Goal: Information Seeking & Learning: Compare options

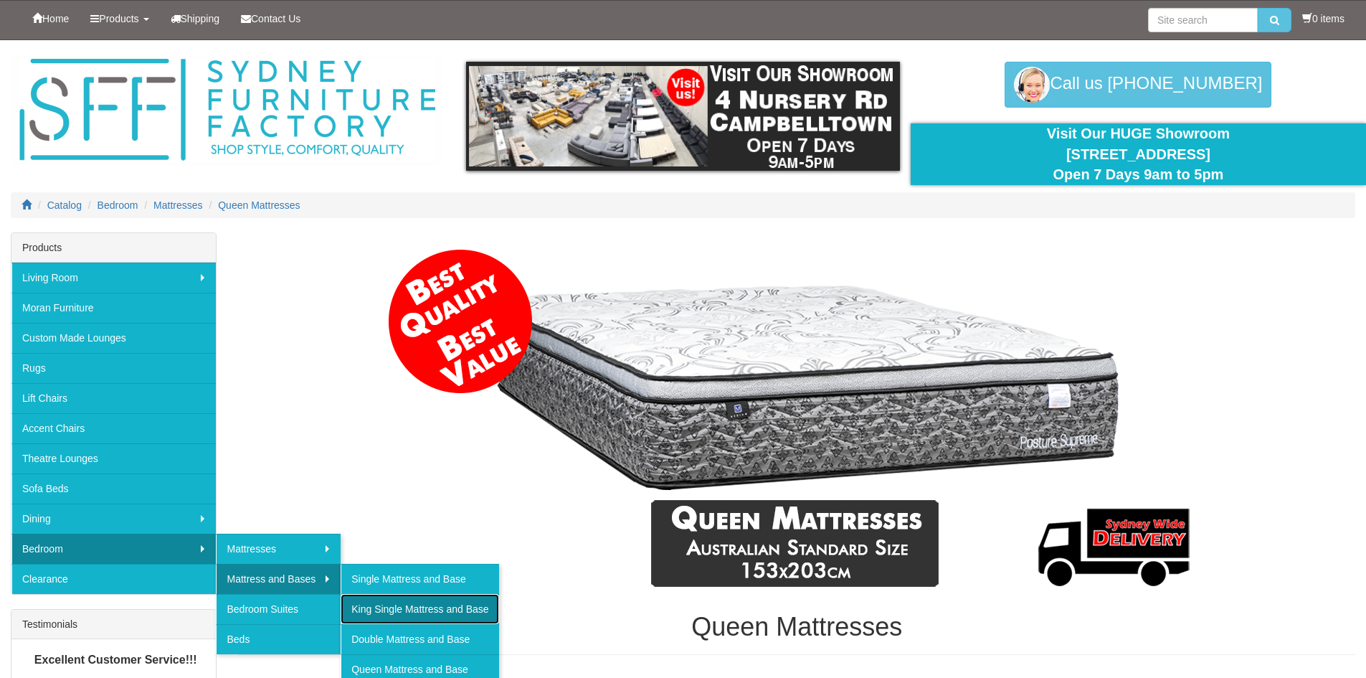
click at [377, 609] on link "King Single Mattress and Base" at bounding box center [420, 609] width 158 height 30
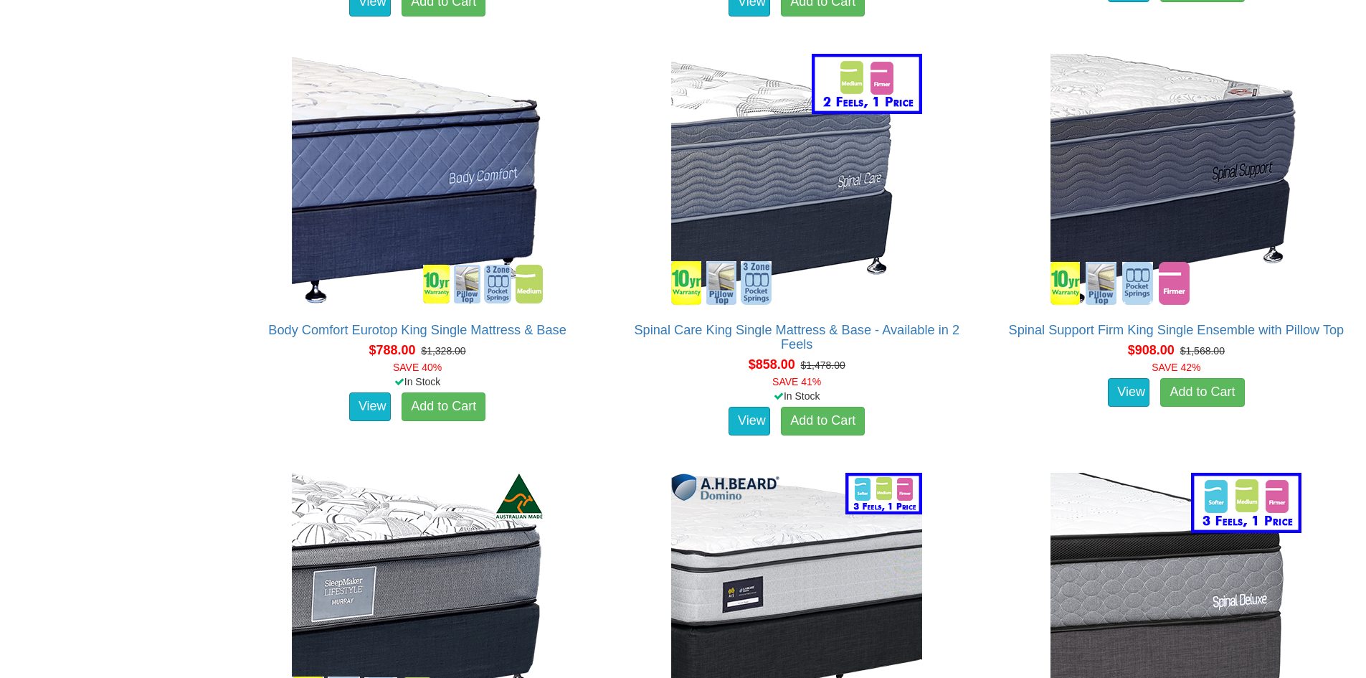
scroll to position [1721, 0]
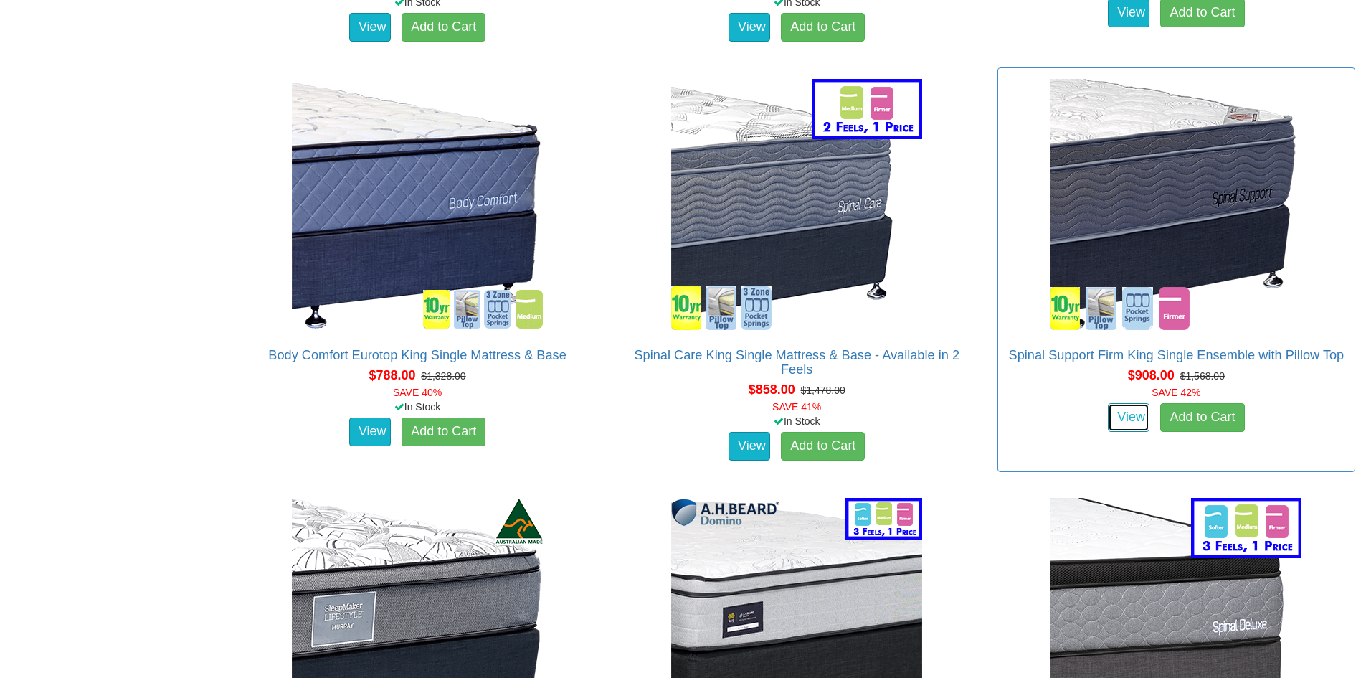
click at [1130, 403] on link "View" at bounding box center [1129, 417] width 42 height 29
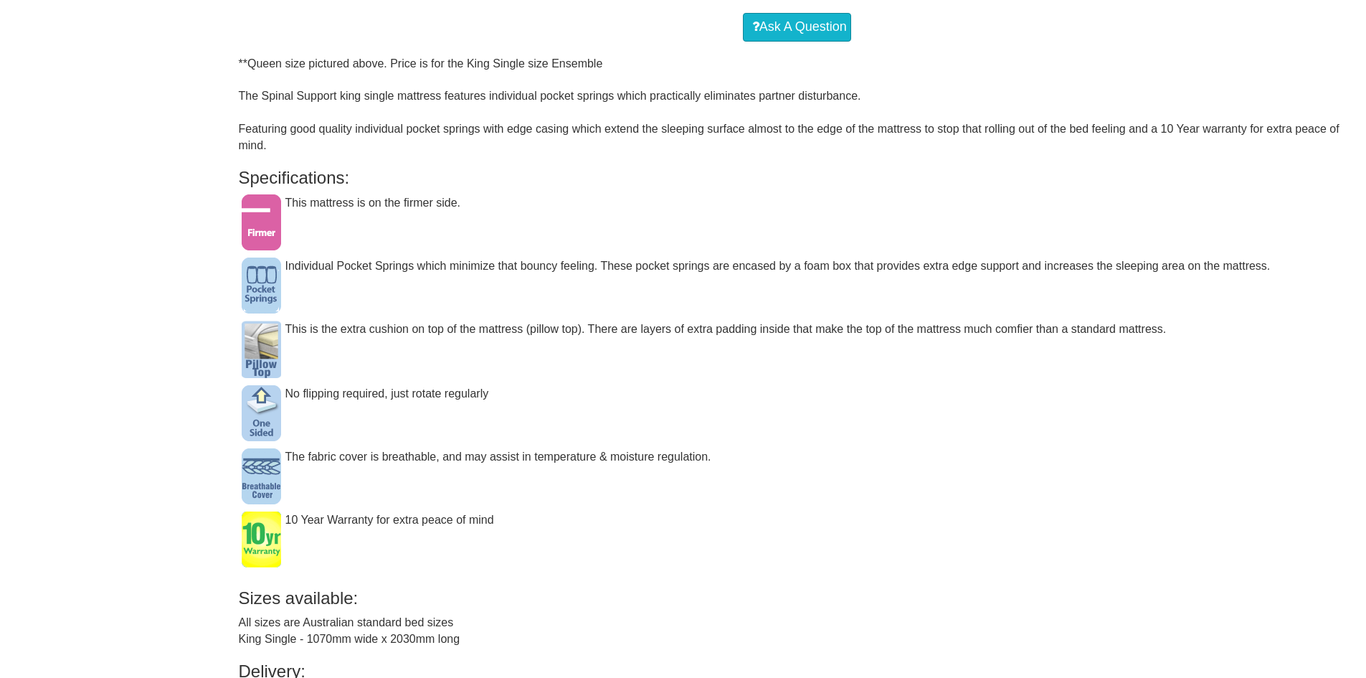
scroll to position [923, 0]
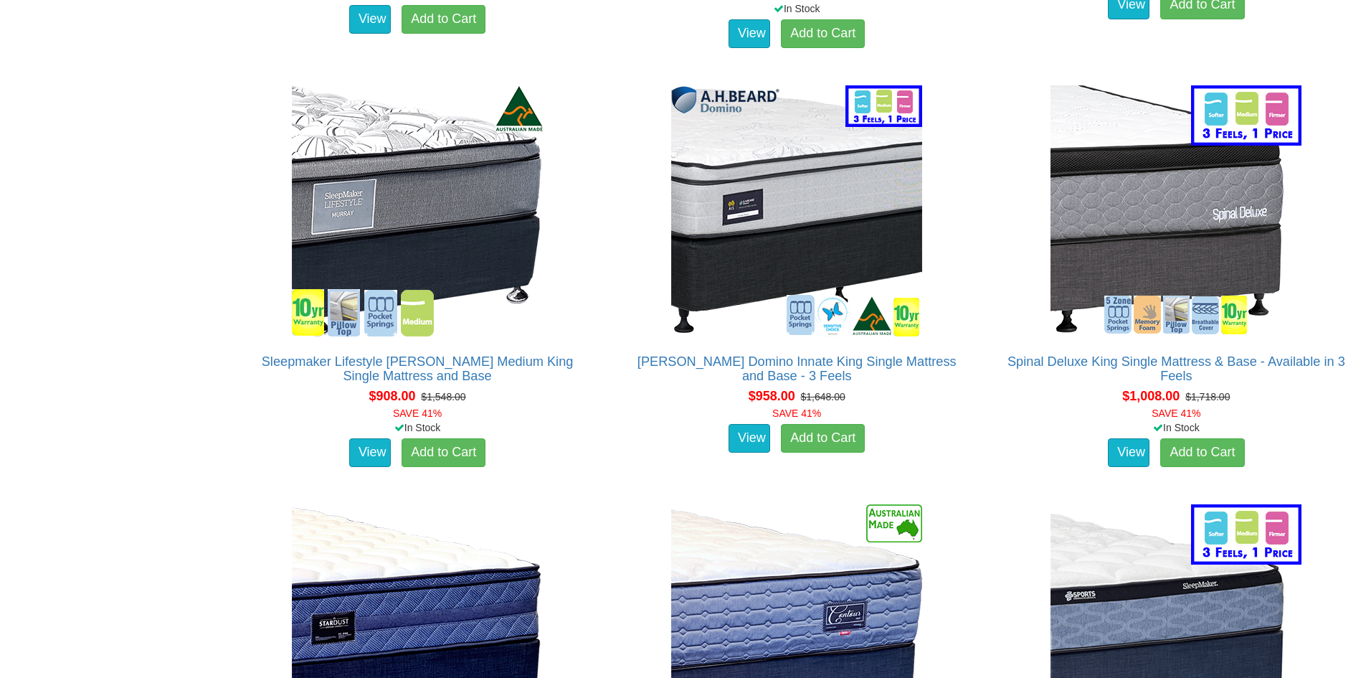
scroll to position [2145, 0]
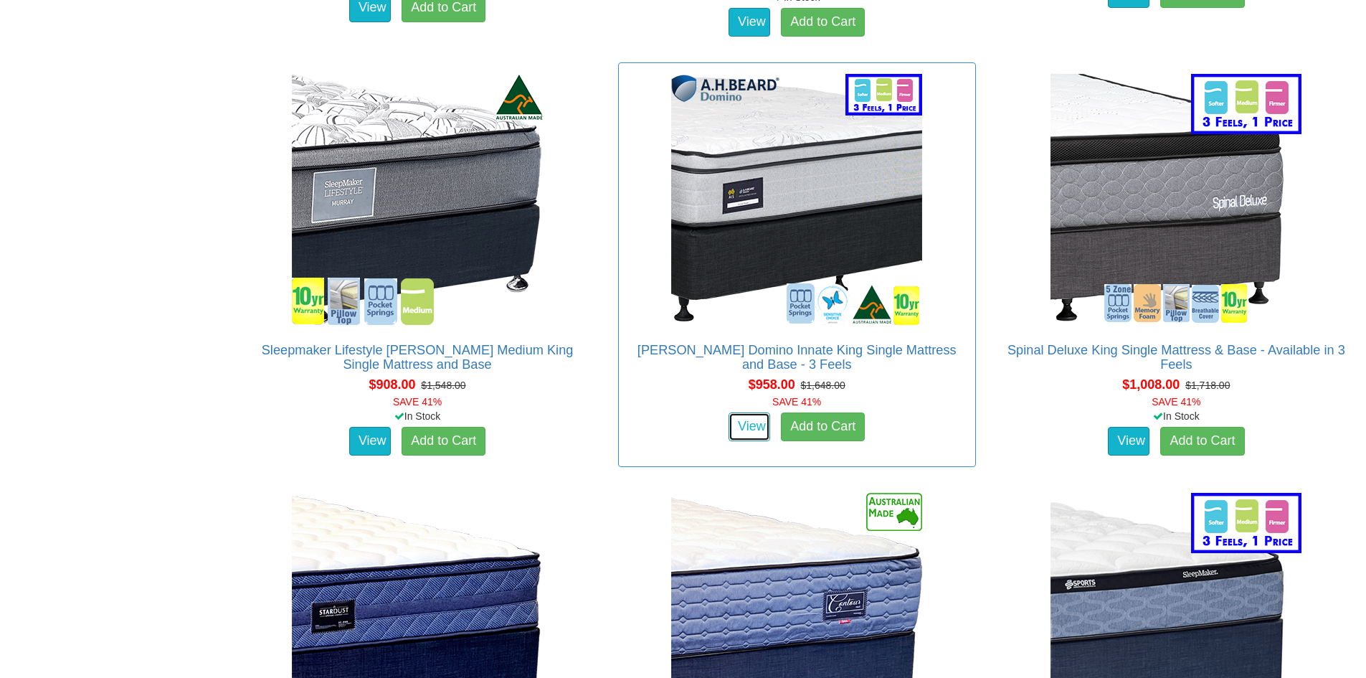
drag, startPoint x: 747, startPoint y: 402, endPoint x: 739, endPoint y: 396, distance: 9.8
click at [747, 412] on link "View" at bounding box center [750, 426] width 42 height 29
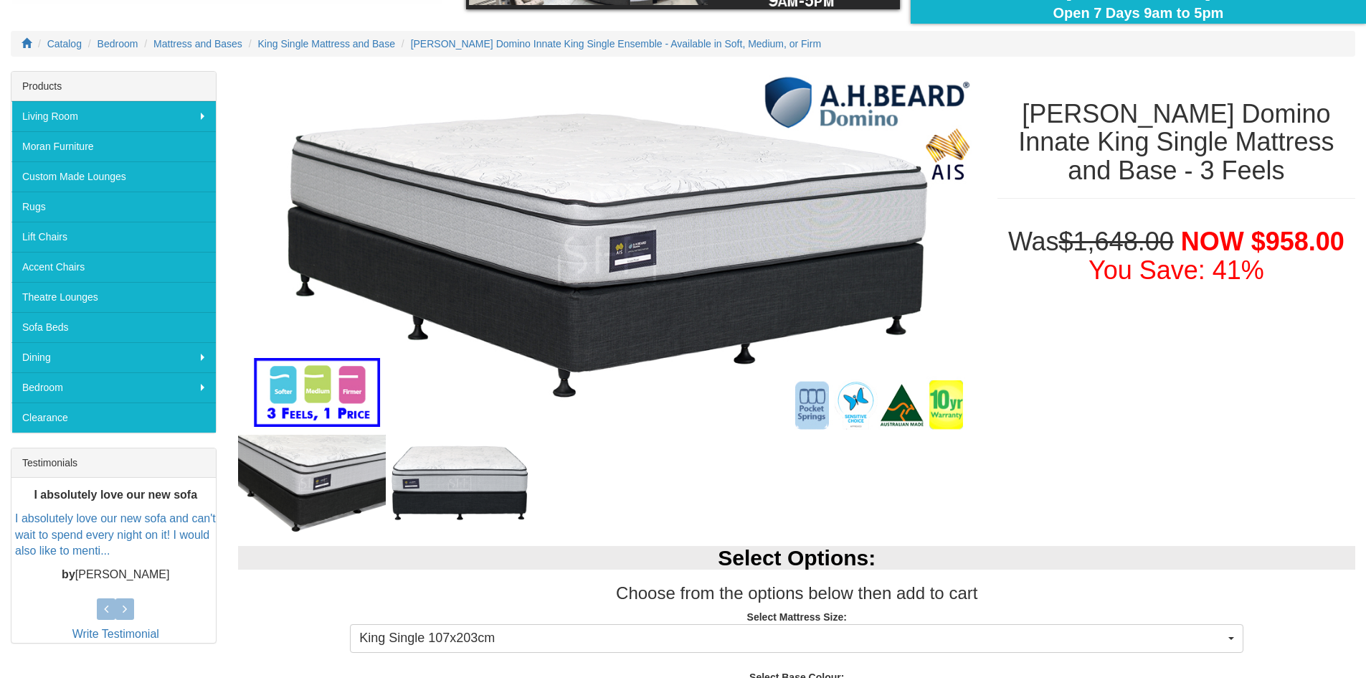
scroll to position [72, 0]
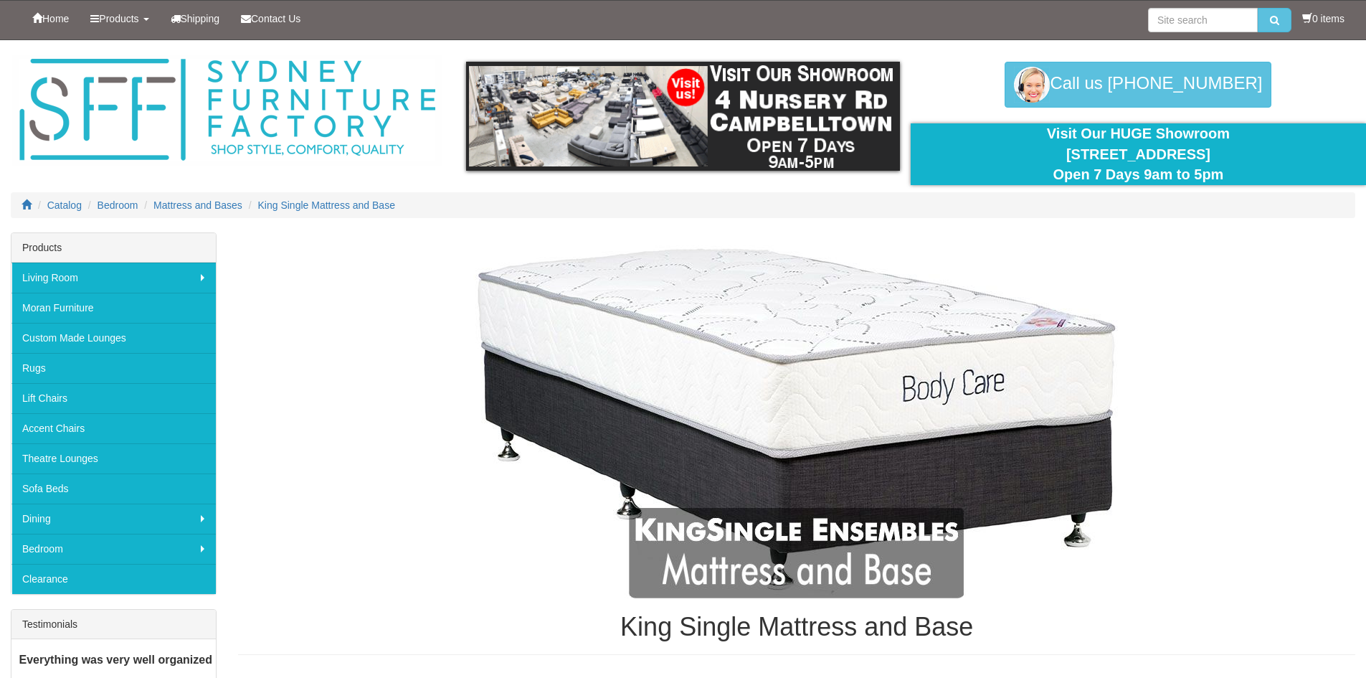
scroll to position [2145, 0]
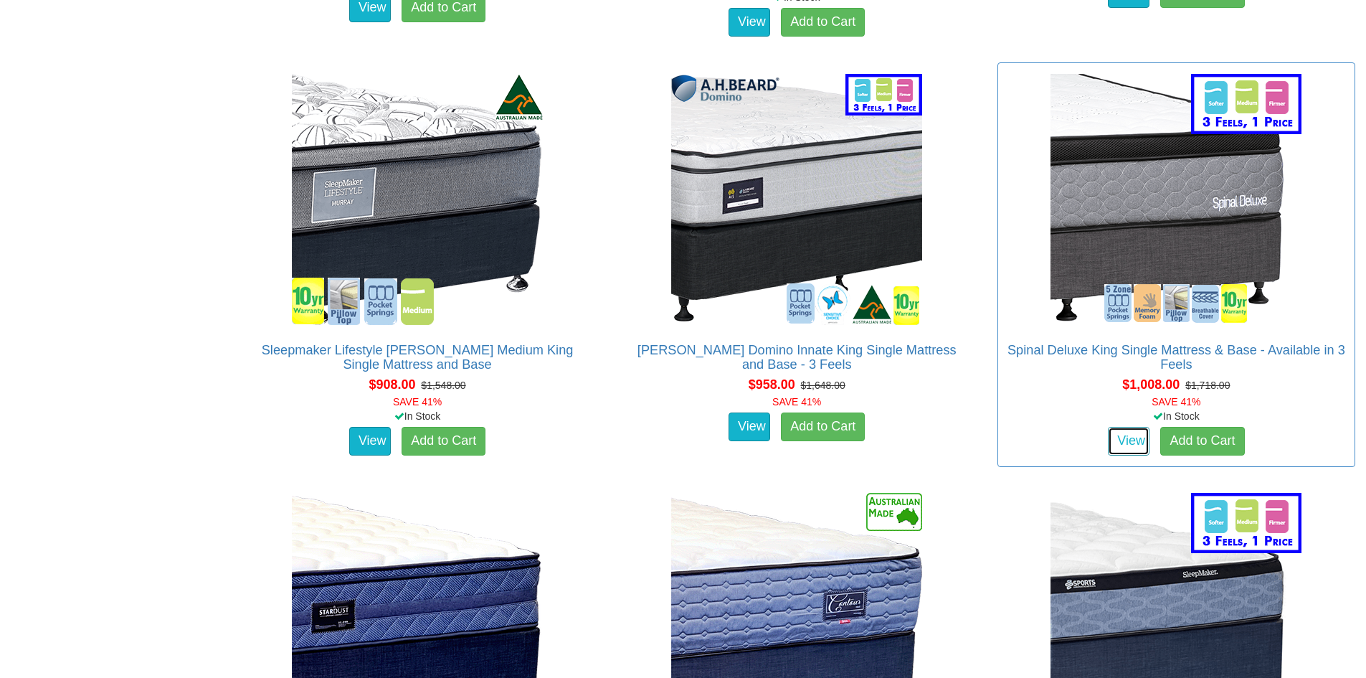
click at [1139, 427] on link "View" at bounding box center [1129, 441] width 42 height 29
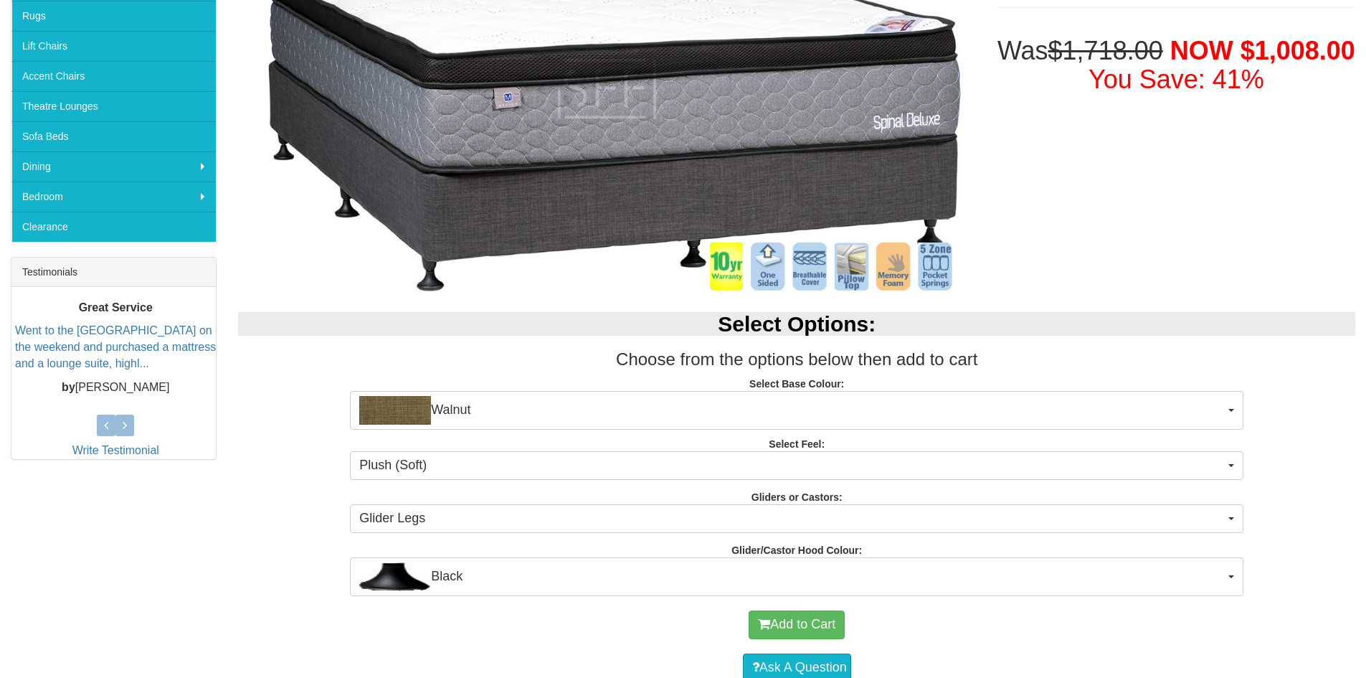
scroll to position [72, 0]
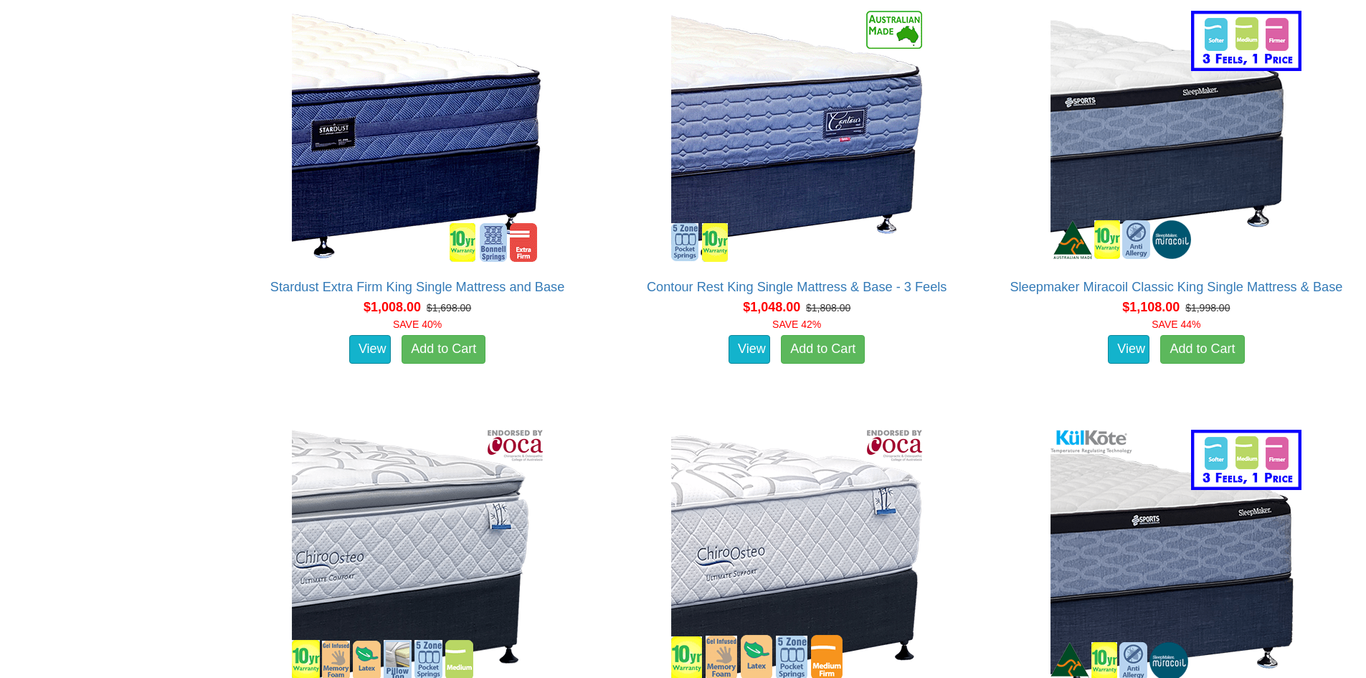
scroll to position [2647, 0]
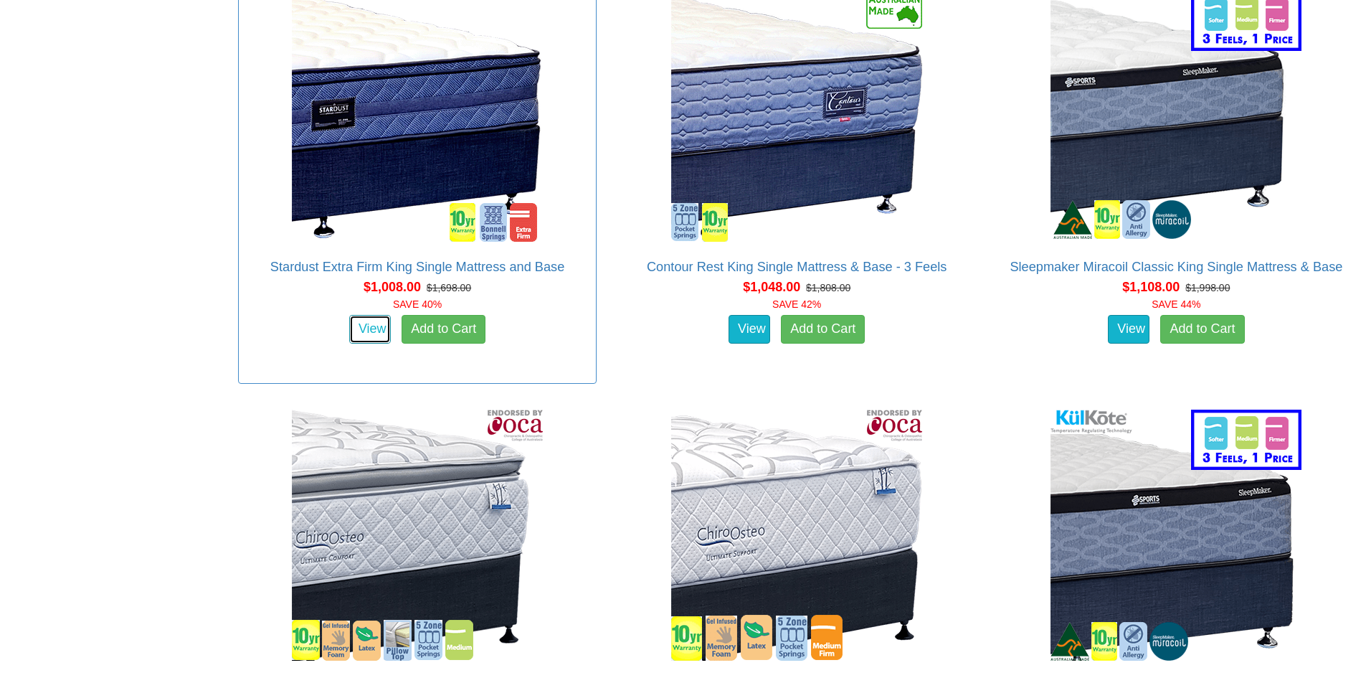
click at [369, 315] on link "View" at bounding box center [370, 329] width 42 height 29
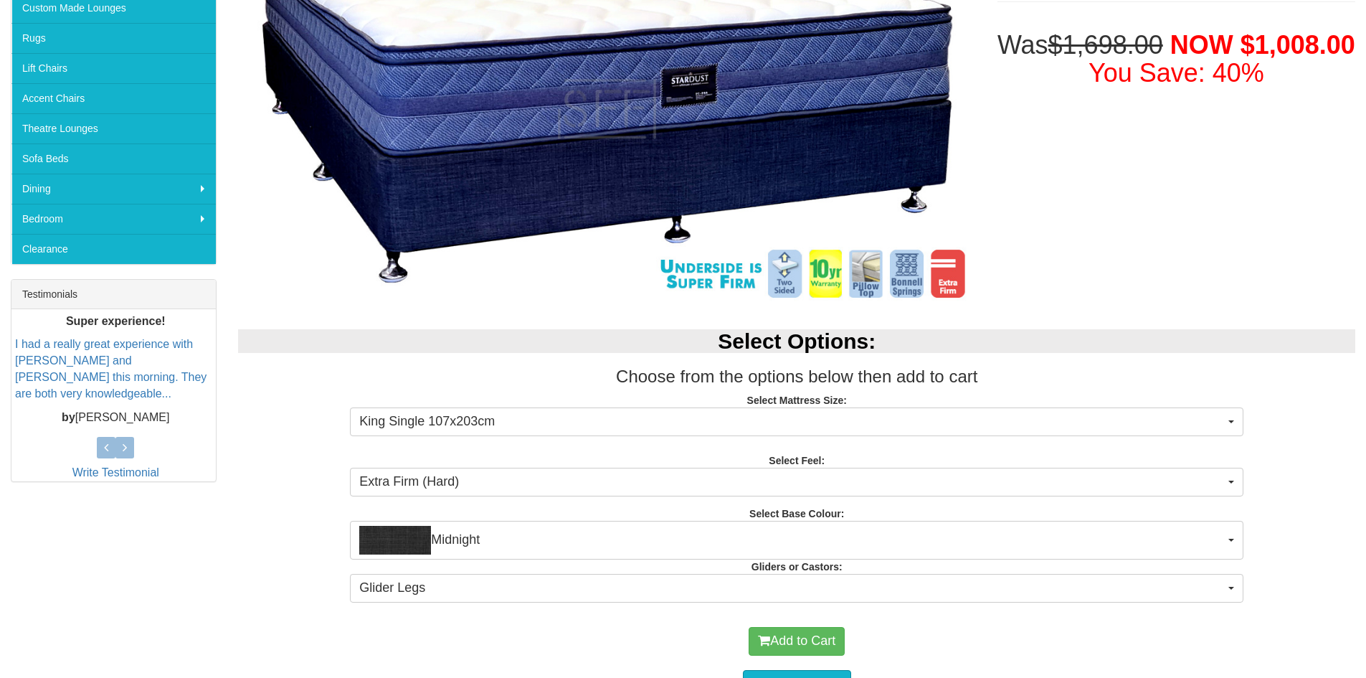
scroll to position [215, 0]
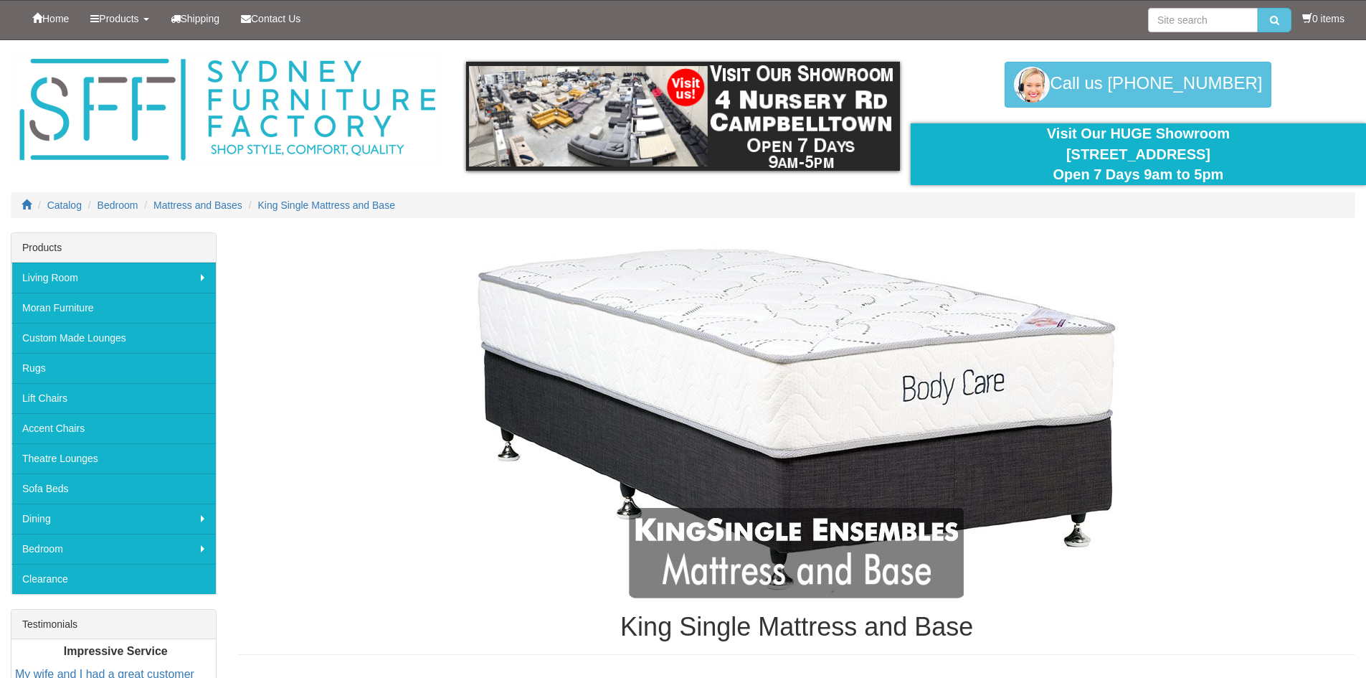
scroll to position [2647, 0]
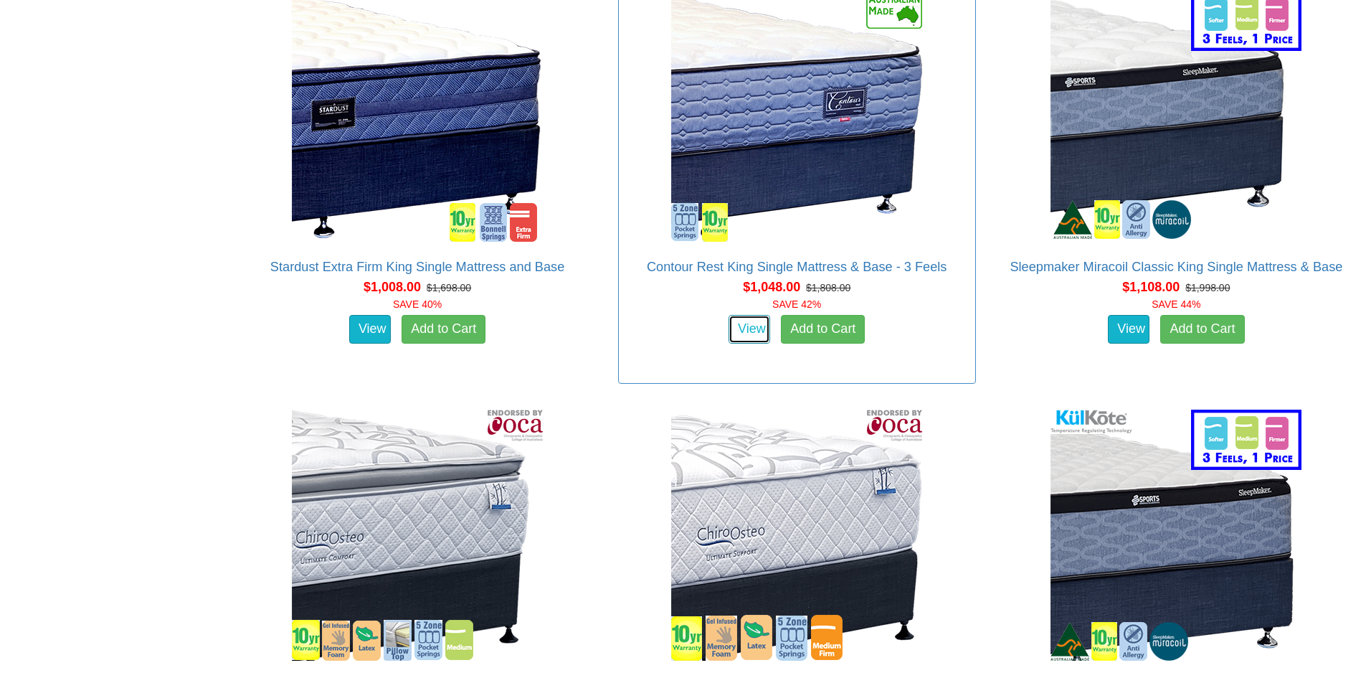
click at [748, 315] on link "View" at bounding box center [750, 329] width 42 height 29
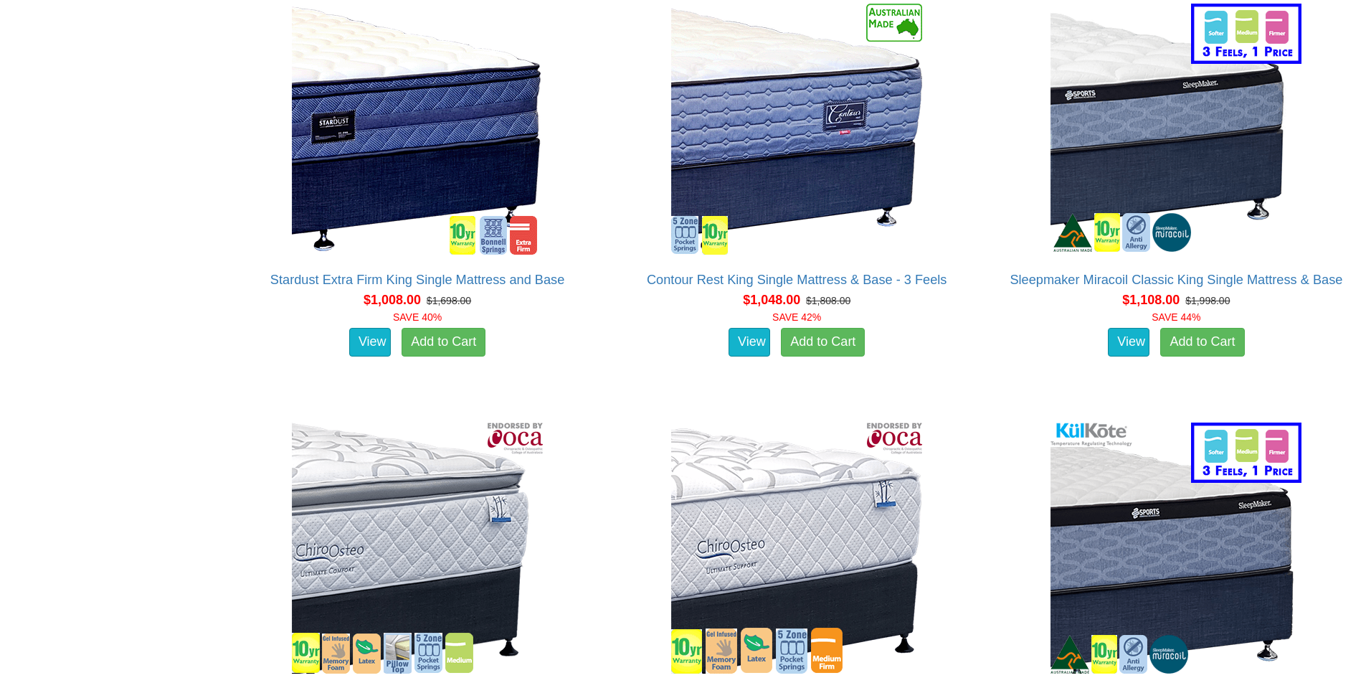
scroll to position [2504, 0]
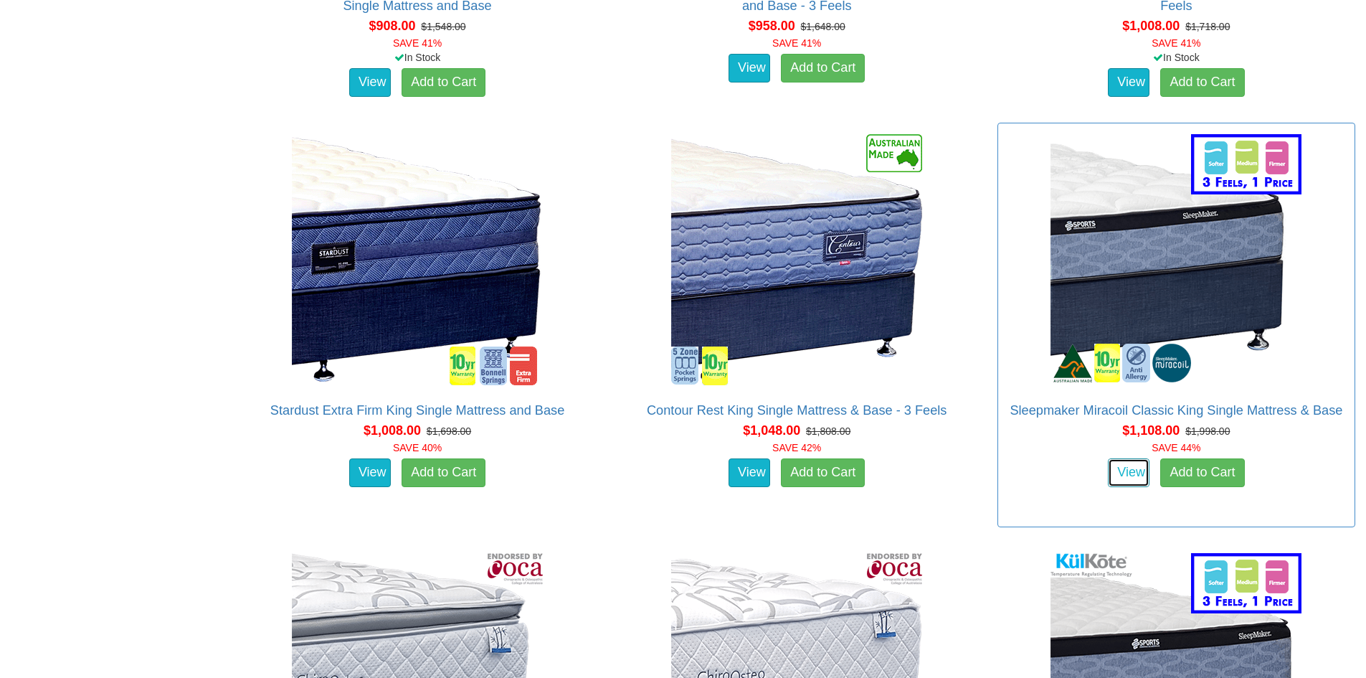
click at [1132, 458] on link "View" at bounding box center [1129, 472] width 42 height 29
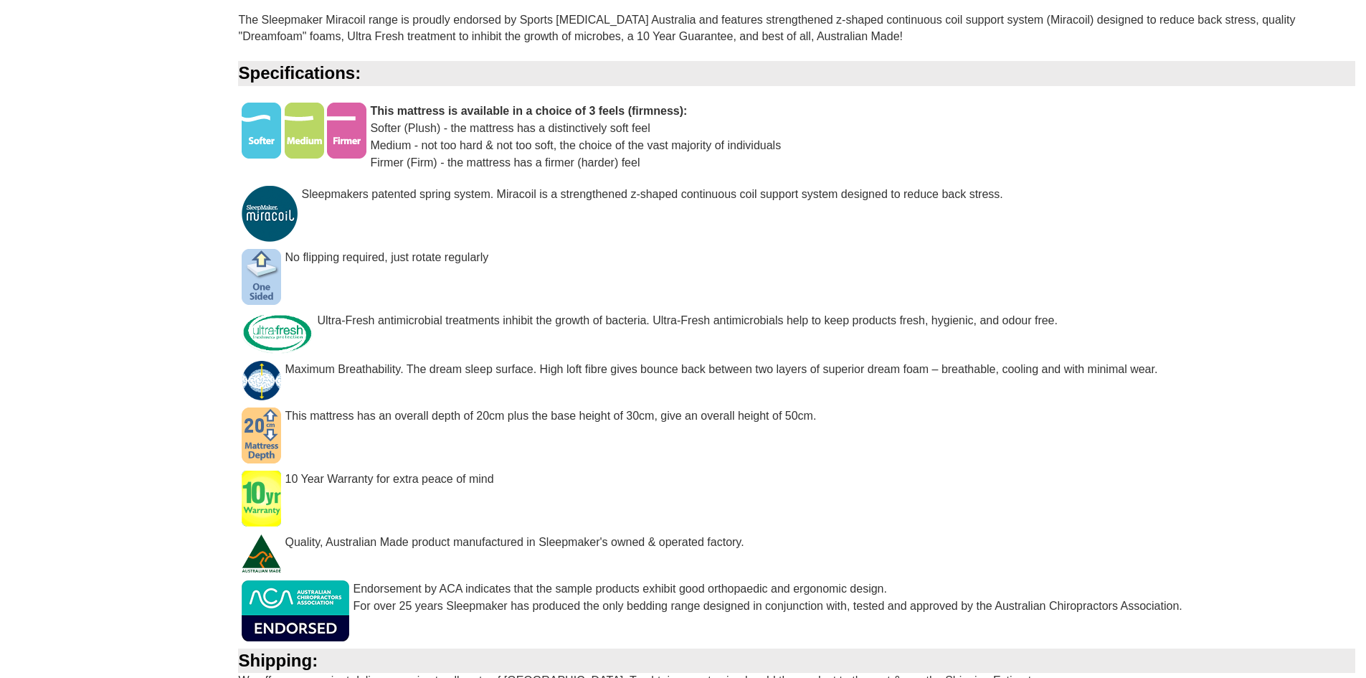
scroll to position [1219, 0]
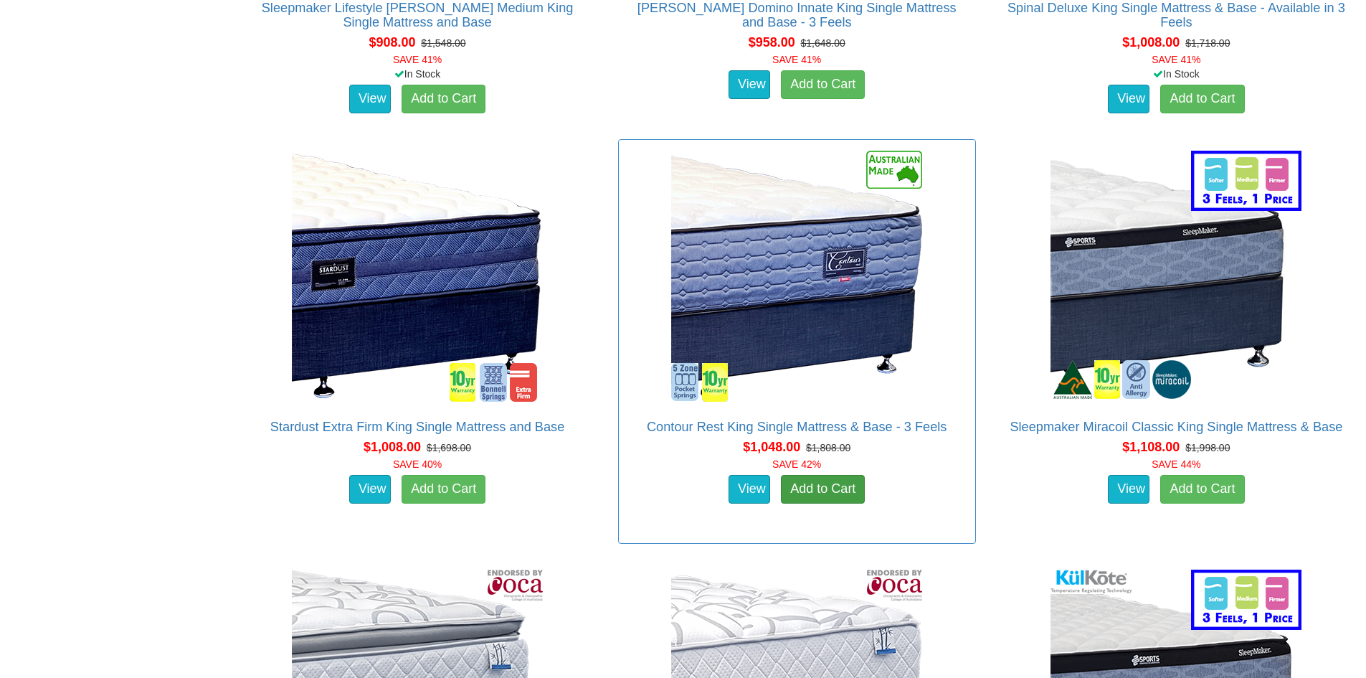
scroll to position [2504, 0]
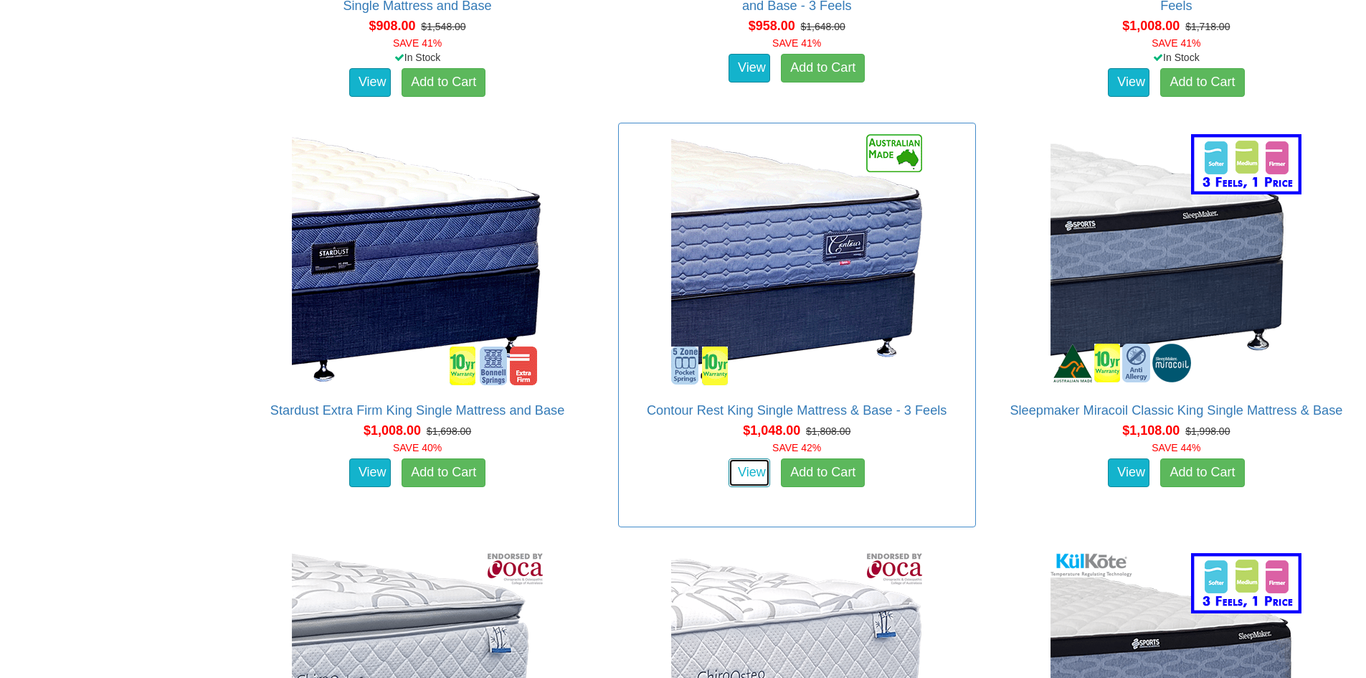
click at [749, 458] on link "View" at bounding box center [750, 472] width 42 height 29
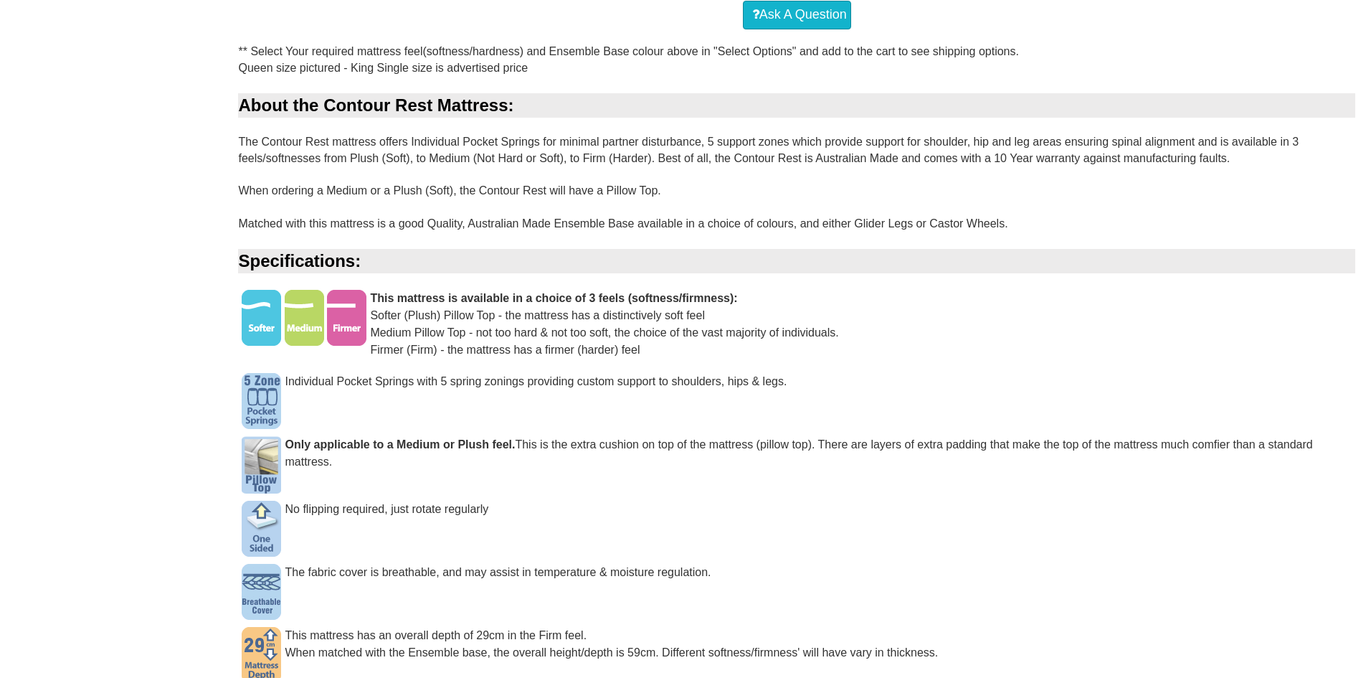
scroll to position [1076, 0]
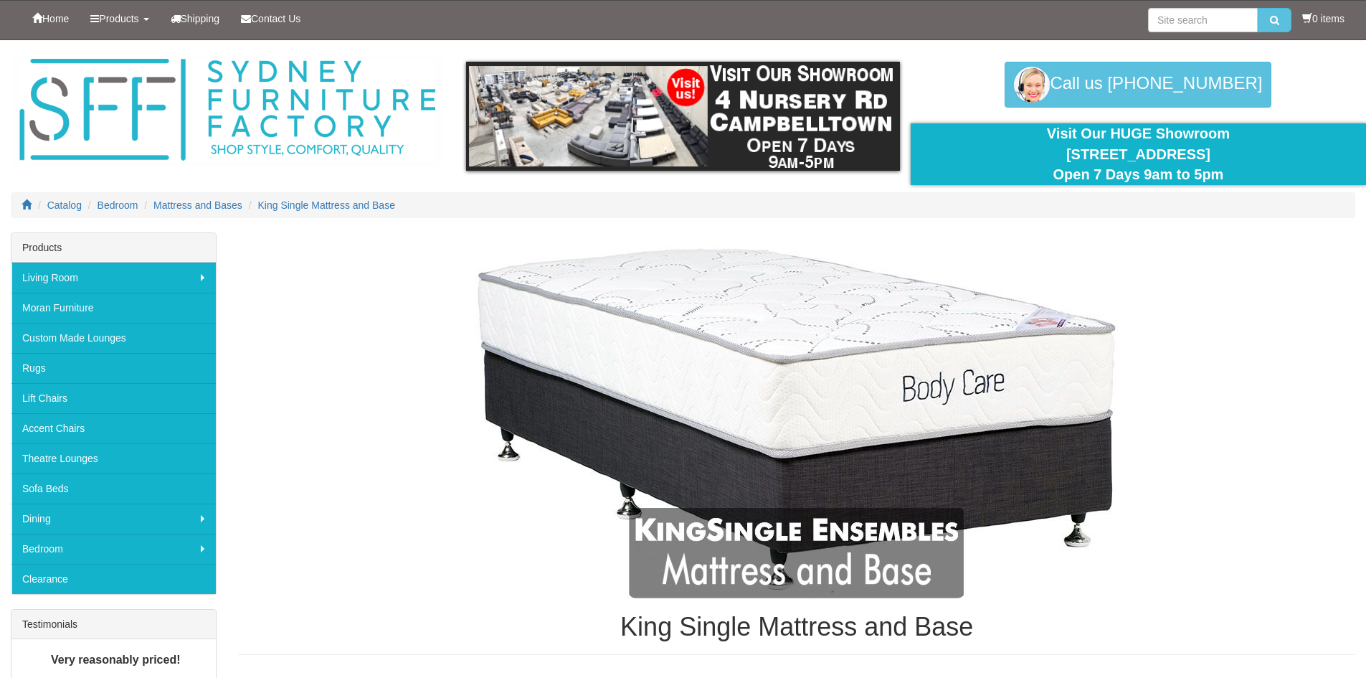
scroll to position [2504, 0]
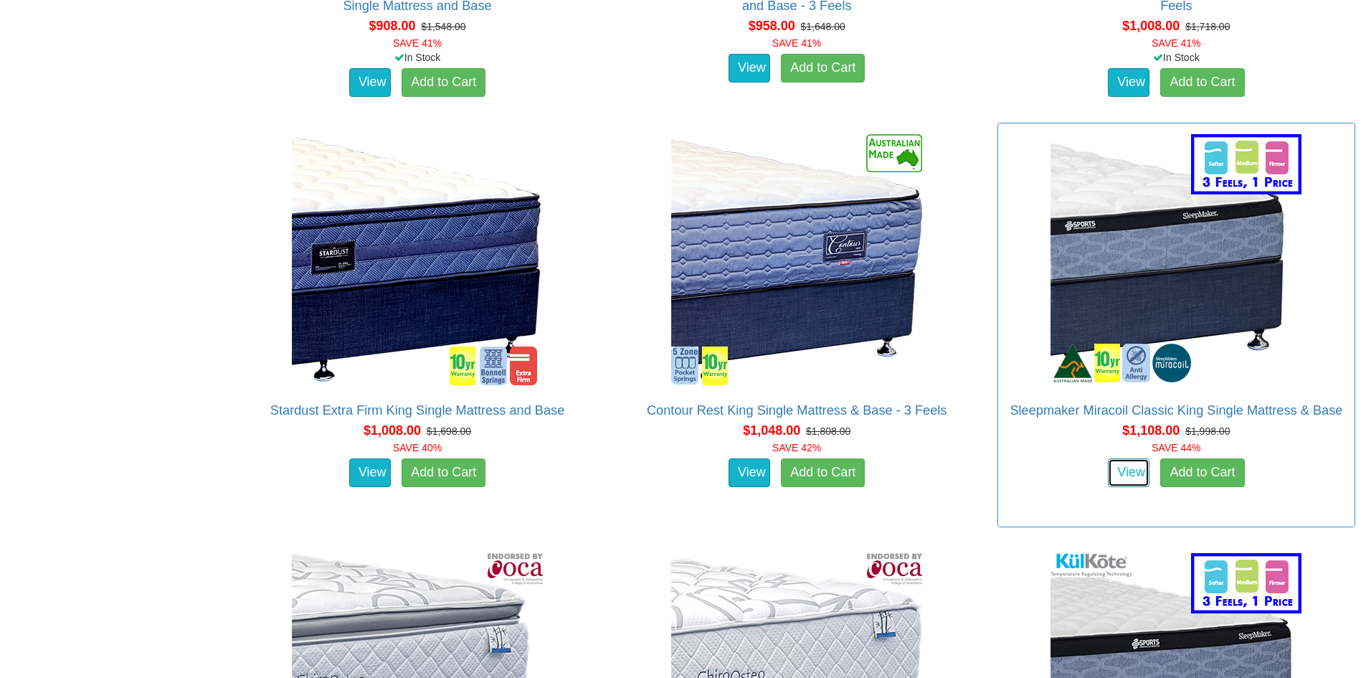
click at [1131, 458] on link "View" at bounding box center [1129, 472] width 42 height 29
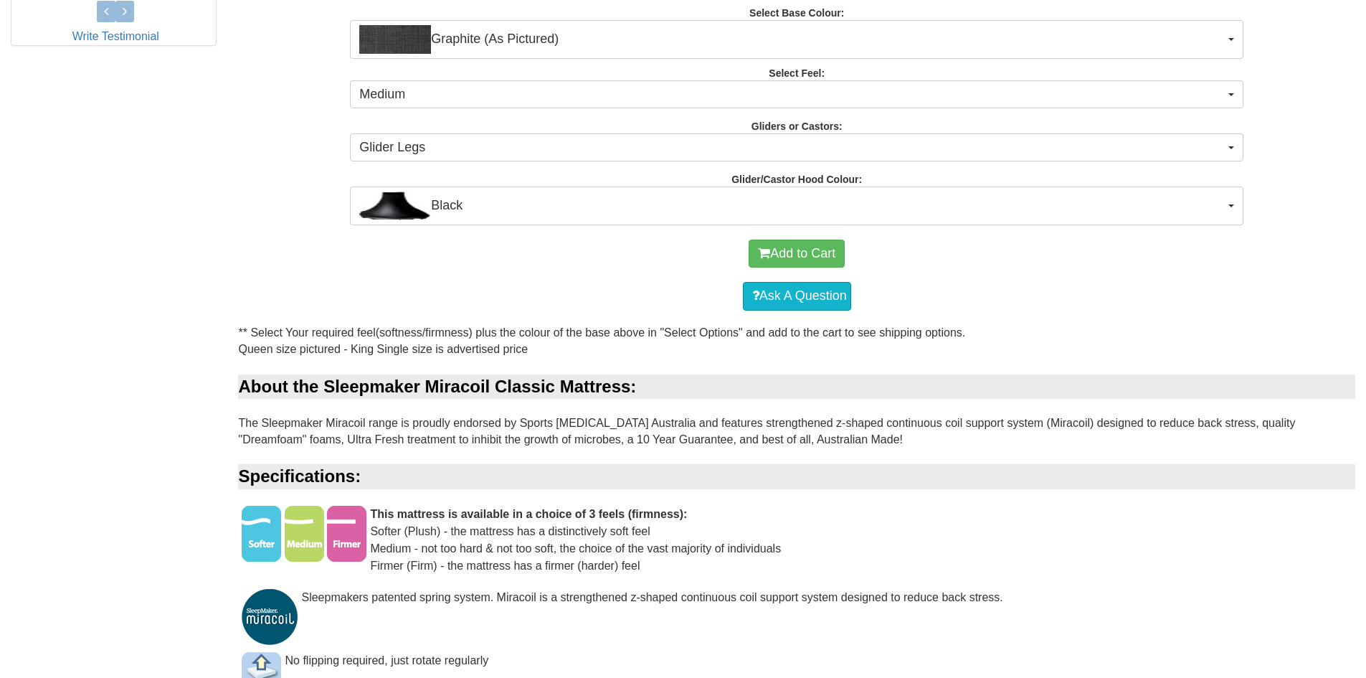
scroll to position [717, 0]
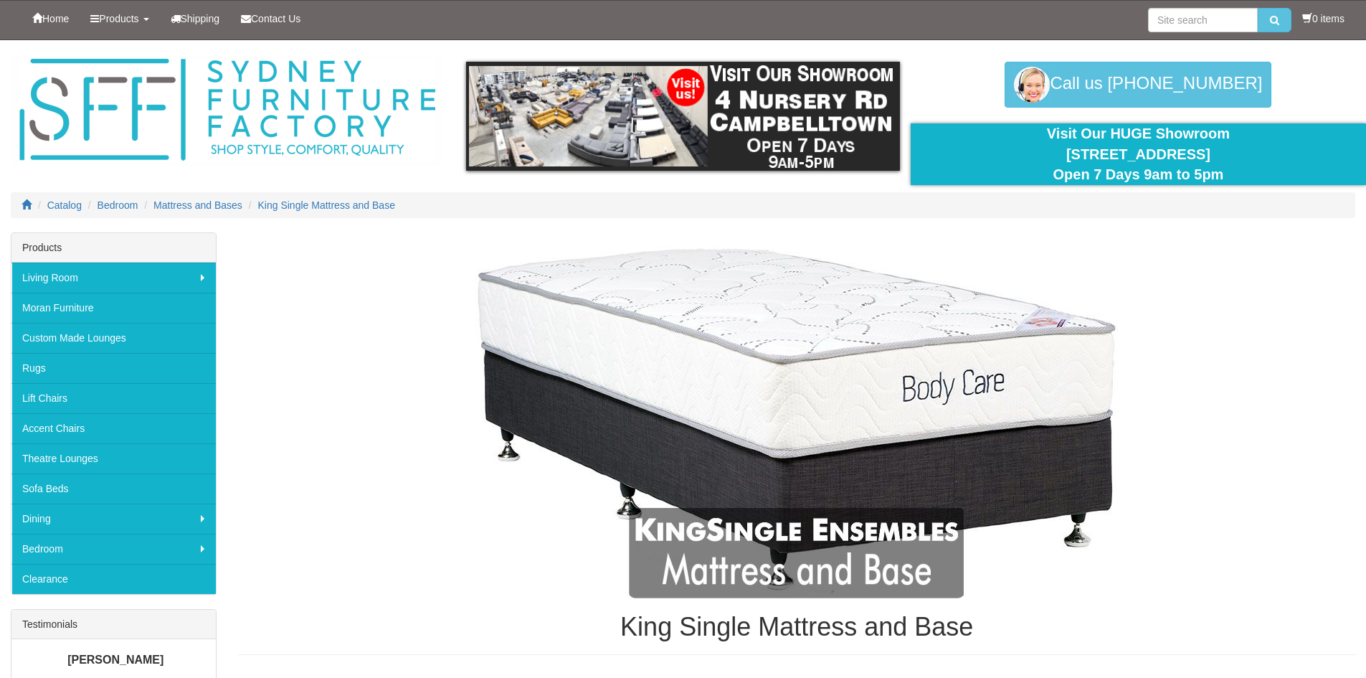
scroll to position [2504, 0]
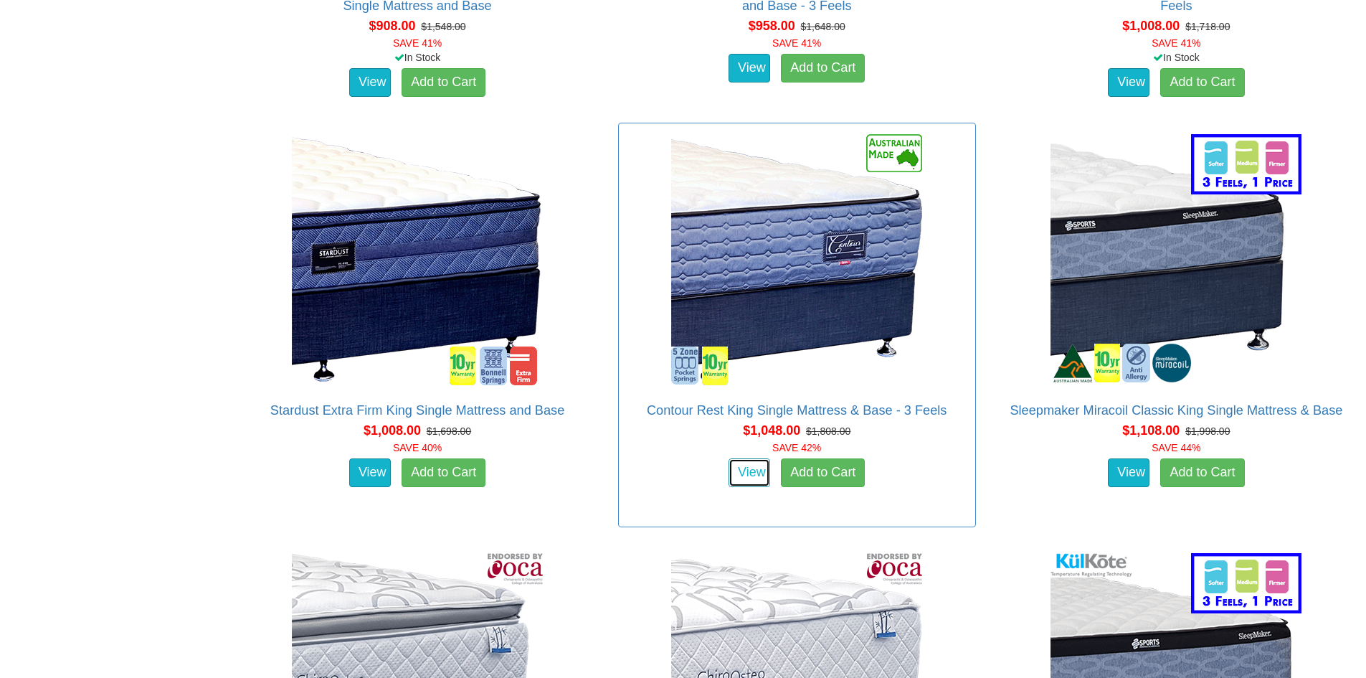
drag, startPoint x: 750, startPoint y: 453, endPoint x: 742, endPoint y: 454, distance: 7.9
click at [749, 458] on link "View" at bounding box center [750, 472] width 42 height 29
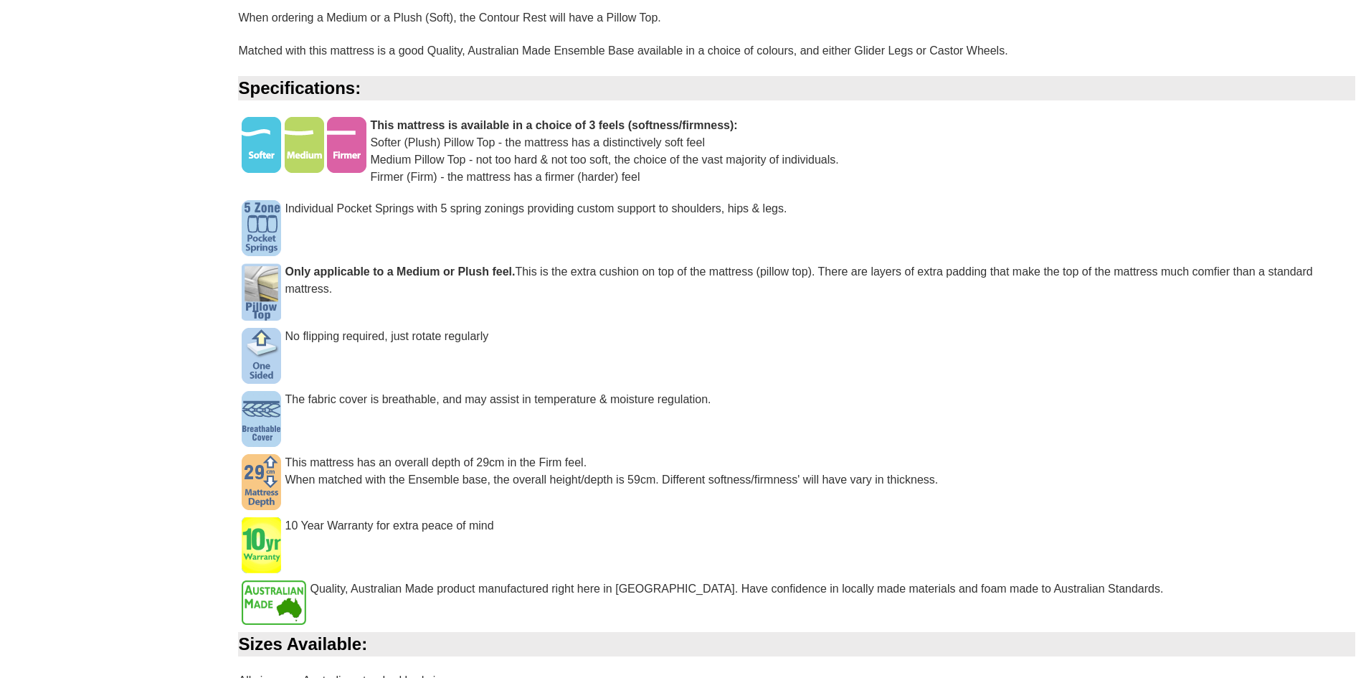
scroll to position [1291, 0]
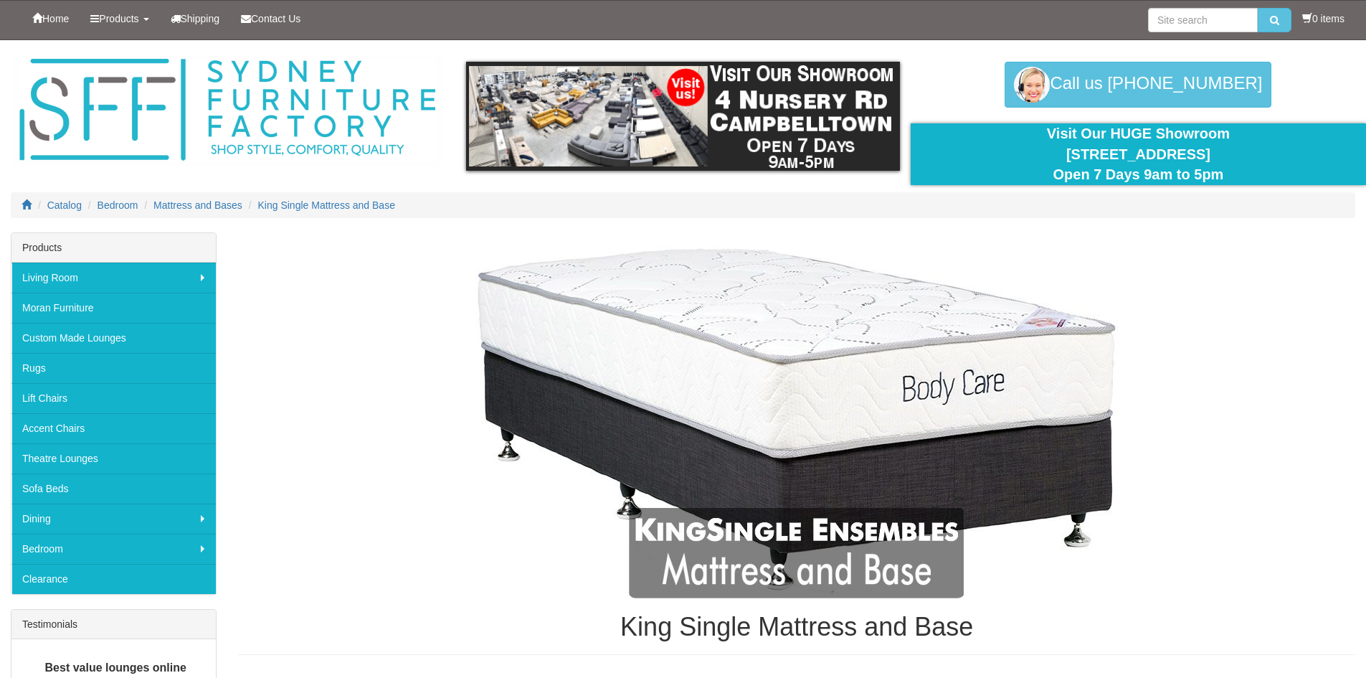
scroll to position [2504, 0]
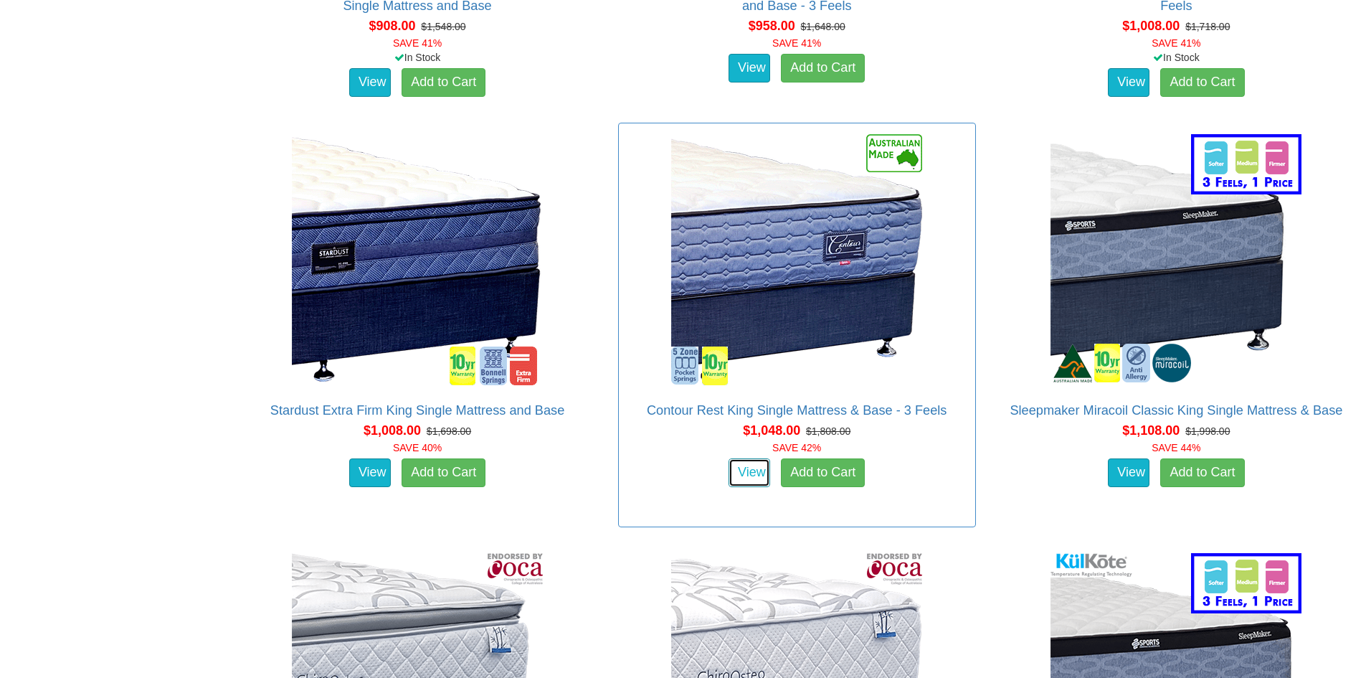
click at [743, 458] on link "View" at bounding box center [750, 472] width 42 height 29
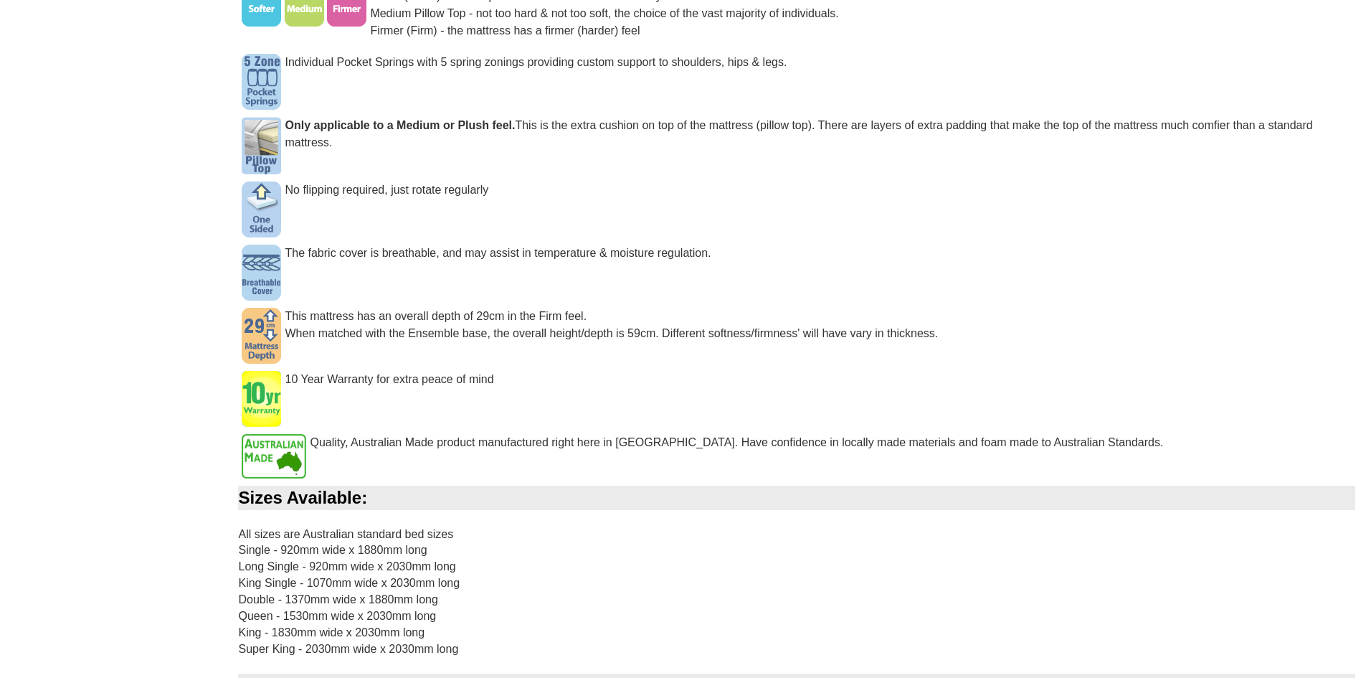
scroll to position [1434, 0]
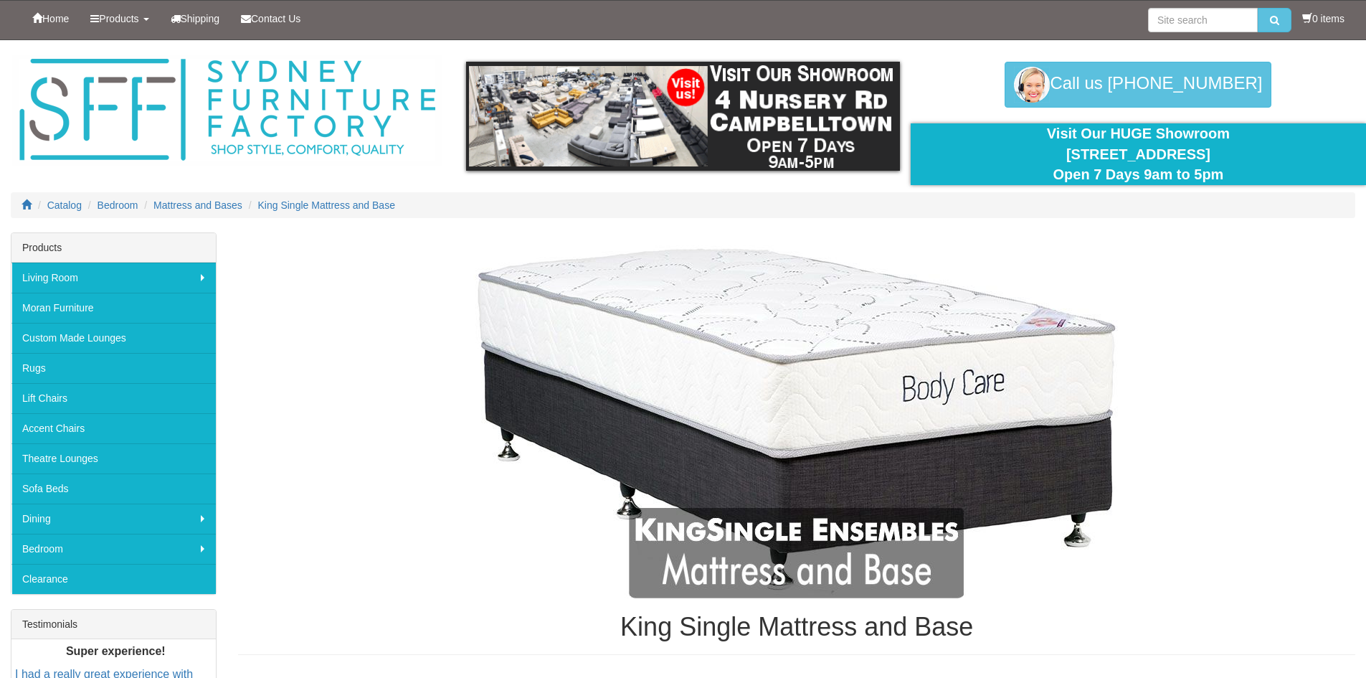
scroll to position [2504, 0]
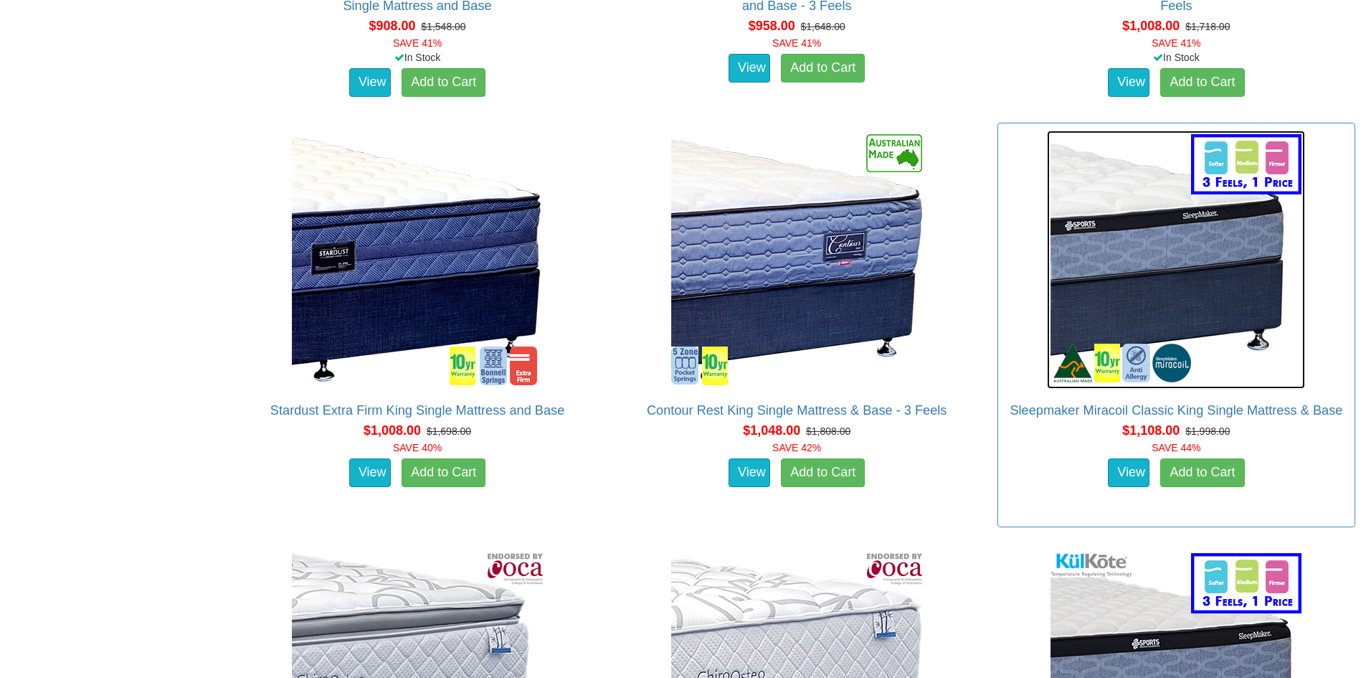
click at [1165, 241] on img at bounding box center [1176, 260] width 258 height 258
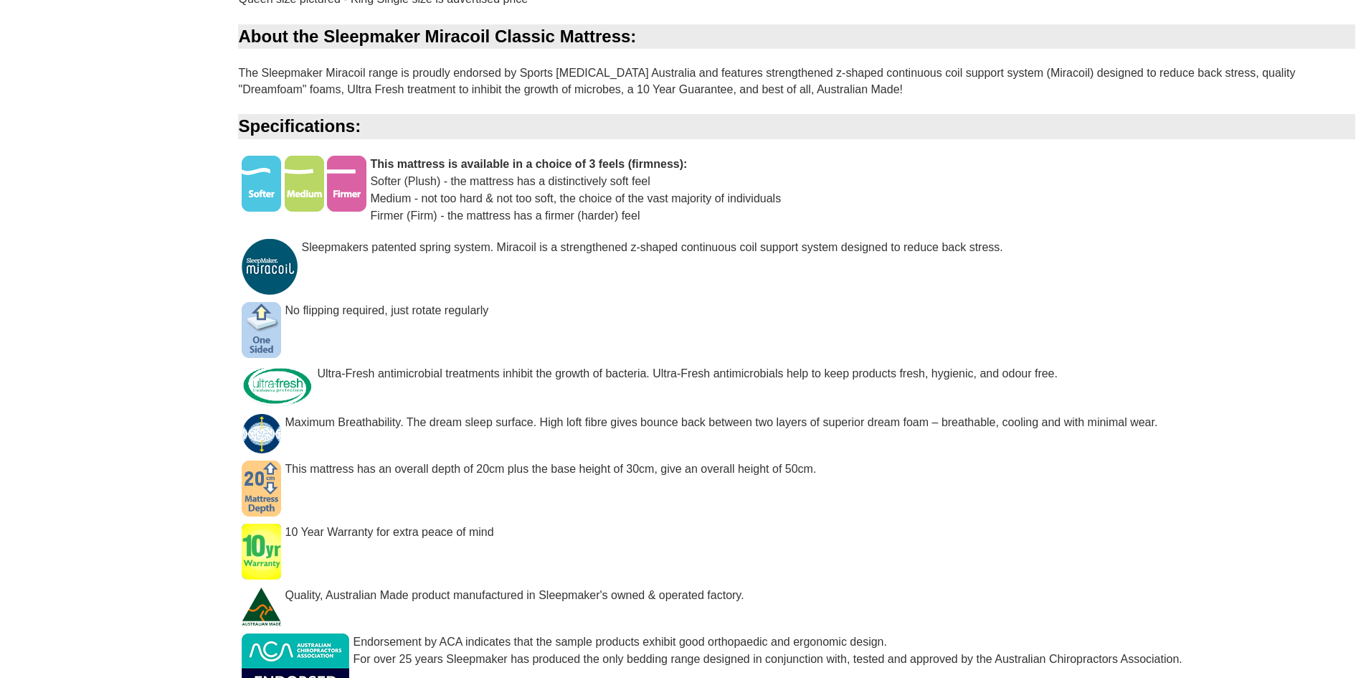
scroll to position [1291, 0]
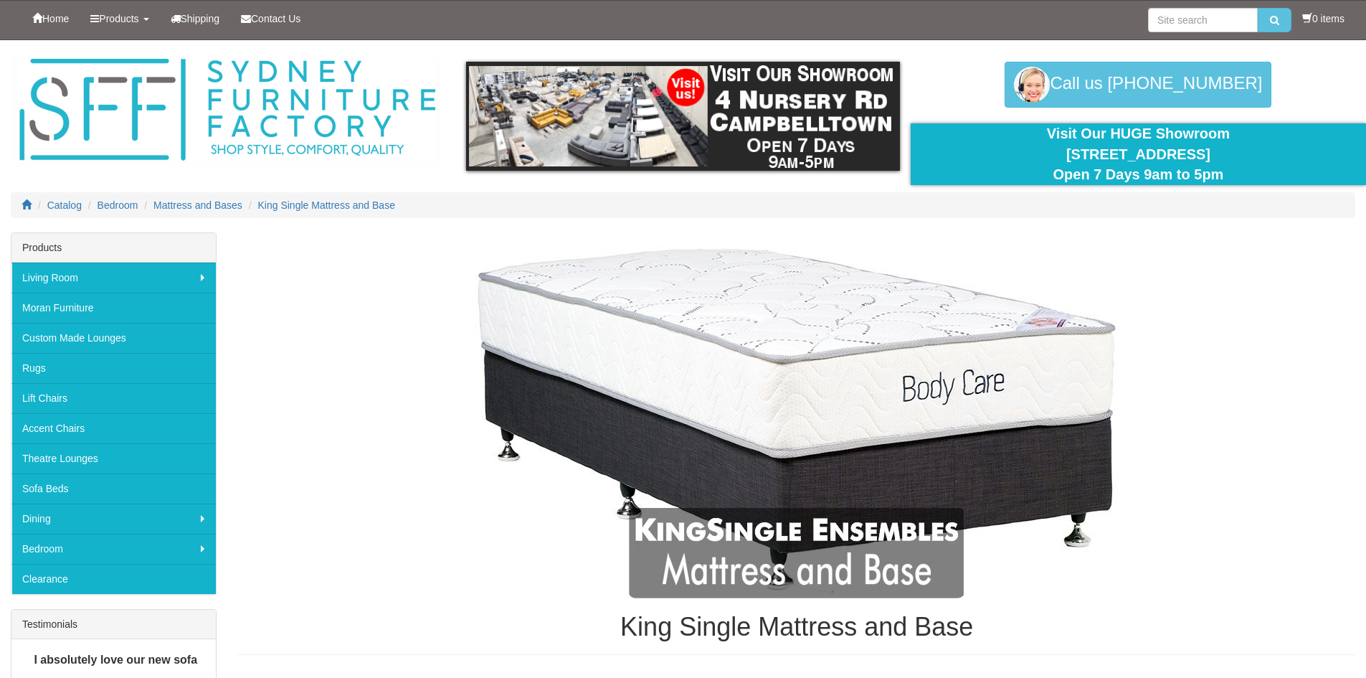
scroll to position [2504, 0]
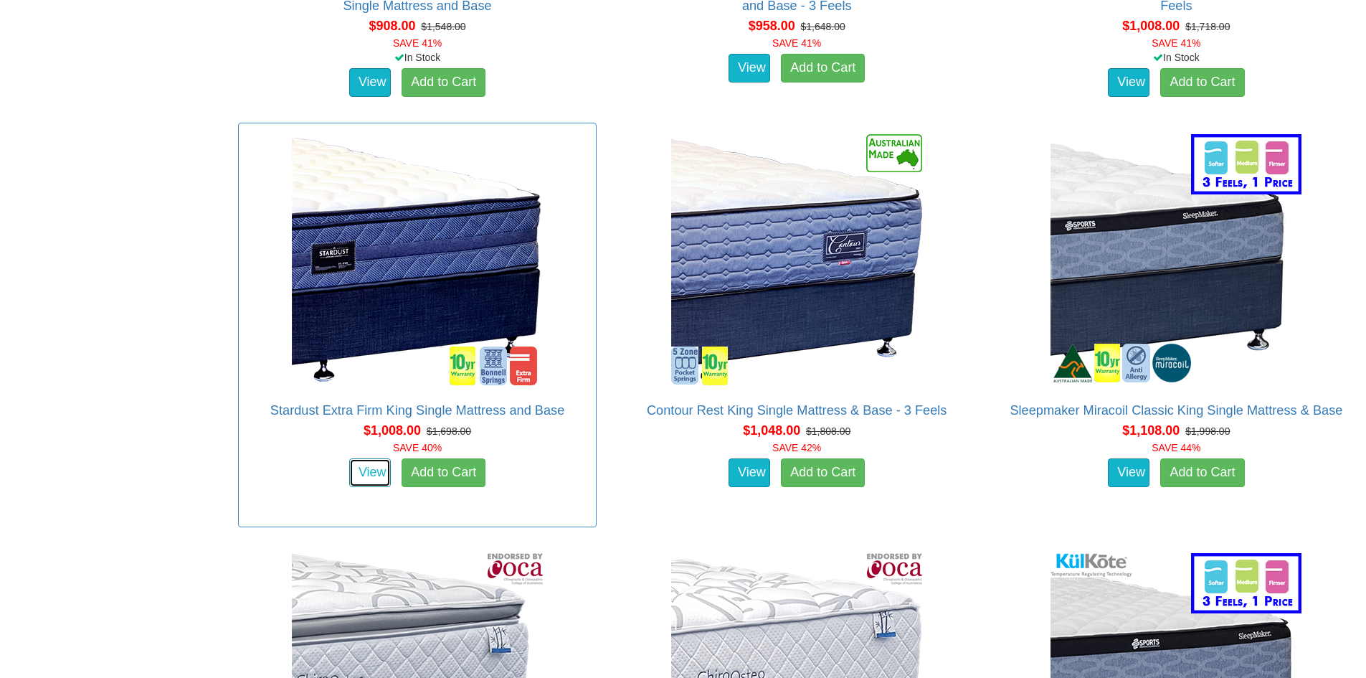
click at [372, 458] on link "View" at bounding box center [370, 472] width 42 height 29
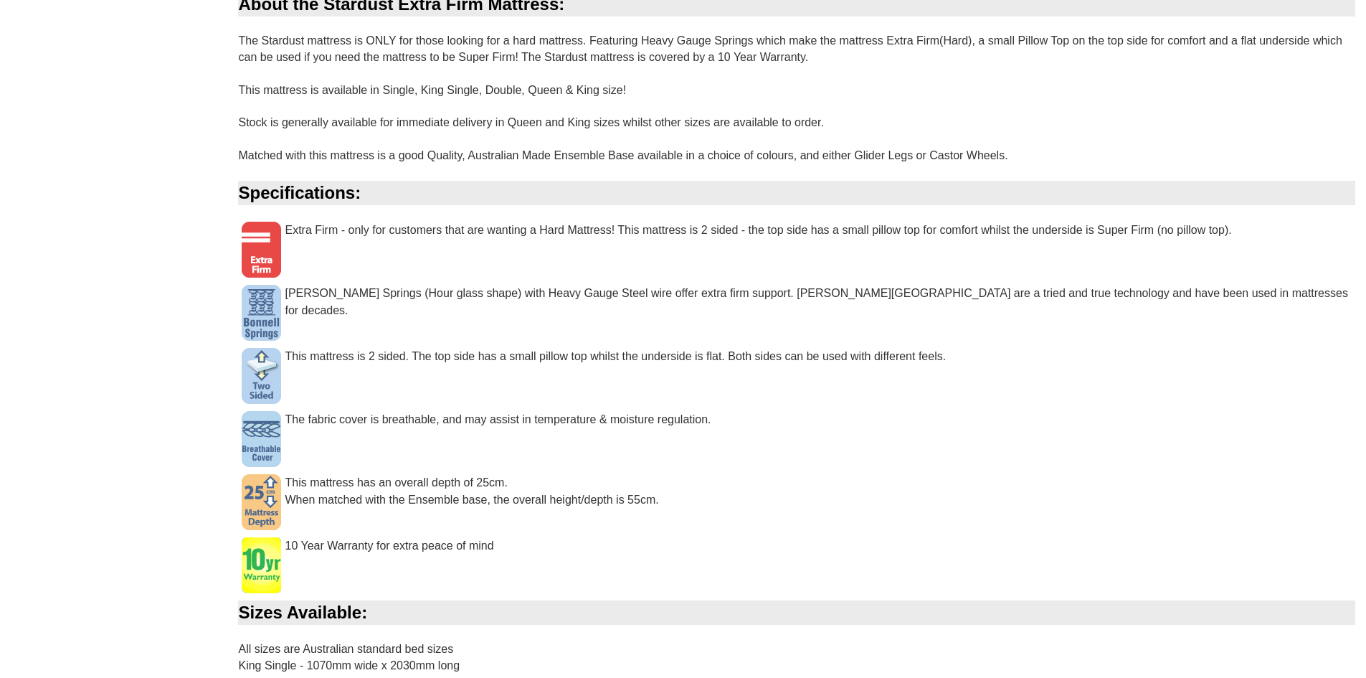
scroll to position [1291, 0]
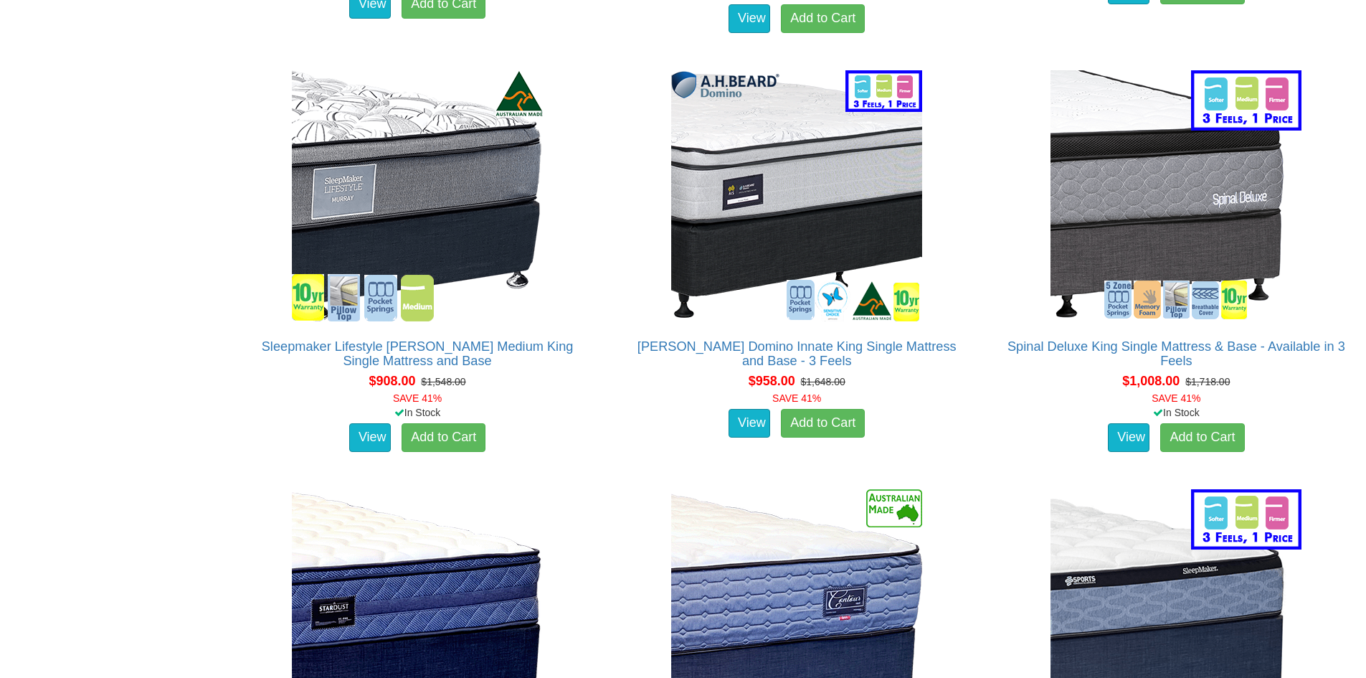
scroll to position [2145, 0]
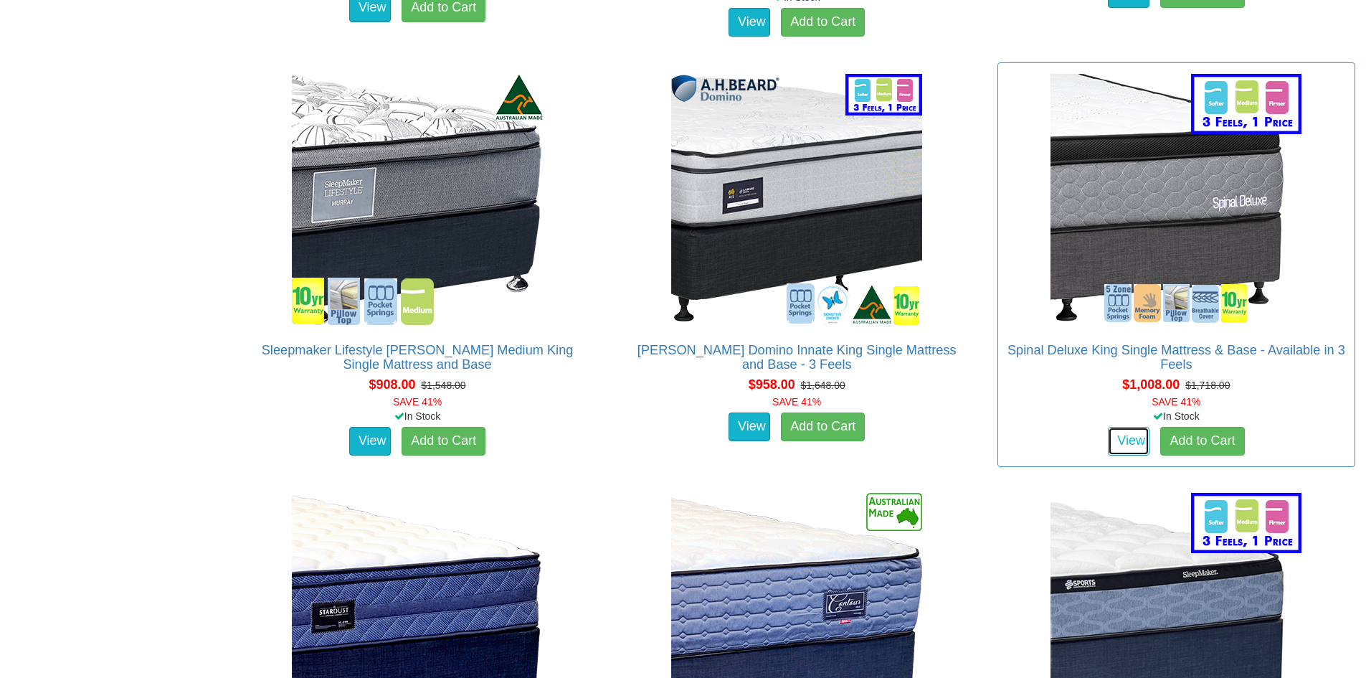
click at [1121, 427] on link "View" at bounding box center [1129, 441] width 42 height 29
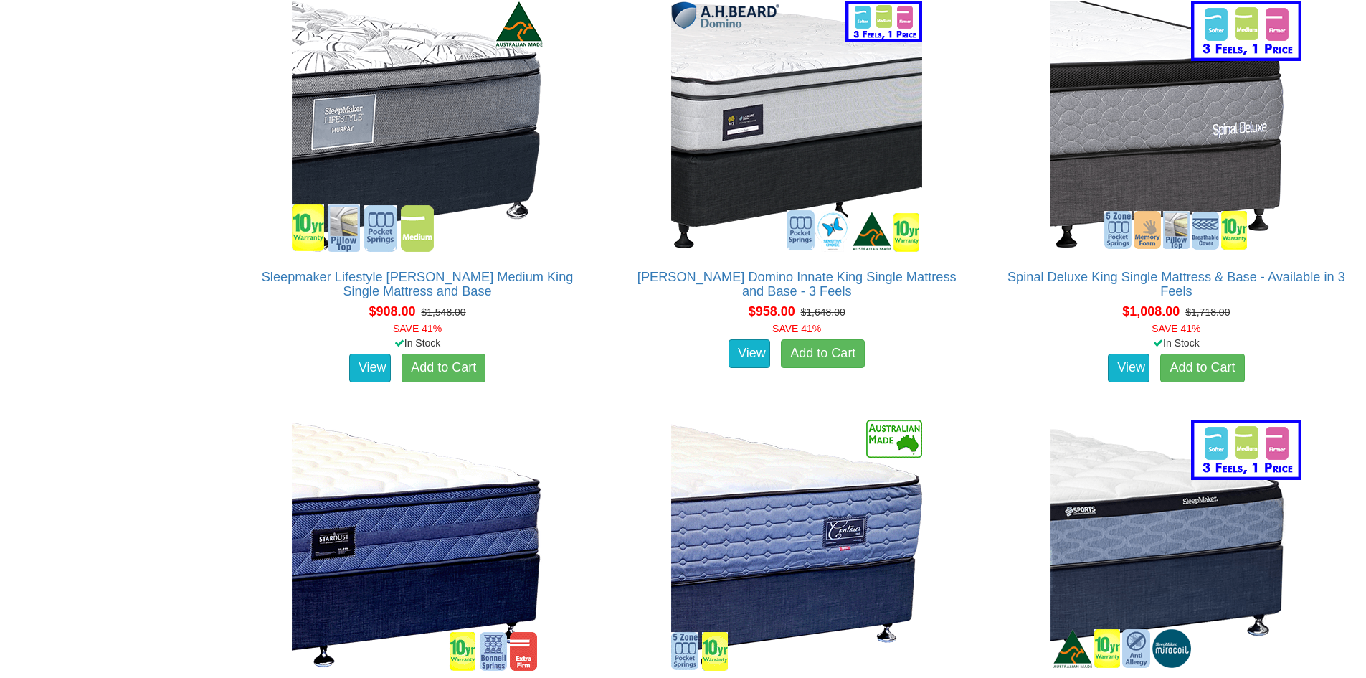
scroll to position [2217, 0]
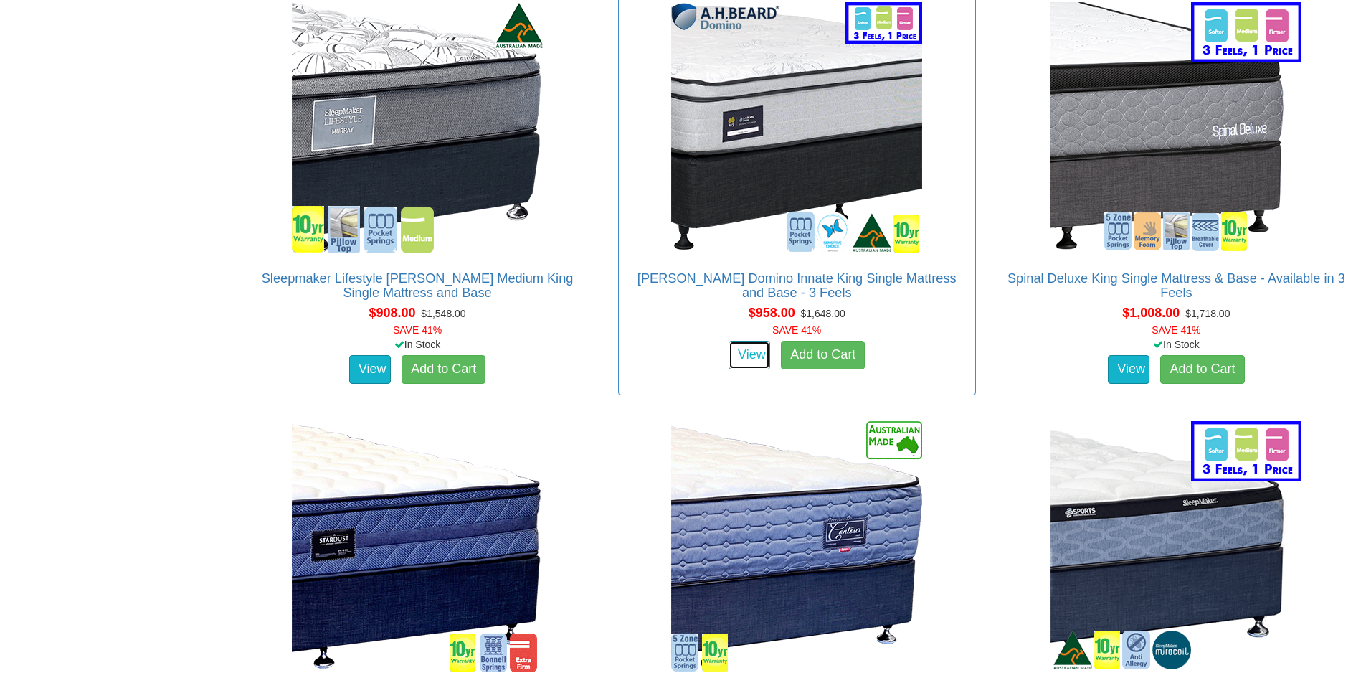
click at [743, 341] on link "View" at bounding box center [750, 355] width 42 height 29
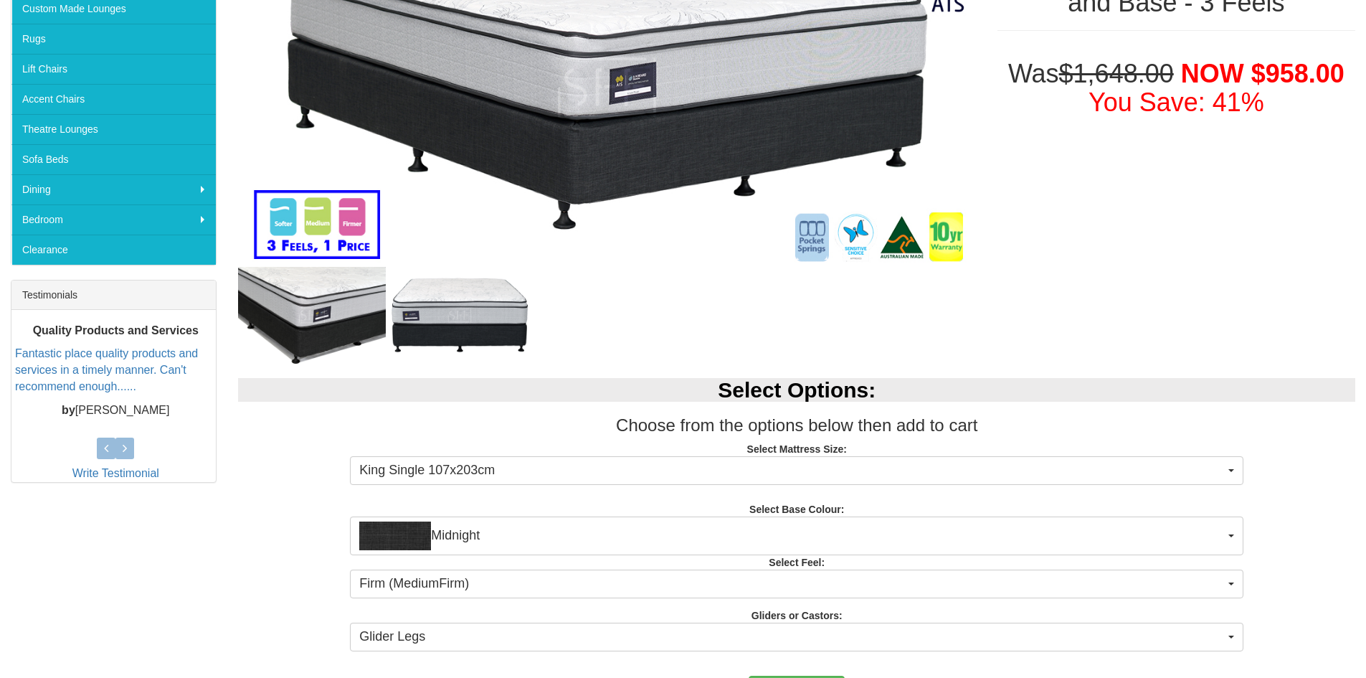
scroll to position [143, 0]
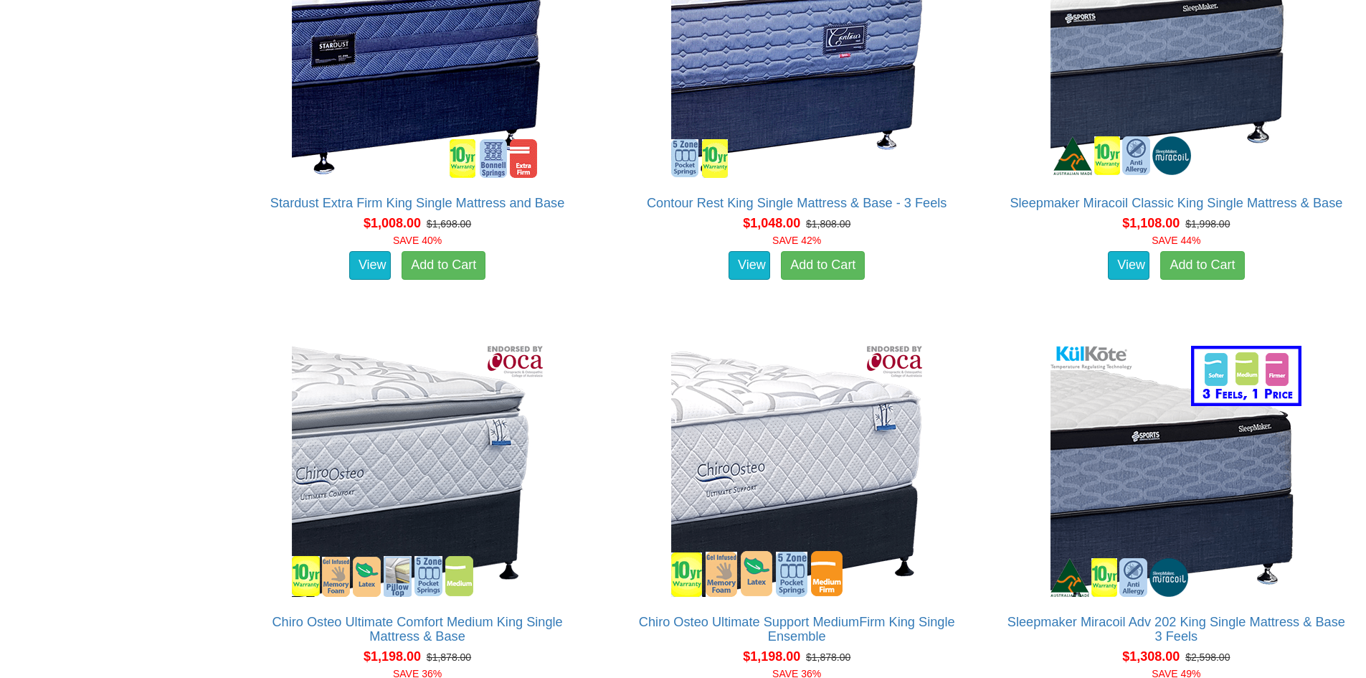
scroll to position [2790, 0]
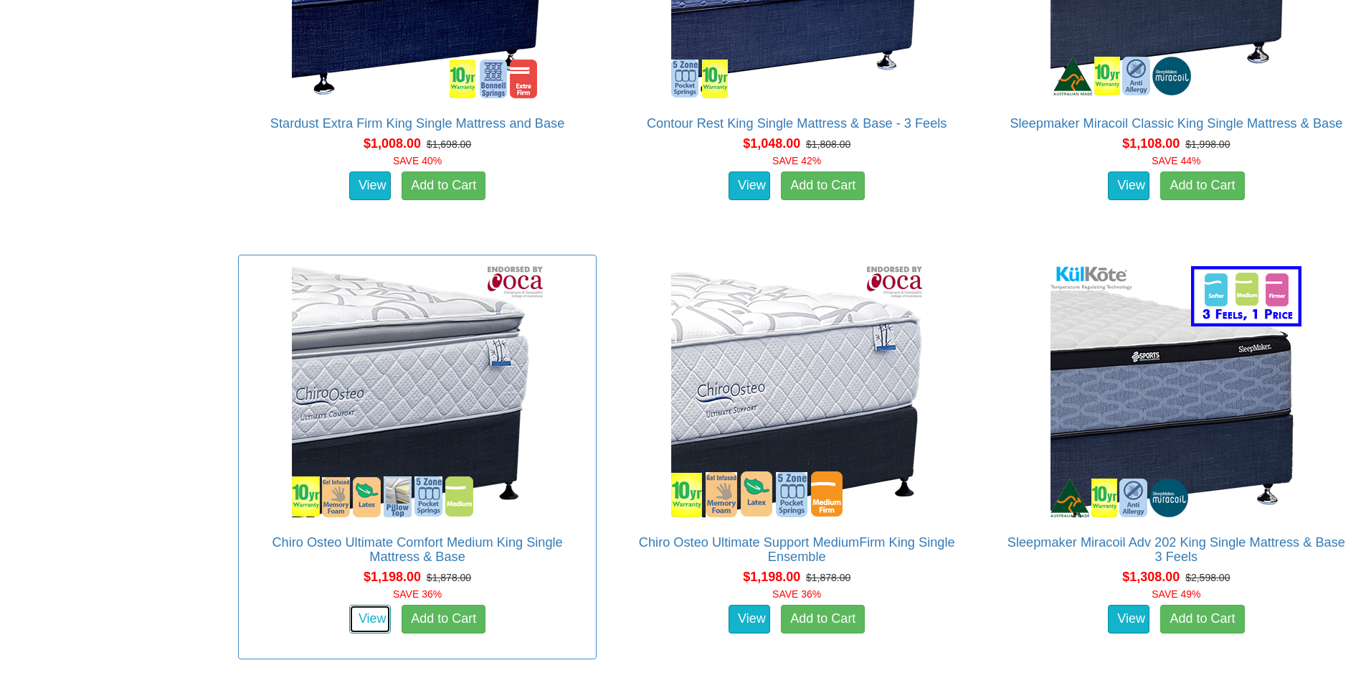
click at [360, 605] on link "View" at bounding box center [370, 619] width 42 height 29
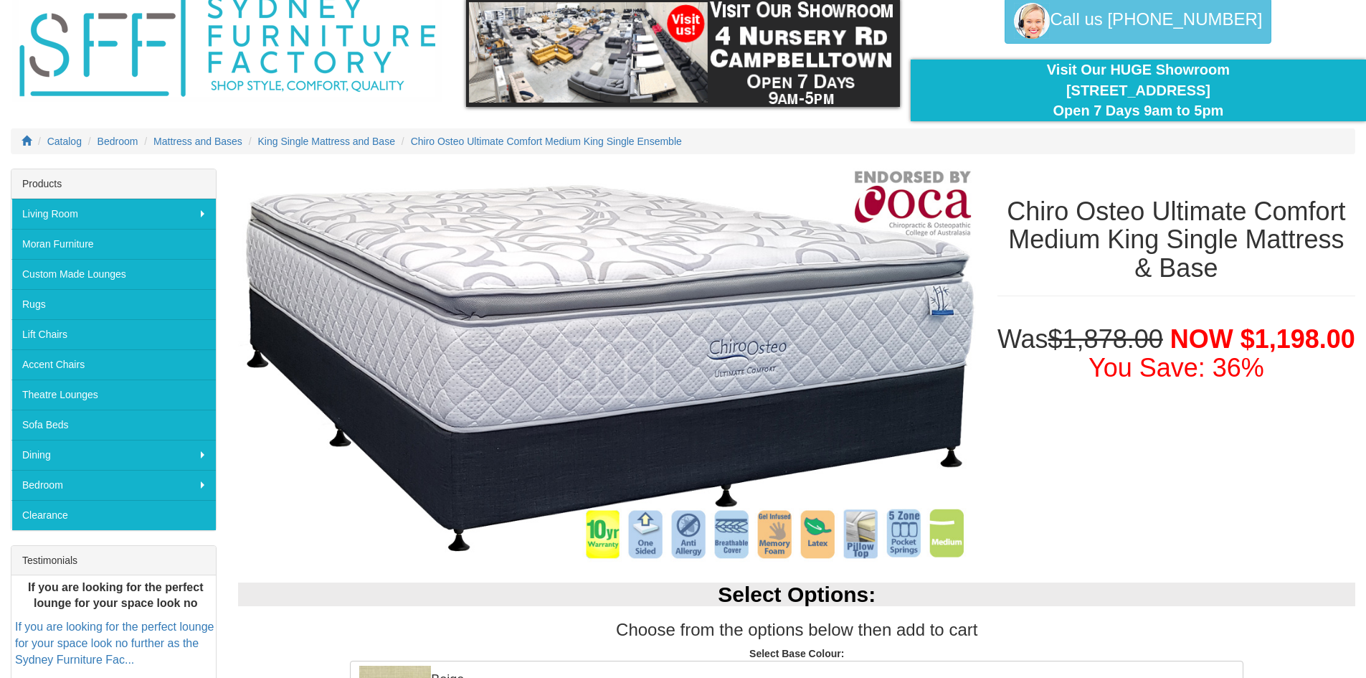
scroll to position [61, 0]
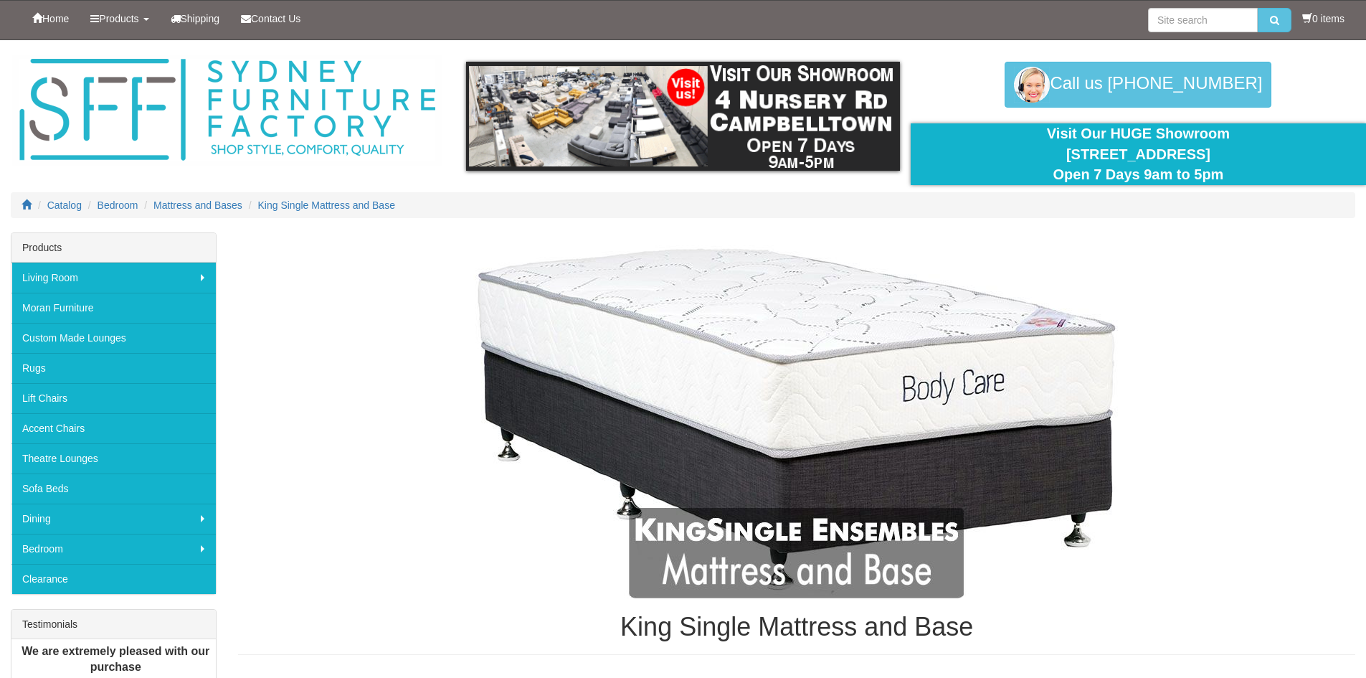
scroll to position [2790, 0]
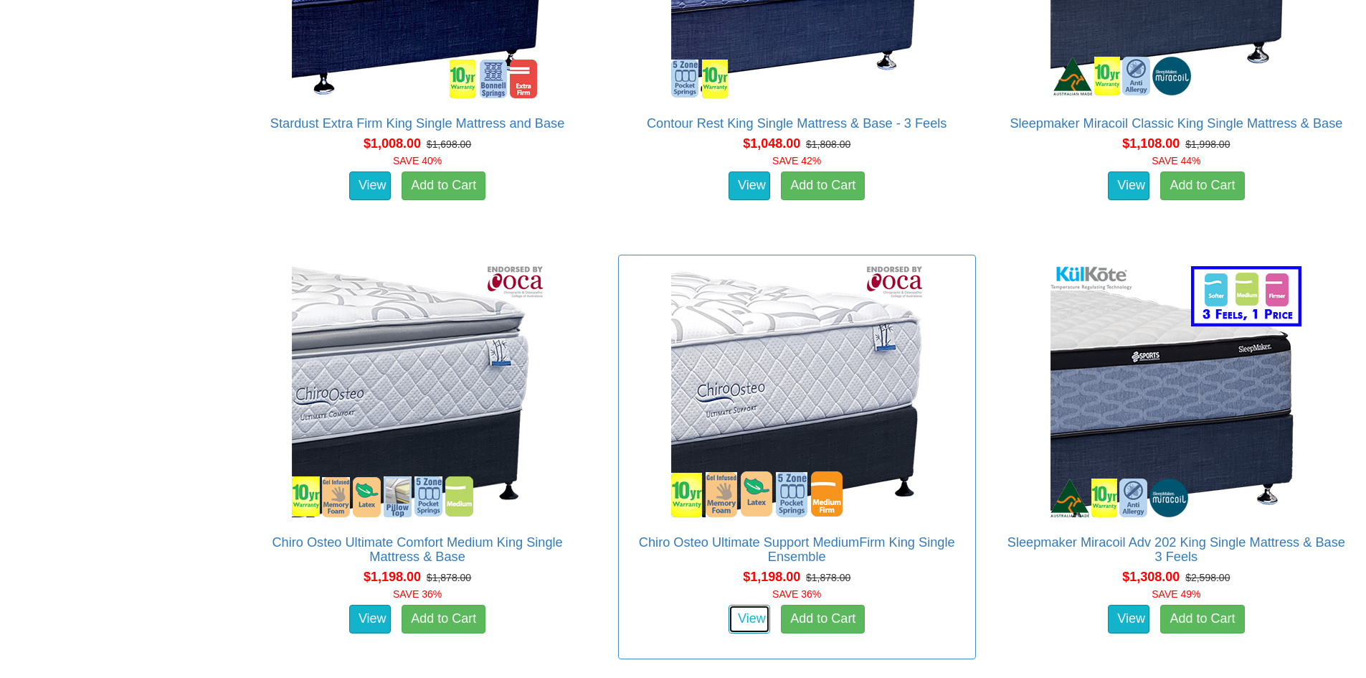
click at [749, 605] on link "View" at bounding box center [750, 619] width 42 height 29
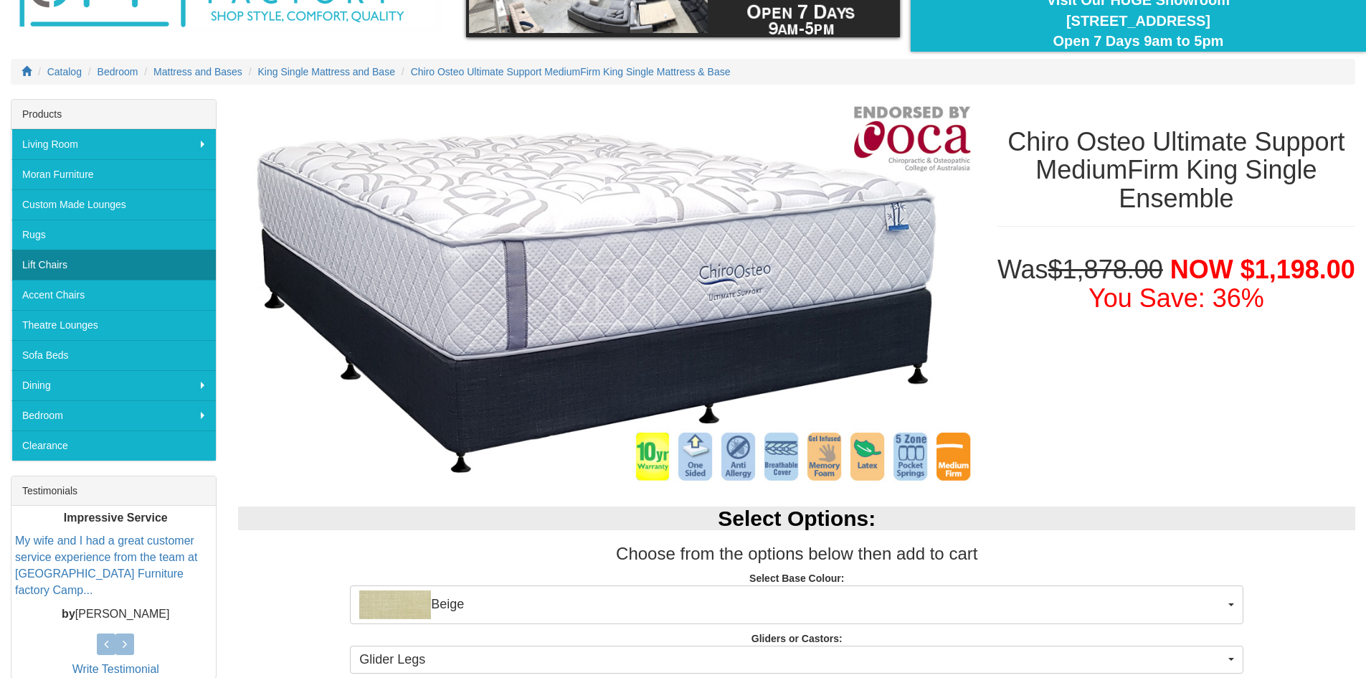
scroll to position [62, 0]
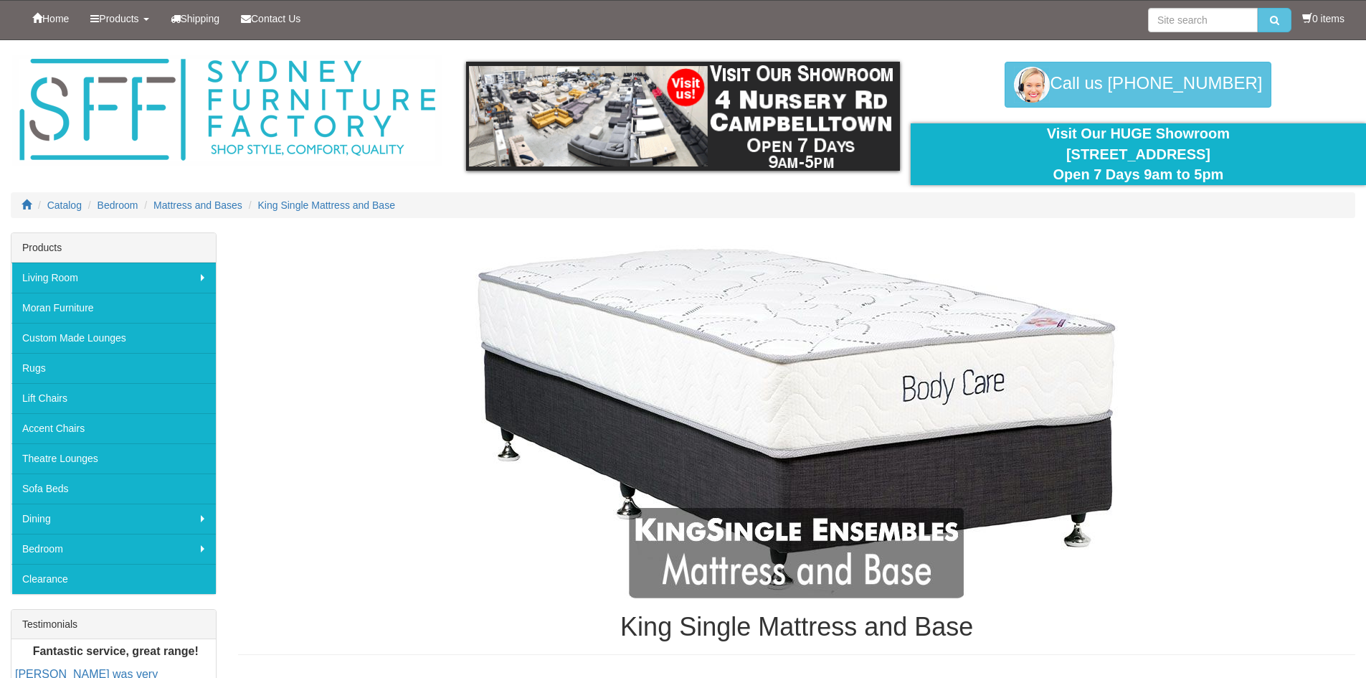
scroll to position [2790, 0]
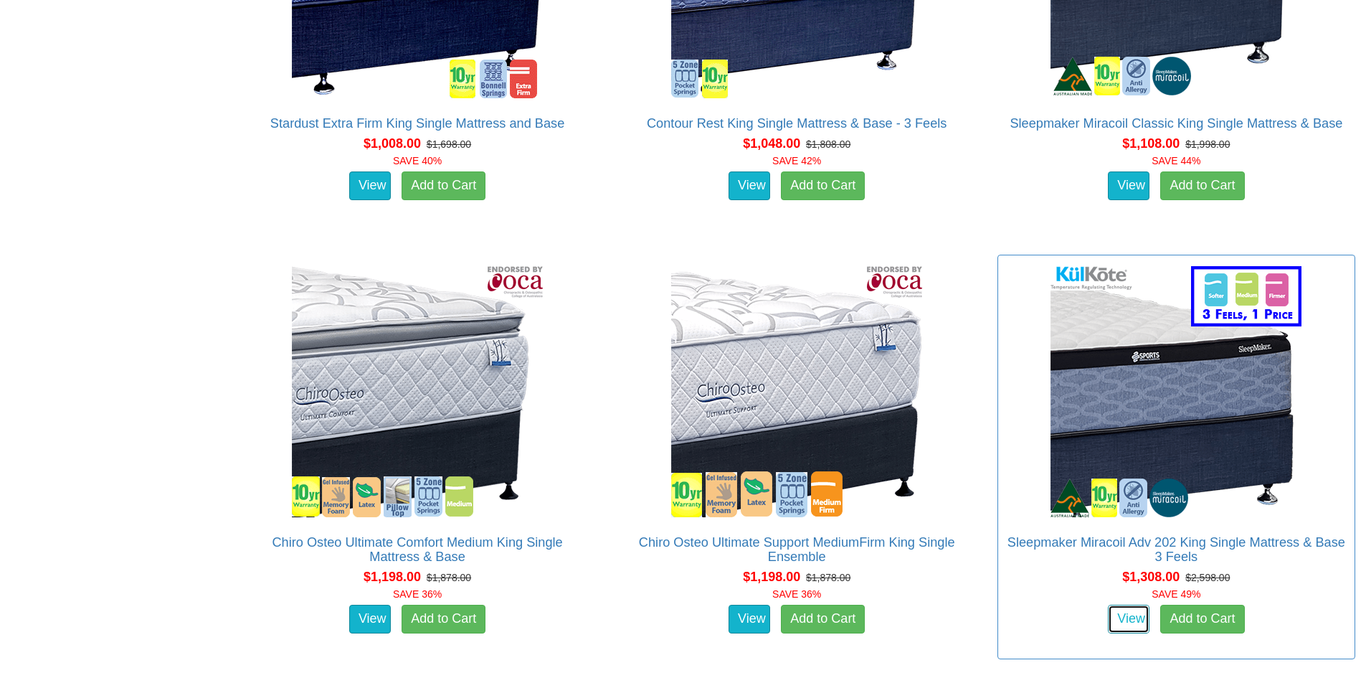
click at [1140, 605] on link "View" at bounding box center [1129, 619] width 42 height 29
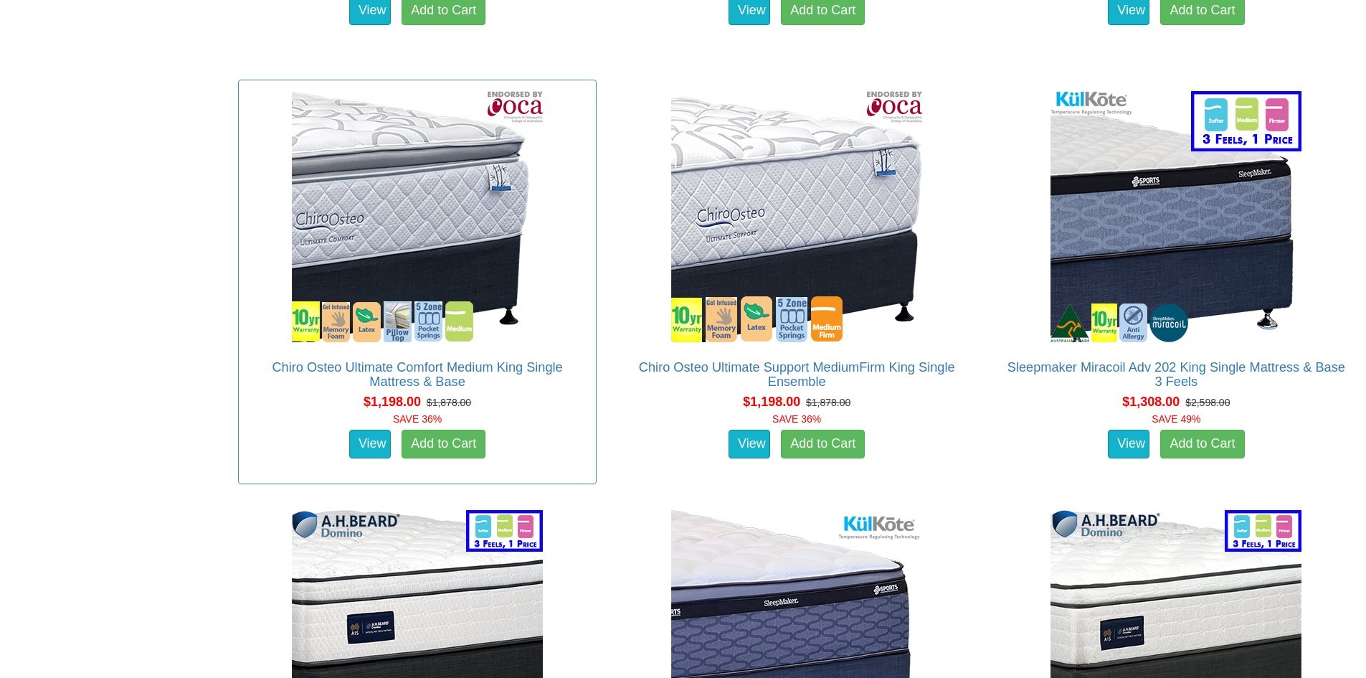
scroll to position [3149, 0]
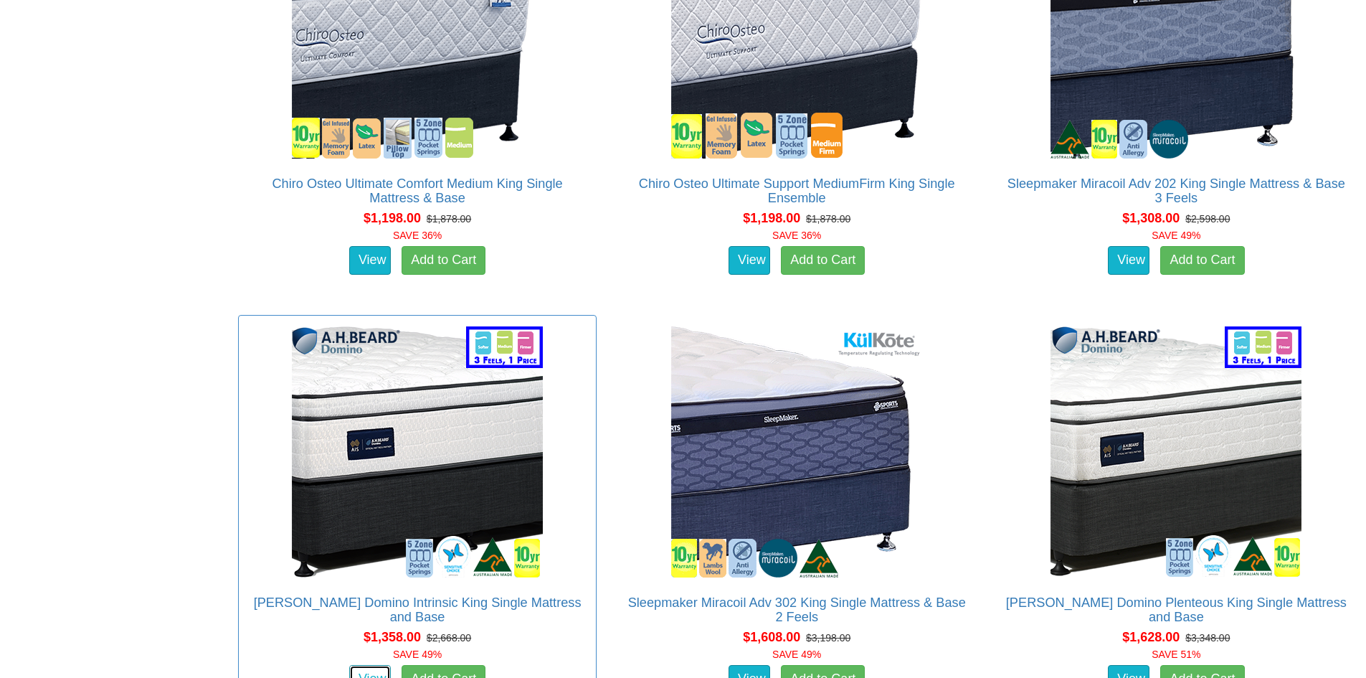
click at [380, 665] on link "View" at bounding box center [370, 679] width 42 height 29
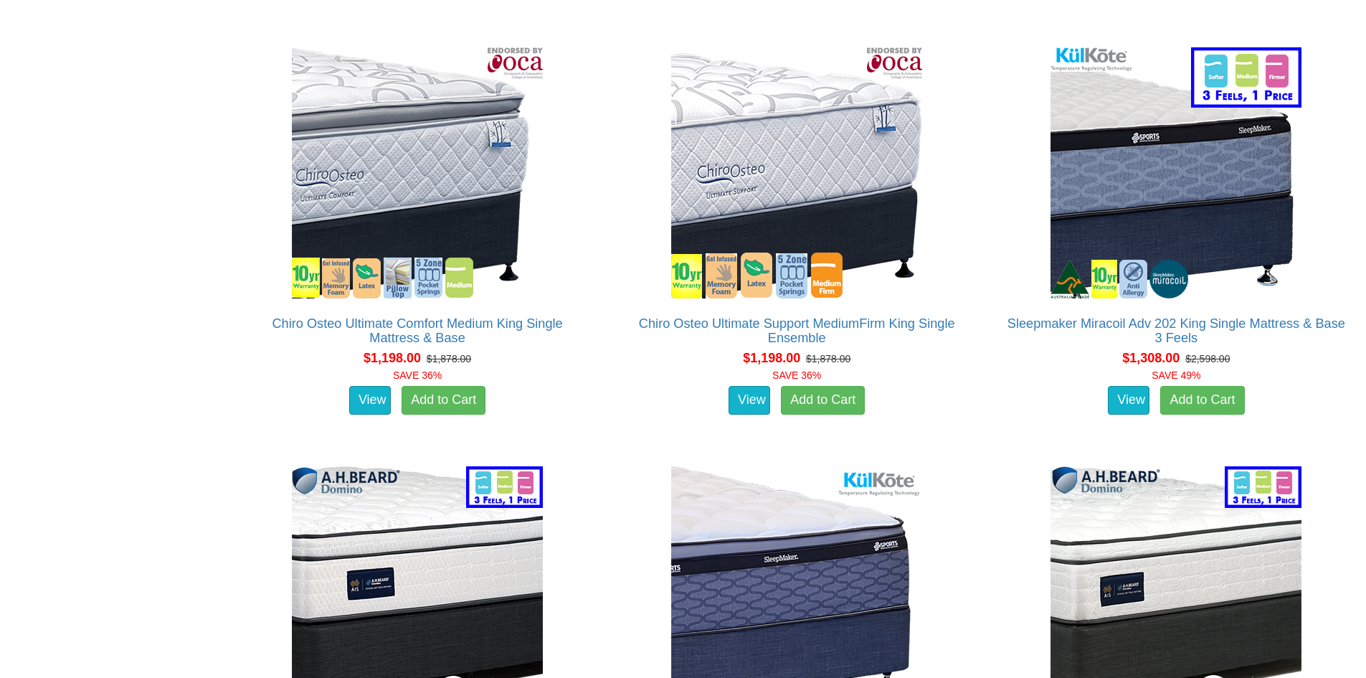
scroll to position [3006, 0]
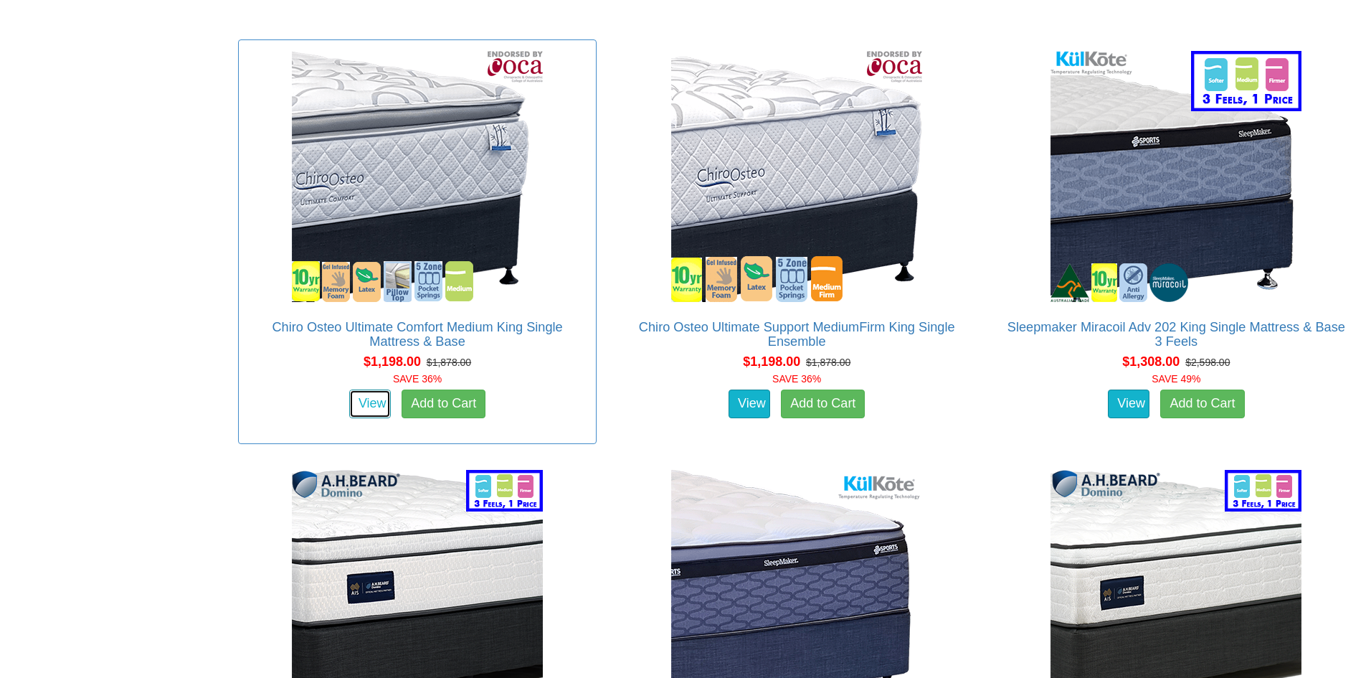
click at [367, 389] on link "View" at bounding box center [370, 403] width 42 height 29
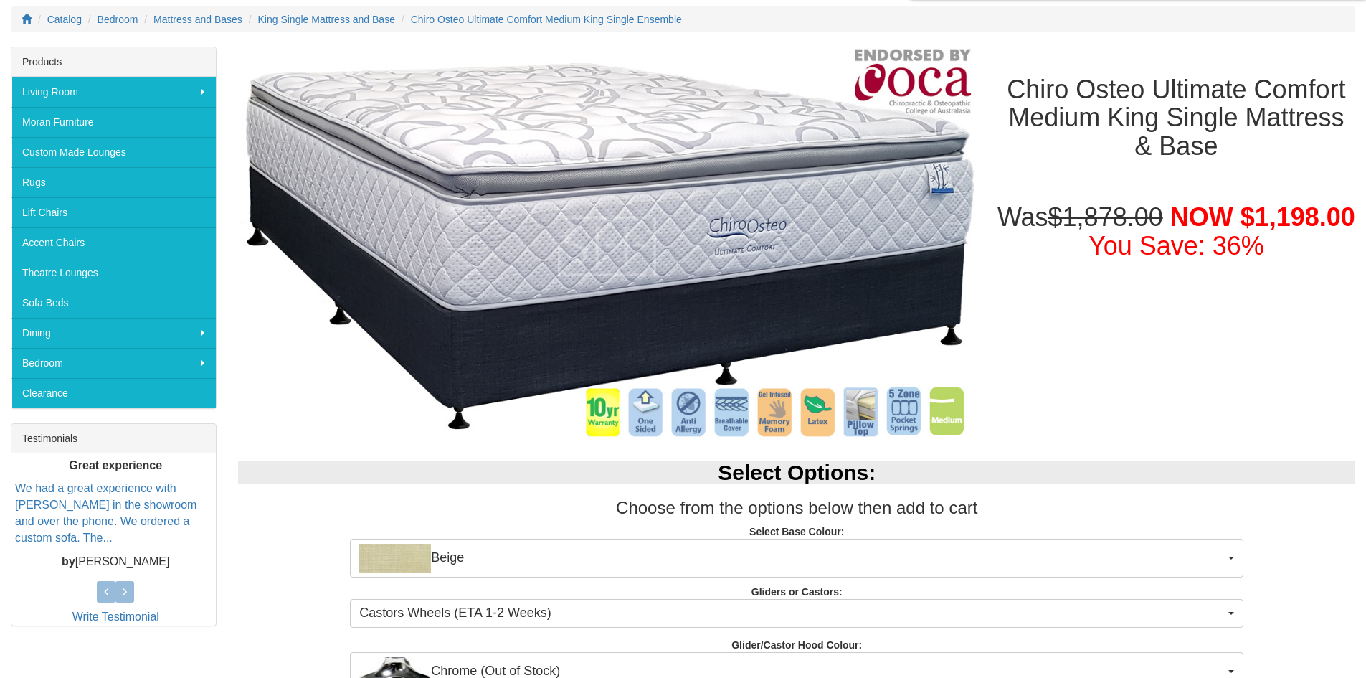
scroll to position [143, 0]
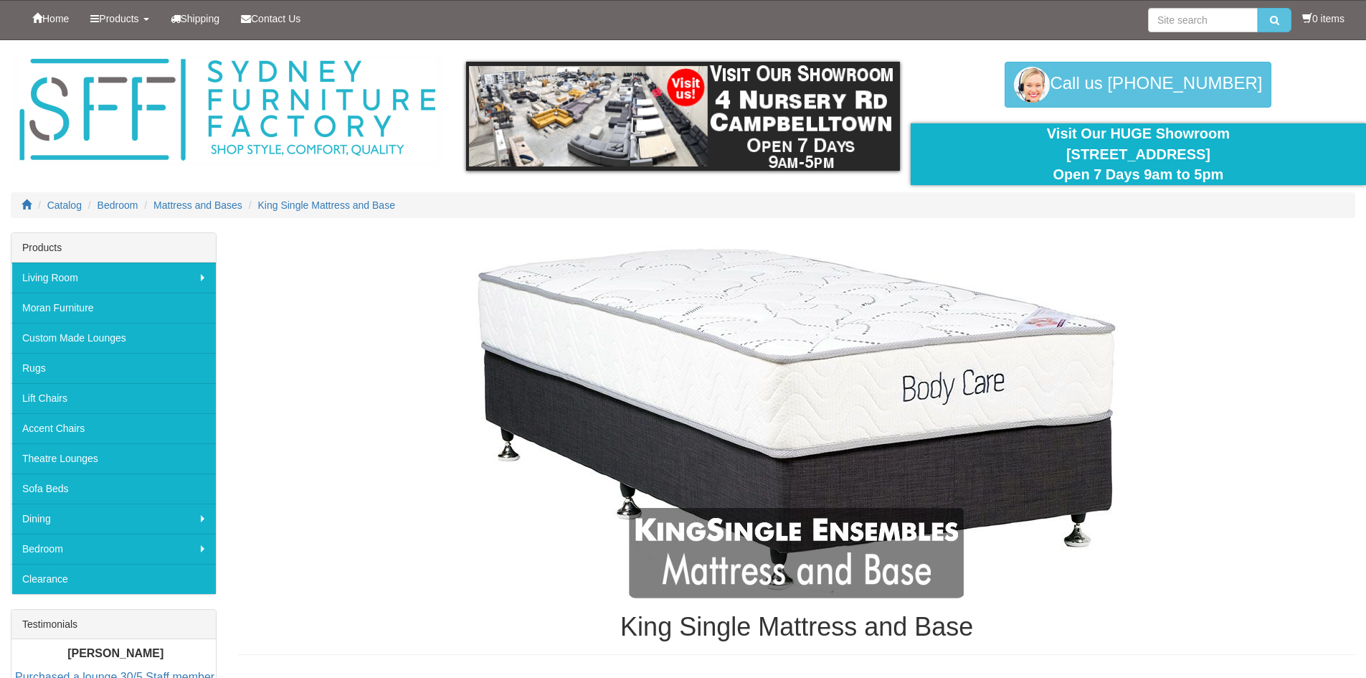
scroll to position [3006, 0]
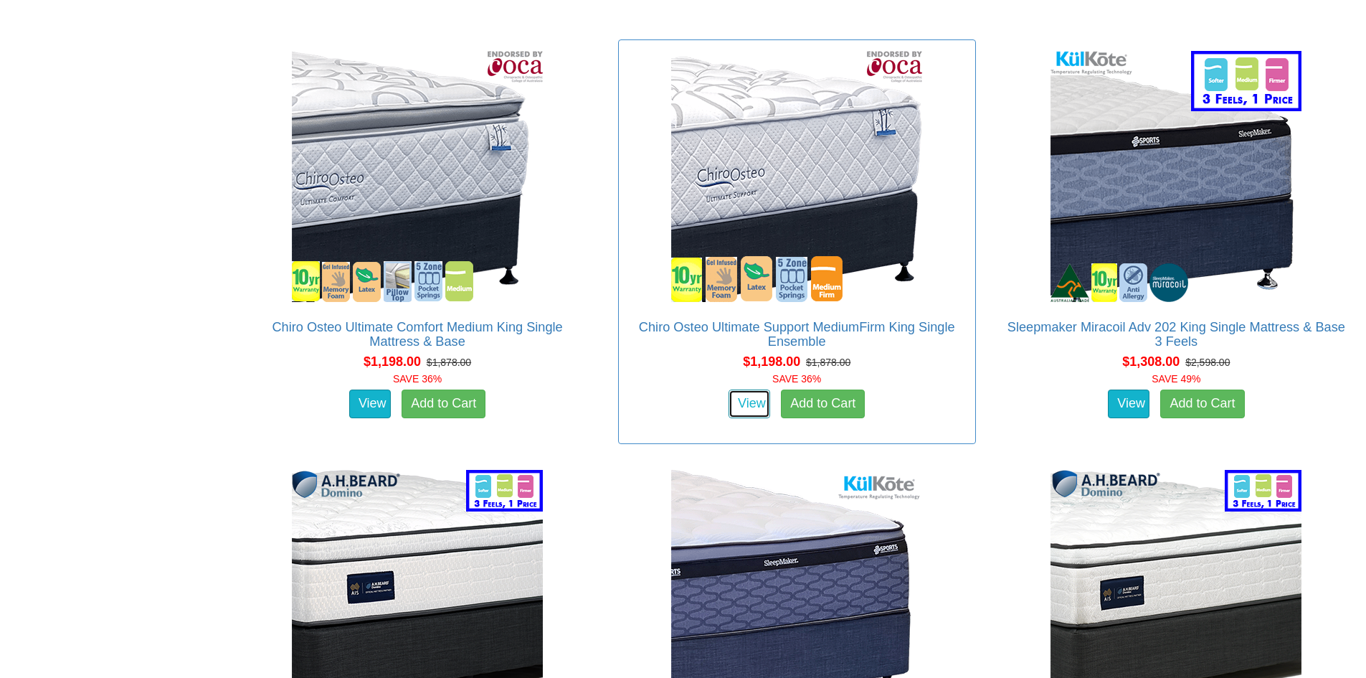
click at [761, 389] on link "View" at bounding box center [750, 403] width 42 height 29
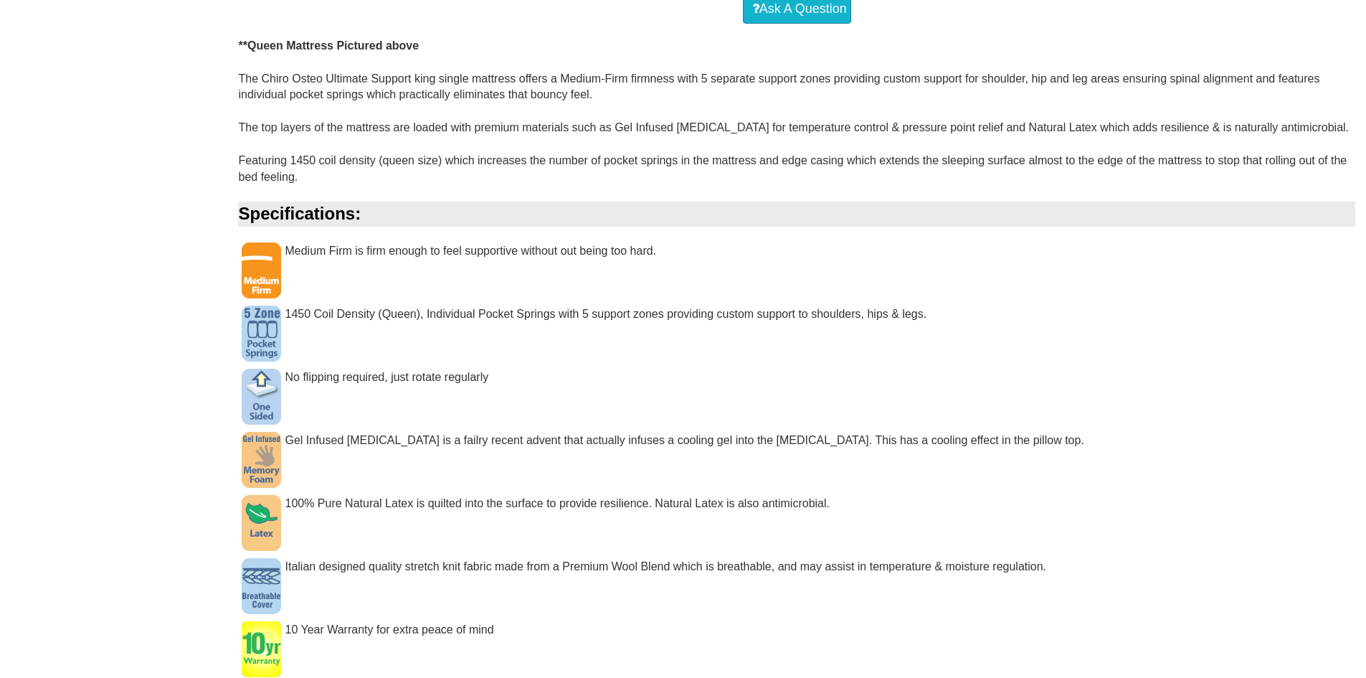
scroll to position [1004, 0]
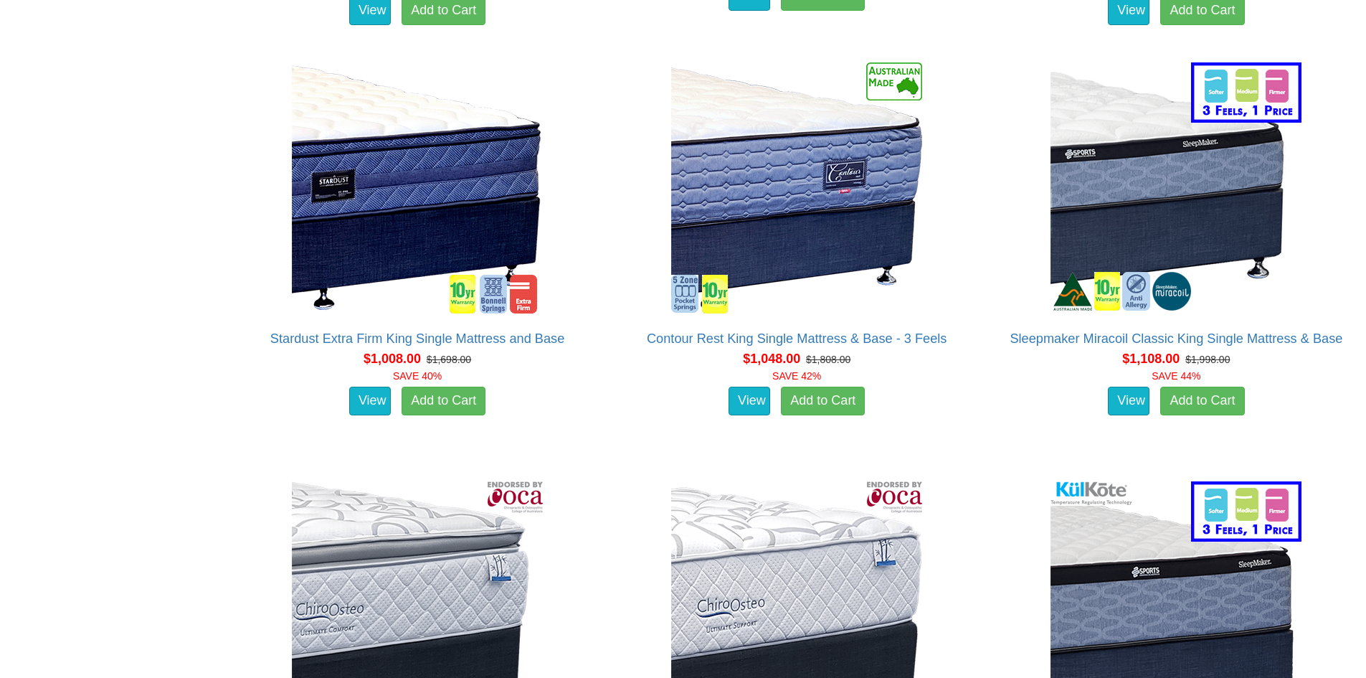
scroll to position [2504, 0]
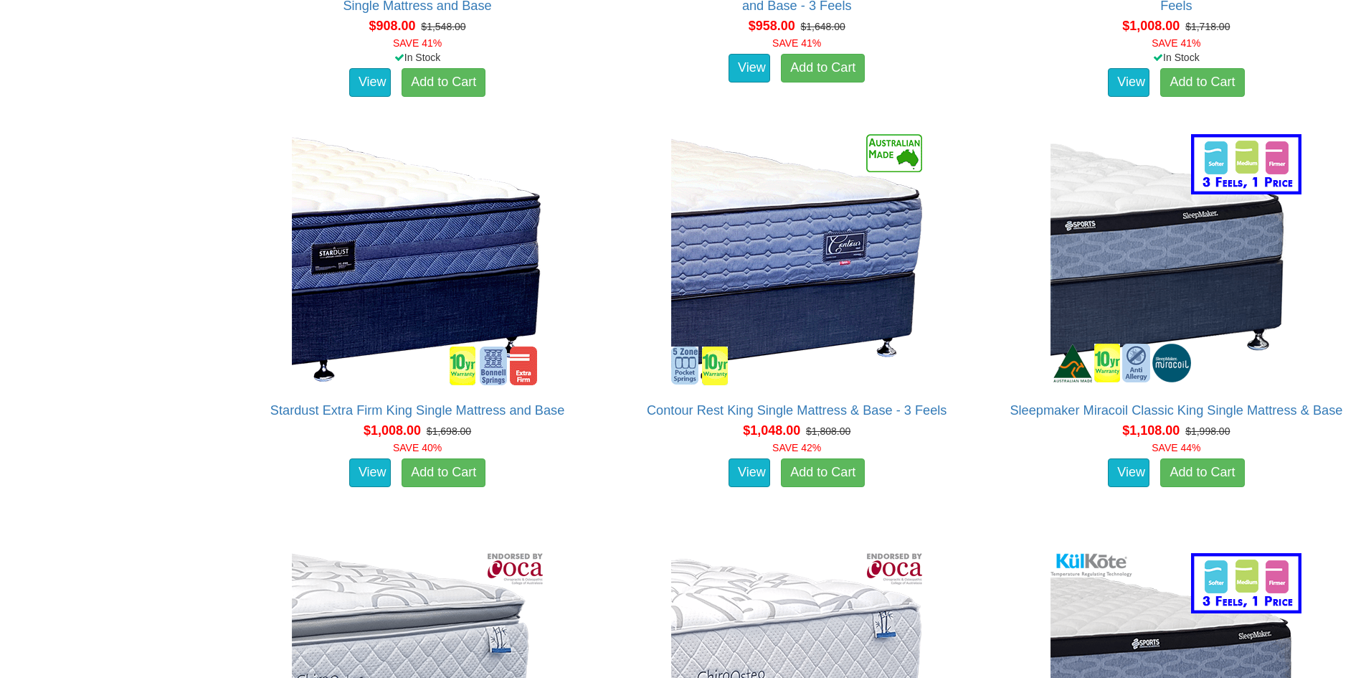
click at [752, 458] on link "View" at bounding box center [750, 472] width 42 height 29
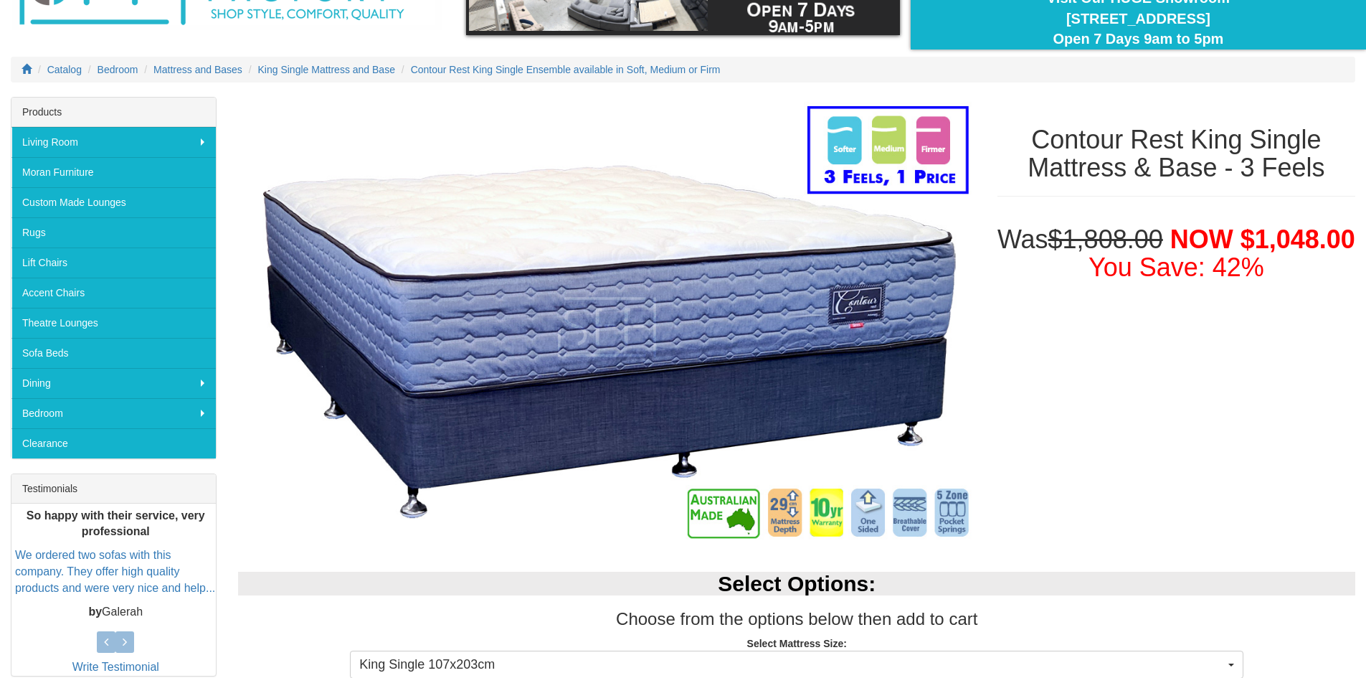
scroll to position [72, 0]
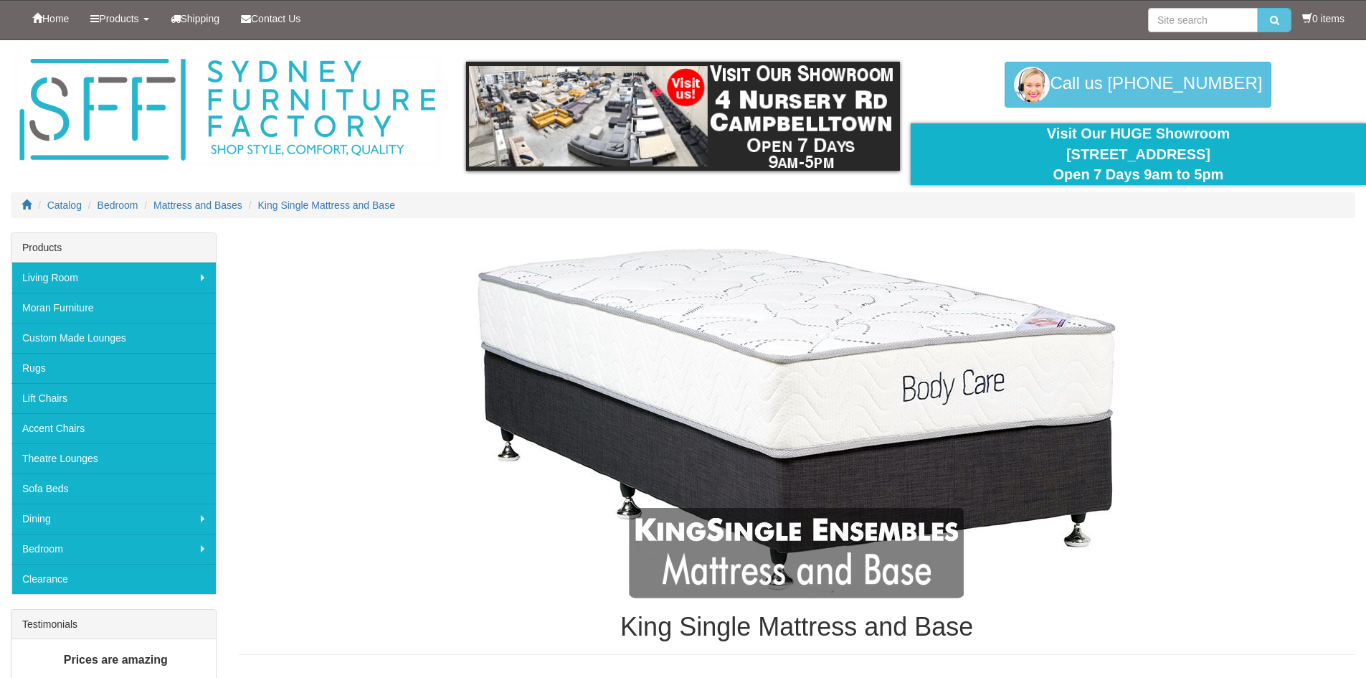
scroll to position [2504, 0]
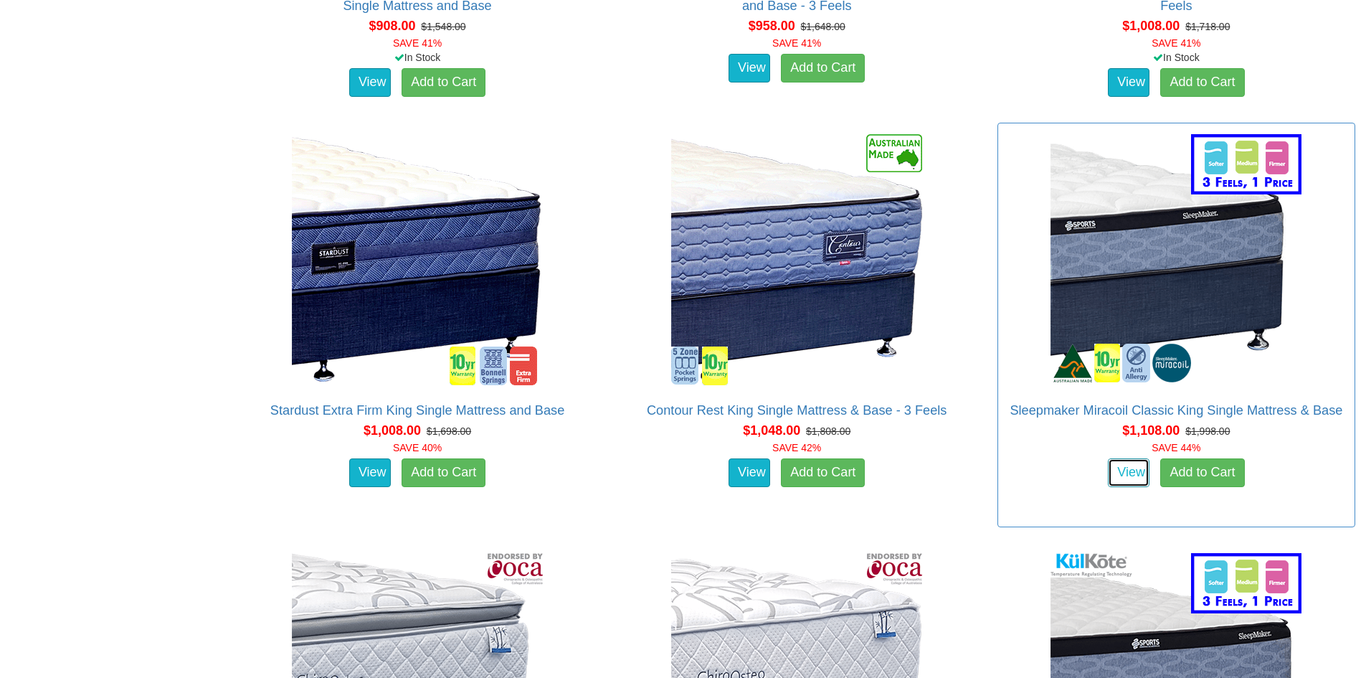
click at [1125, 458] on link "View" at bounding box center [1129, 472] width 42 height 29
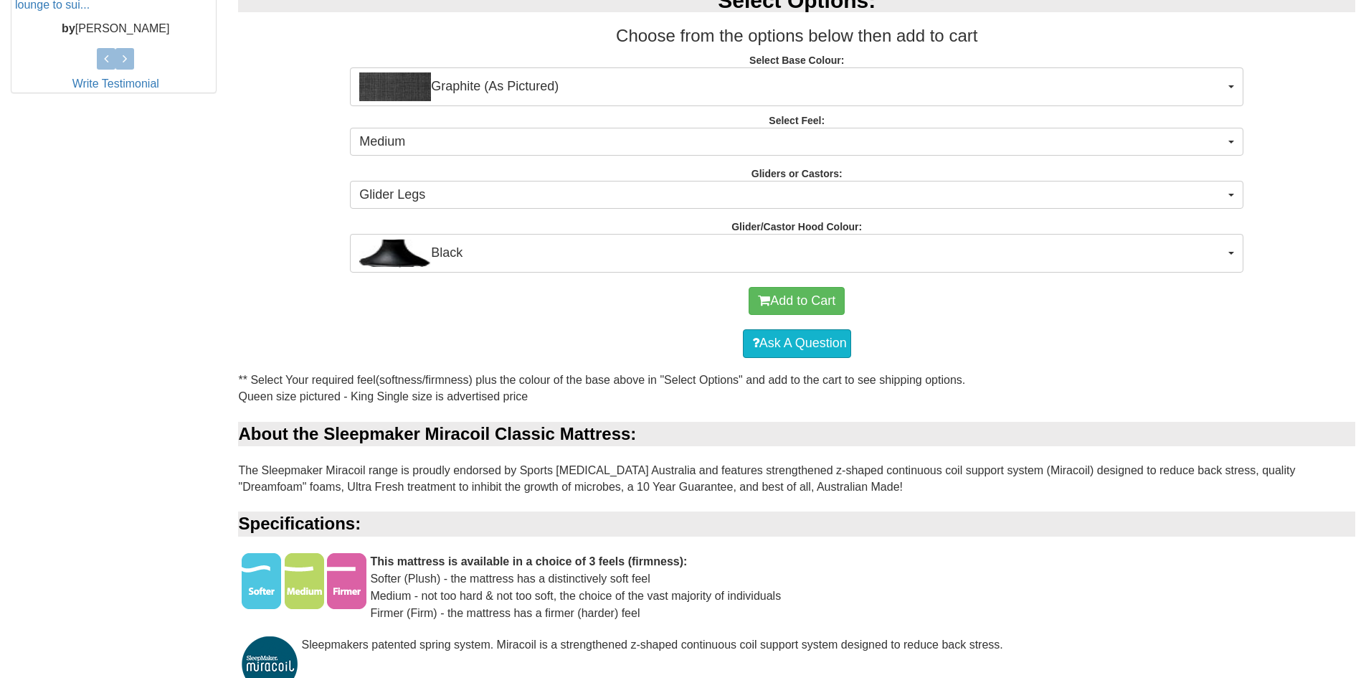
scroll to position [717, 0]
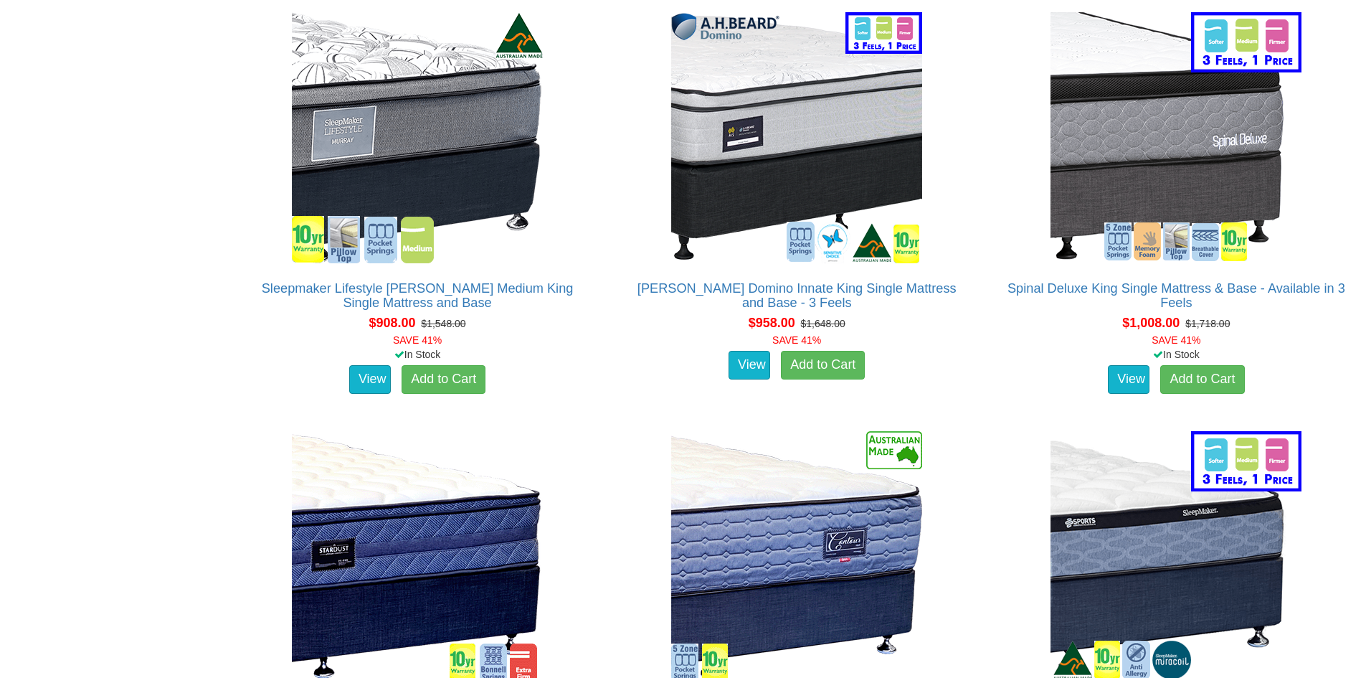
scroll to position [2145, 0]
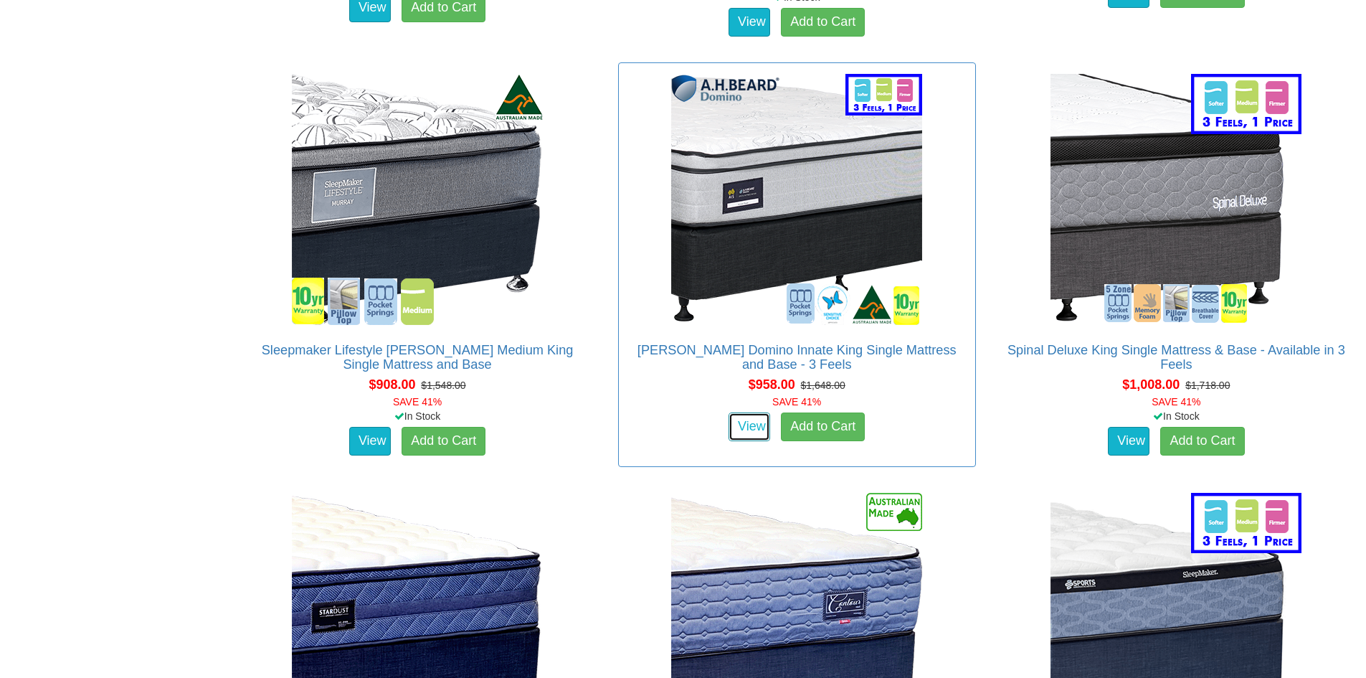
click at [752, 412] on link "View" at bounding box center [750, 426] width 42 height 29
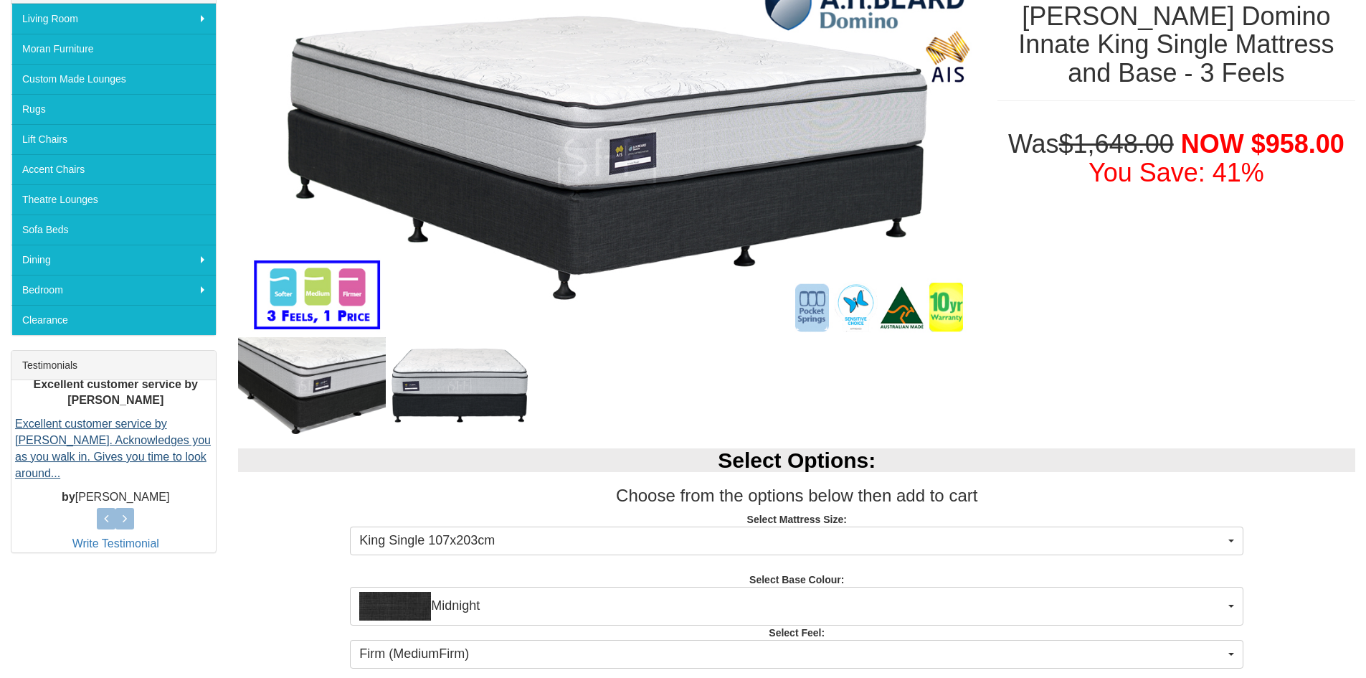
scroll to position [256, 0]
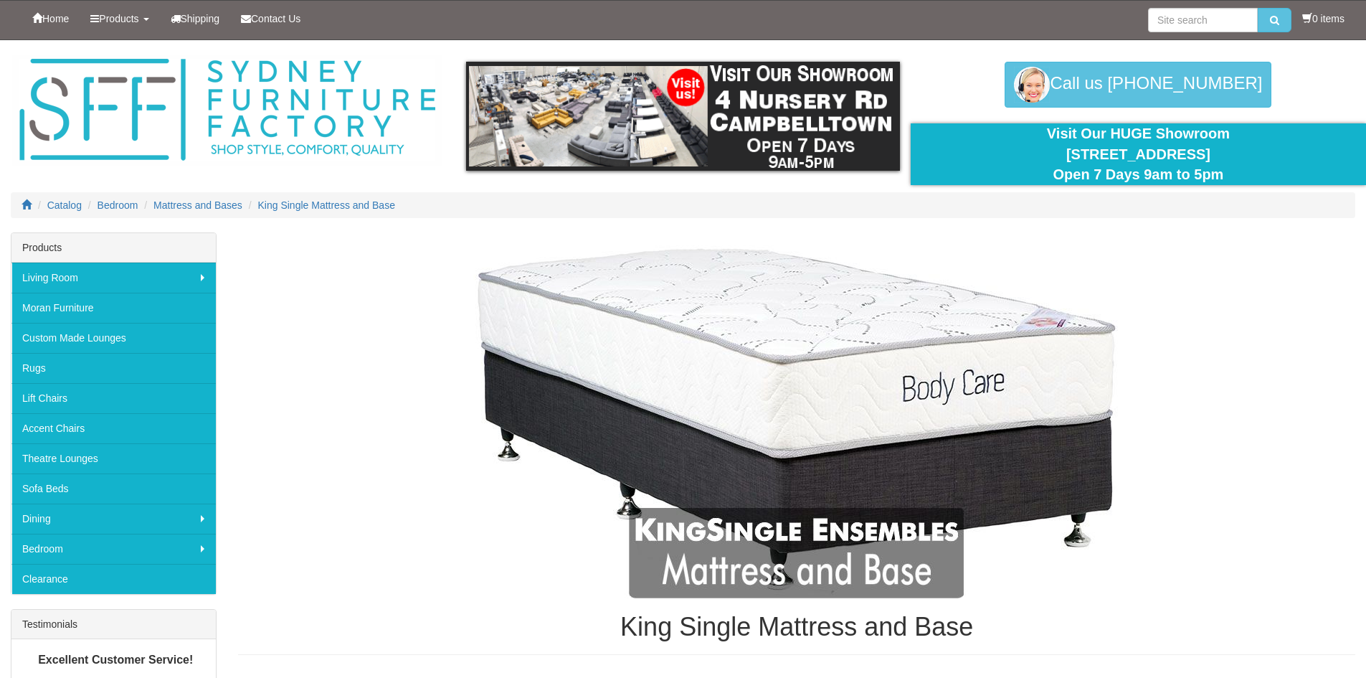
scroll to position [2145, 0]
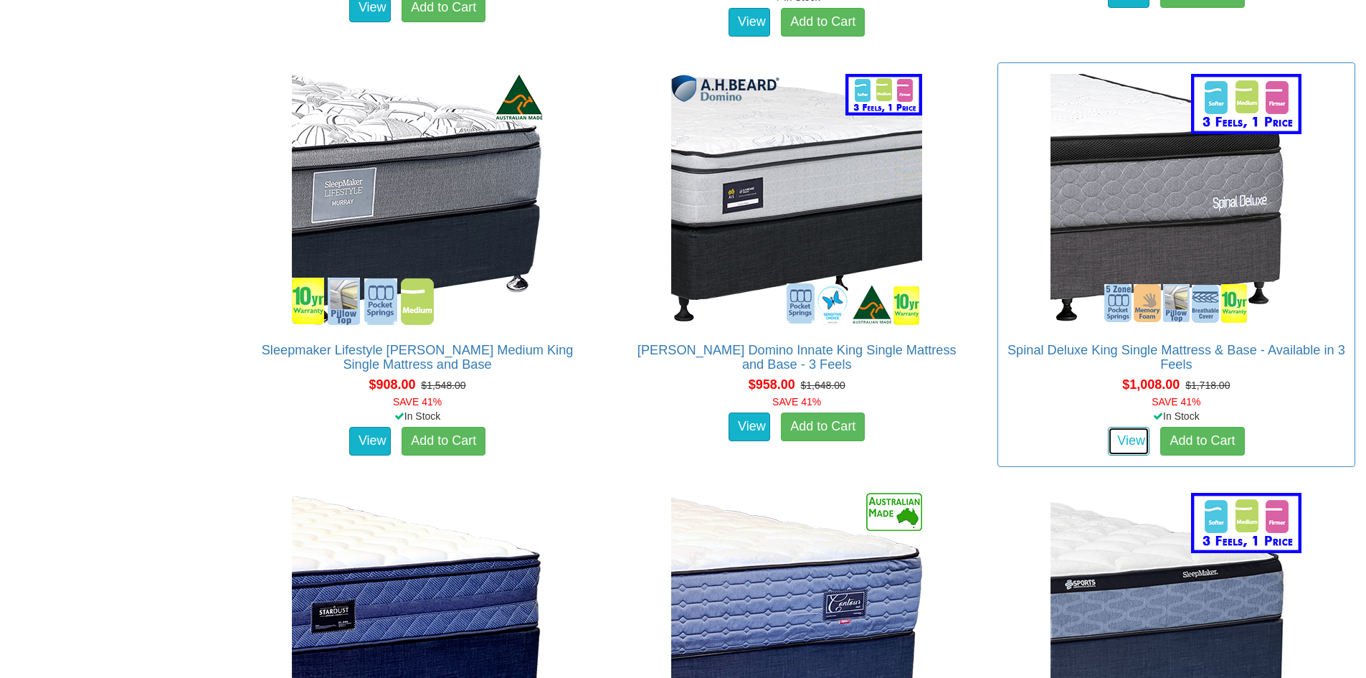
click at [1132, 427] on link "View" at bounding box center [1129, 441] width 42 height 29
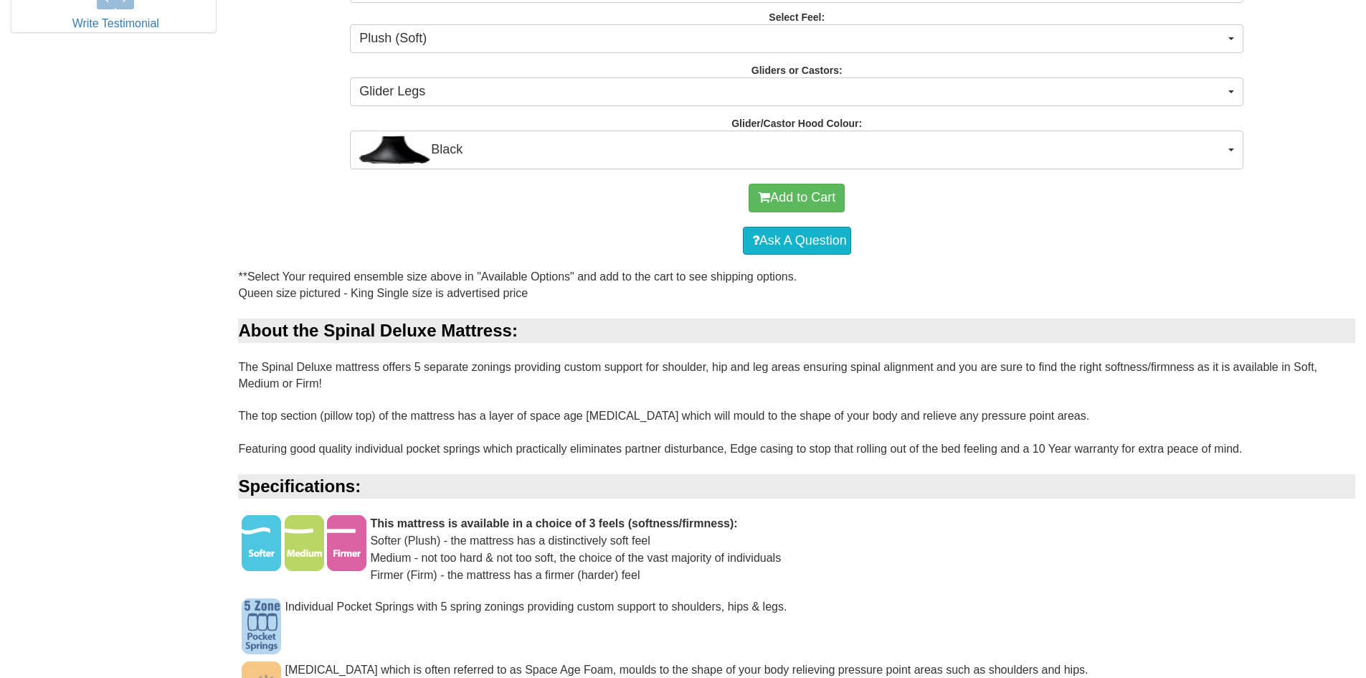
scroll to position [645, 0]
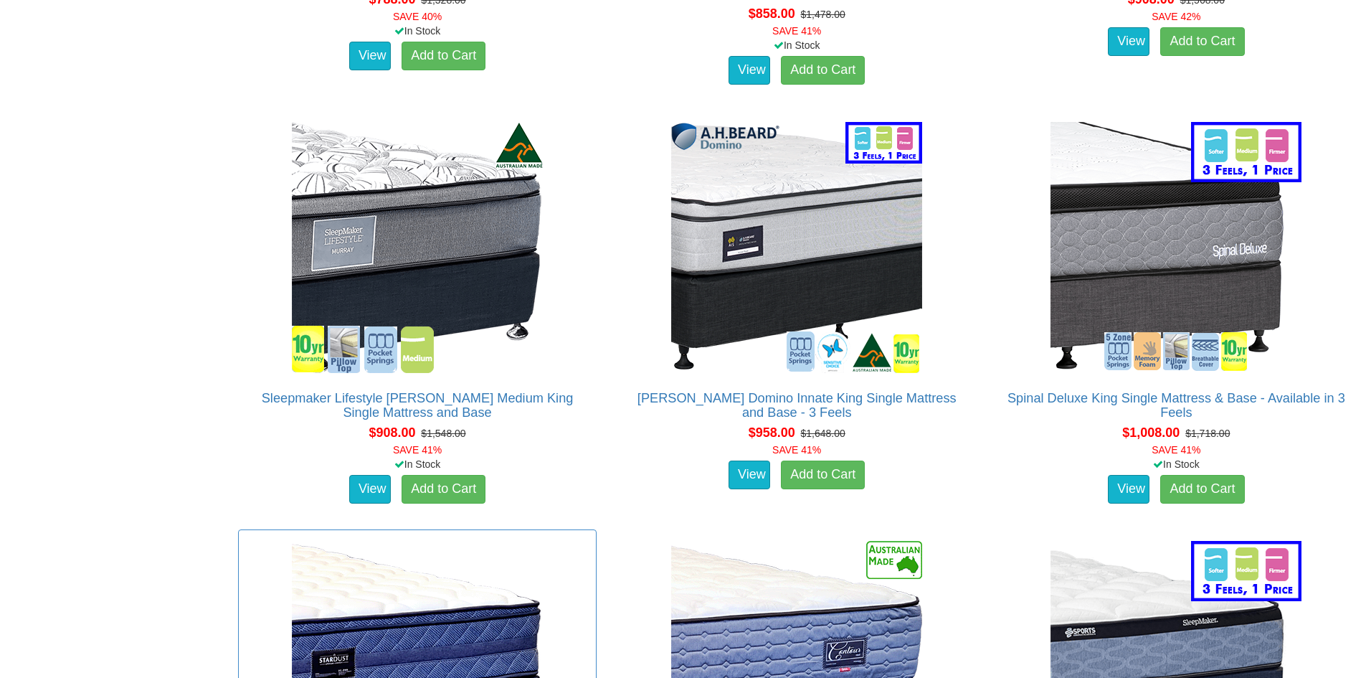
scroll to position [2073, 0]
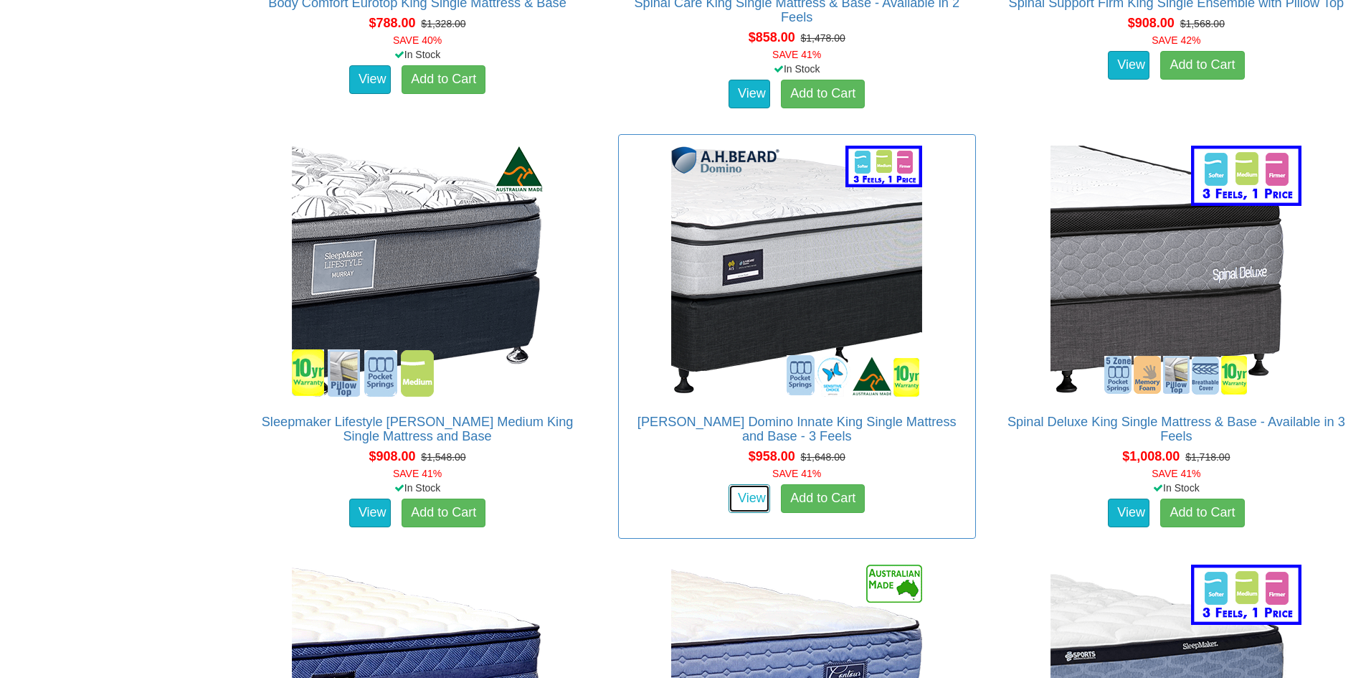
click at [750, 484] on link "View" at bounding box center [750, 498] width 42 height 29
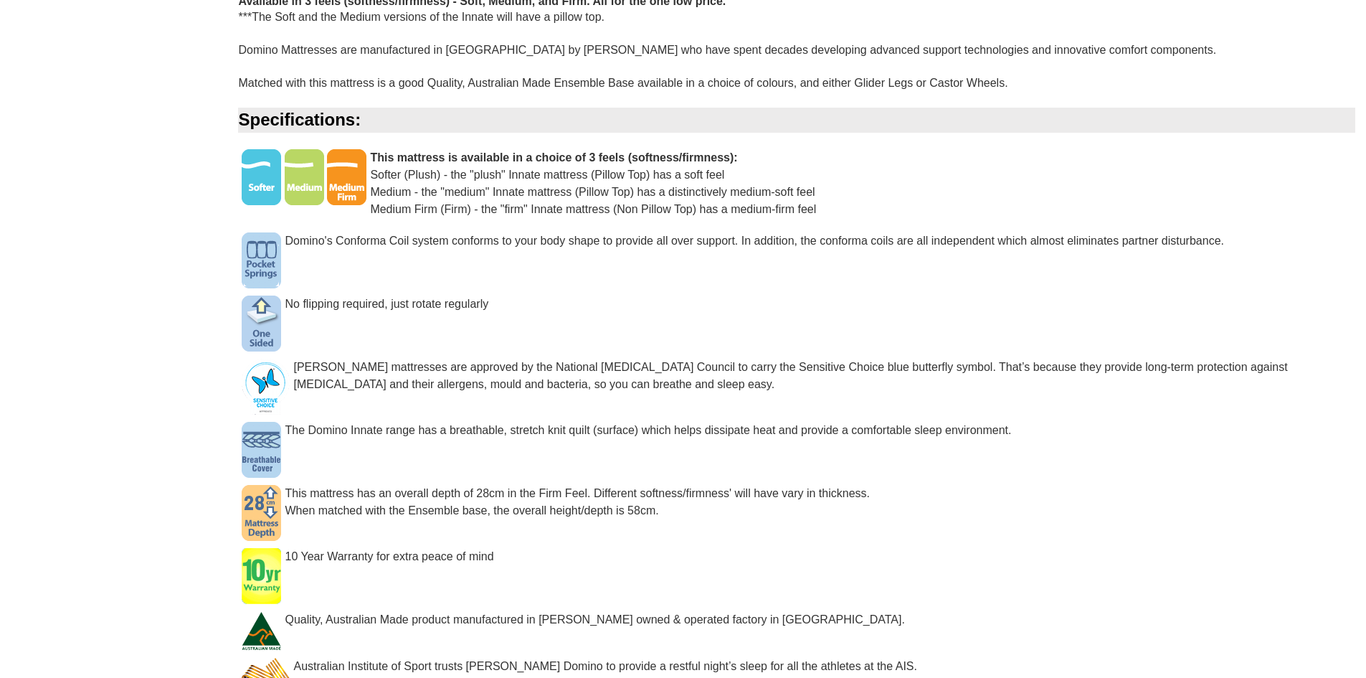
scroll to position [1291, 0]
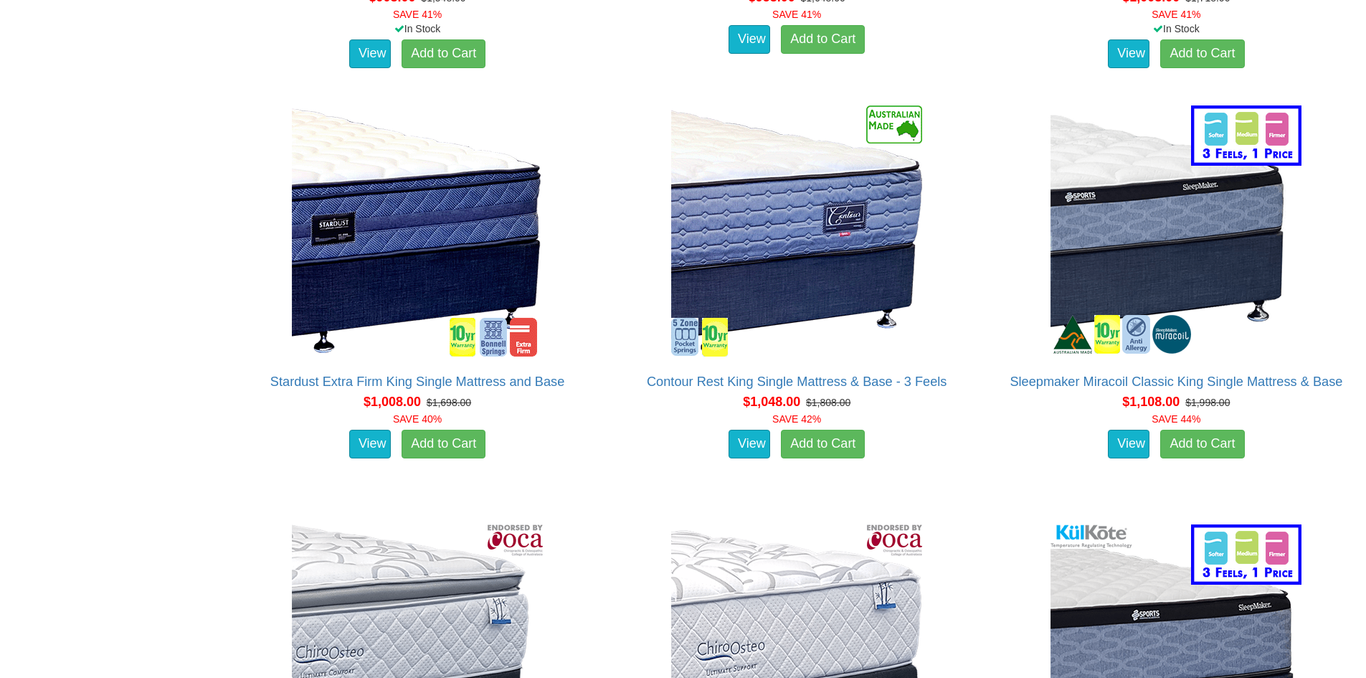
scroll to position [2575, 0]
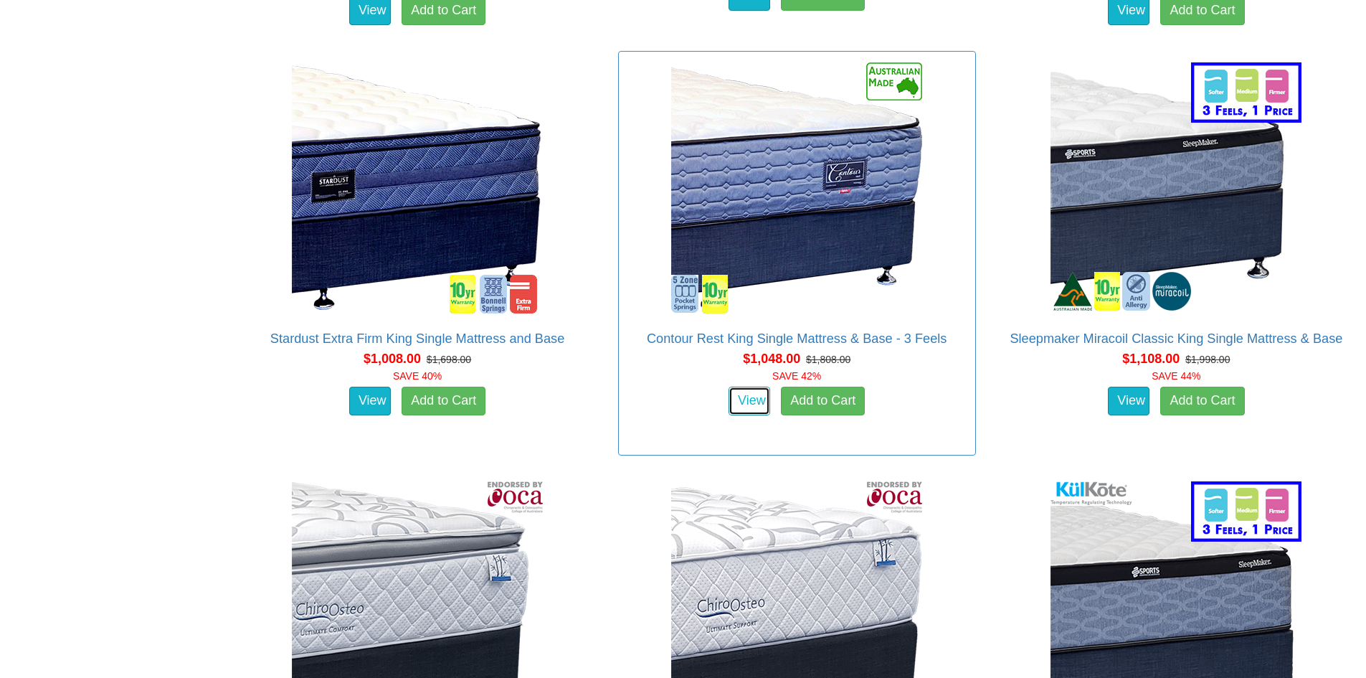
click at [754, 387] on link "View" at bounding box center [750, 401] width 42 height 29
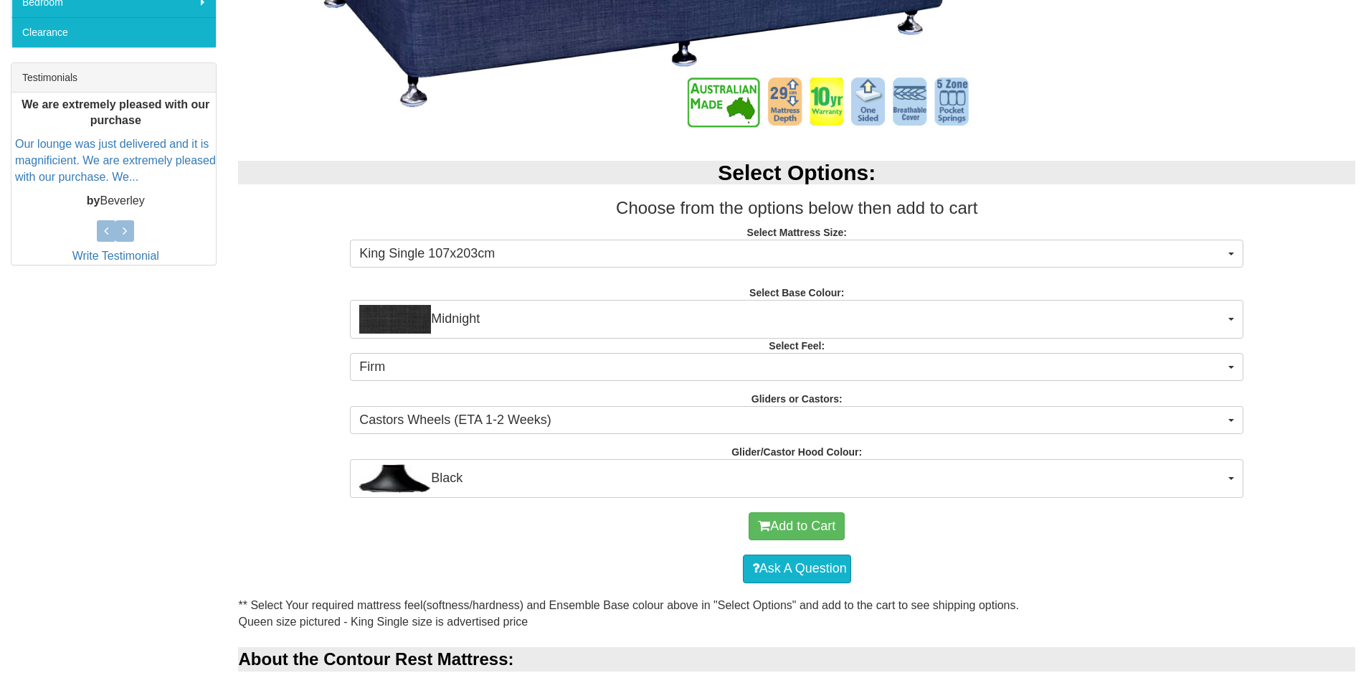
scroll to position [215, 0]
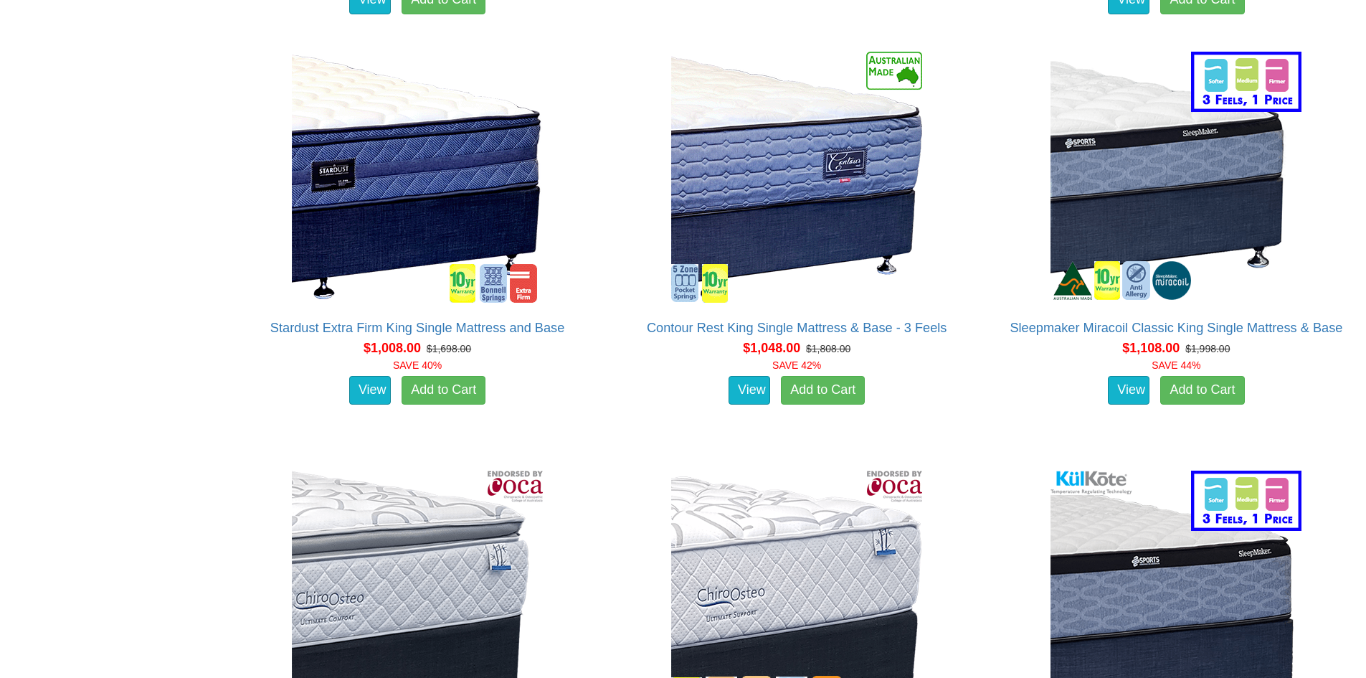
scroll to position [2575, 0]
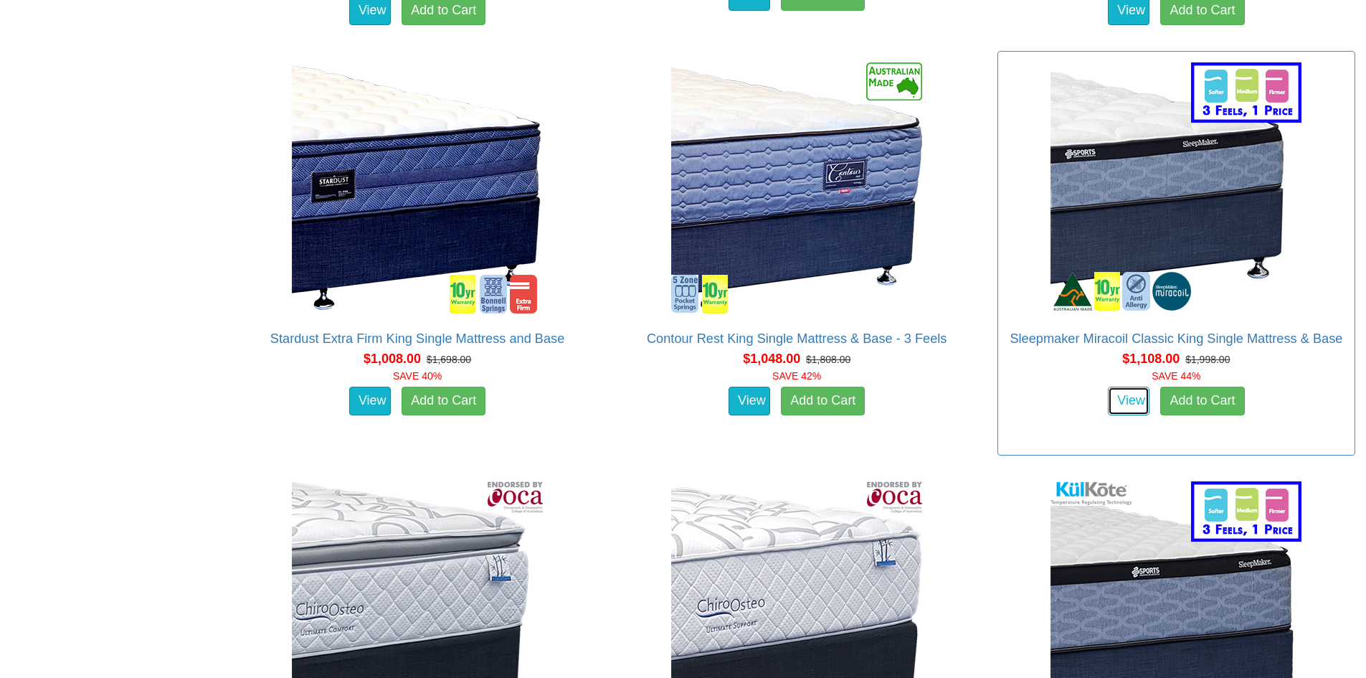
click at [1141, 387] on link "View" at bounding box center [1129, 401] width 42 height 29
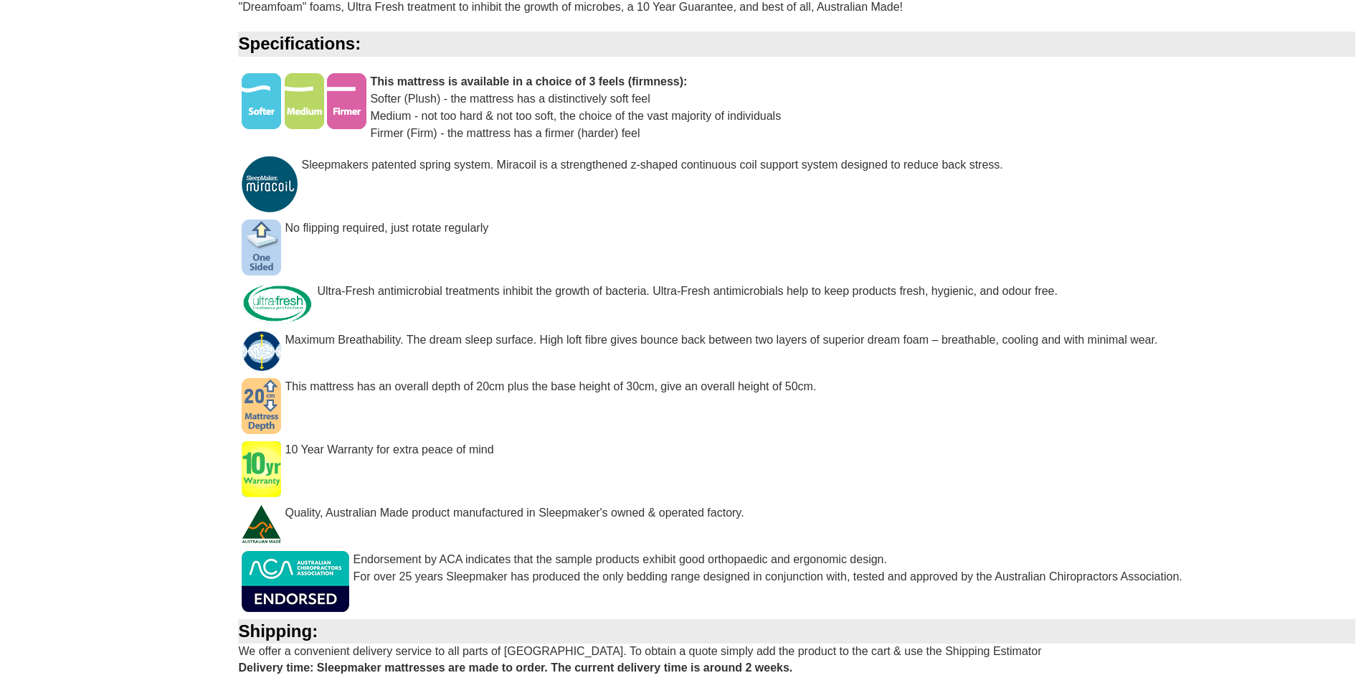
scroll to position [1219, 0]
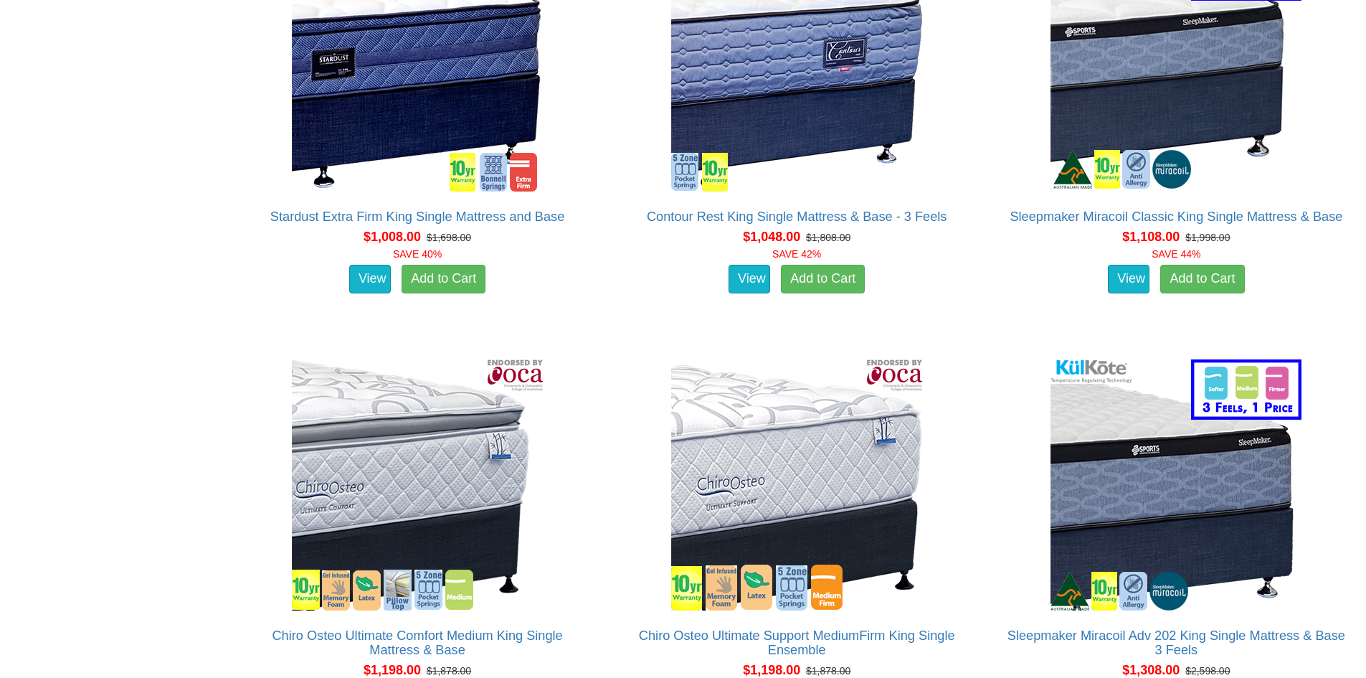
scroll to position [2862, 0]
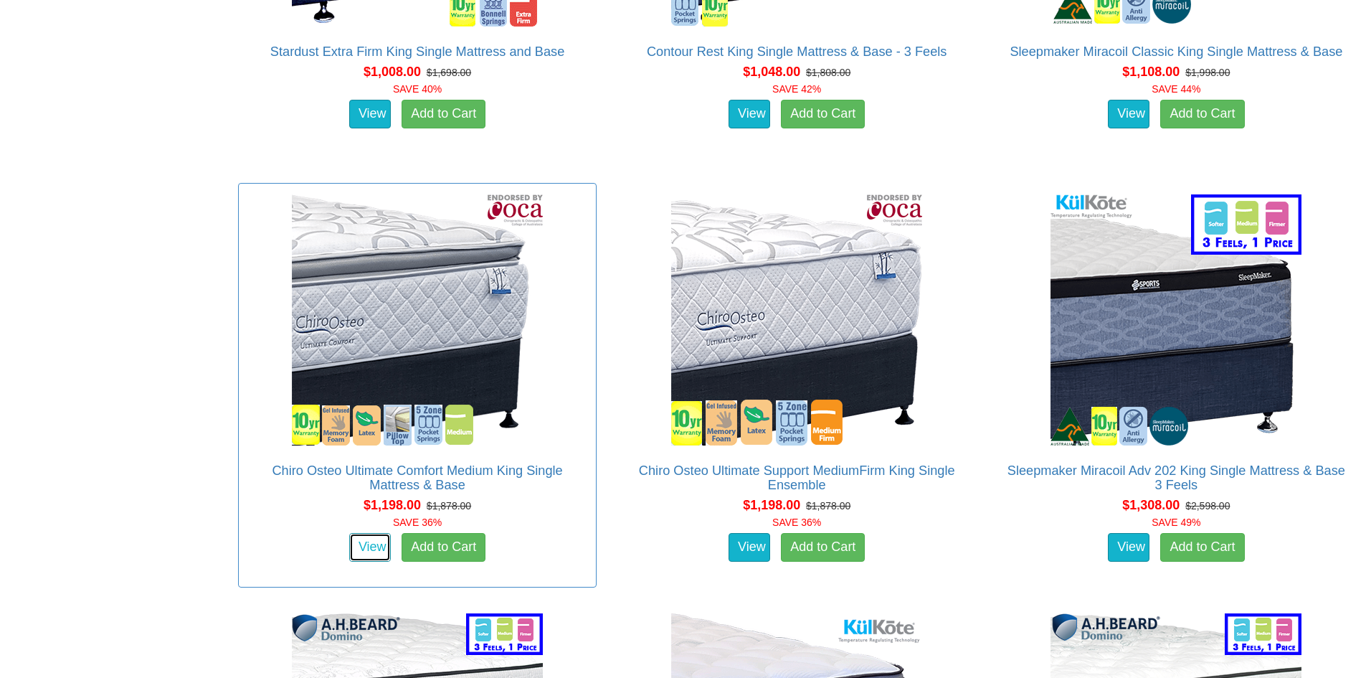
click at [366, 533] on link "View" at bounding box center [370, 547] width 42 height 29
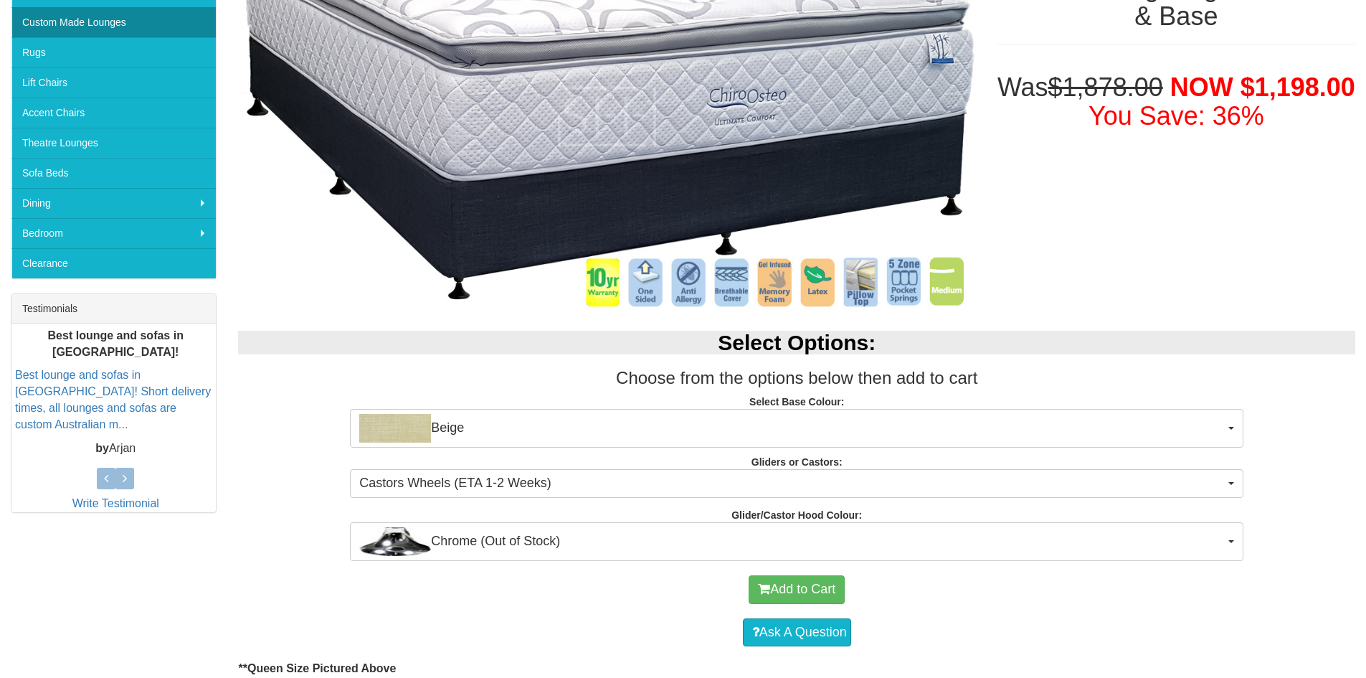
scroll to position [143, 0]
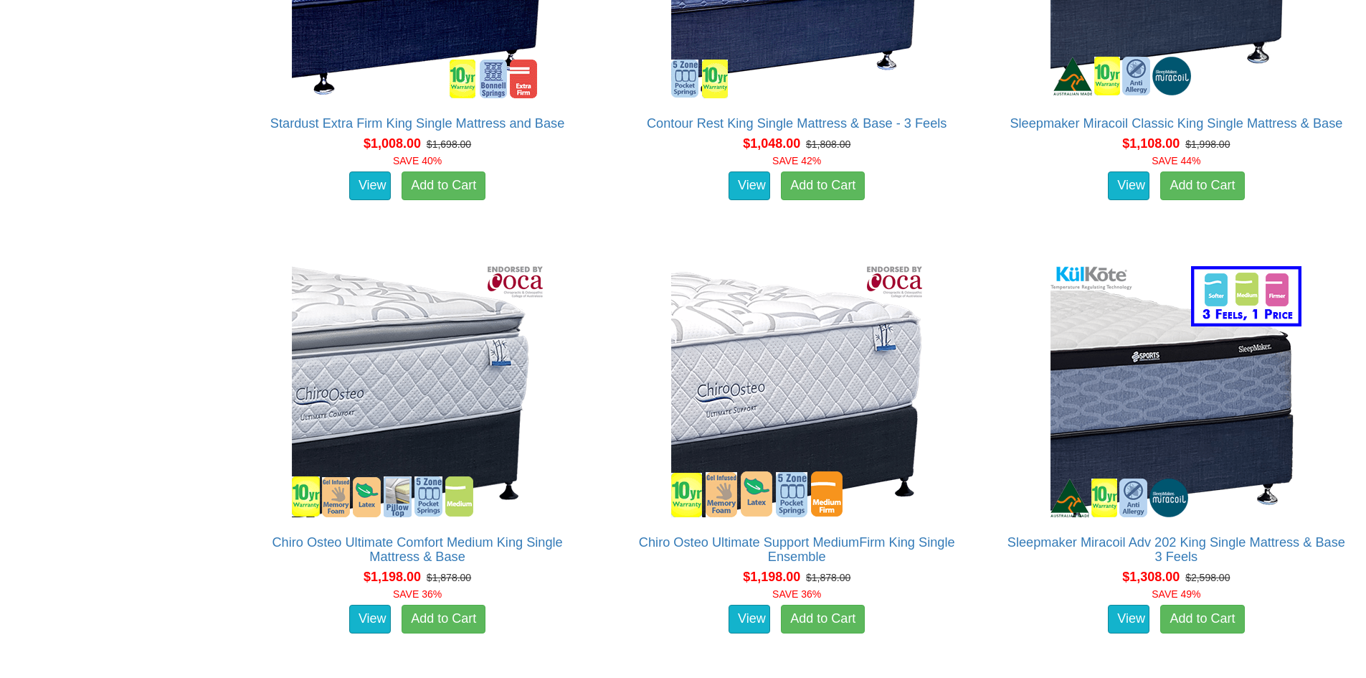
scroll to position [2934, 0]
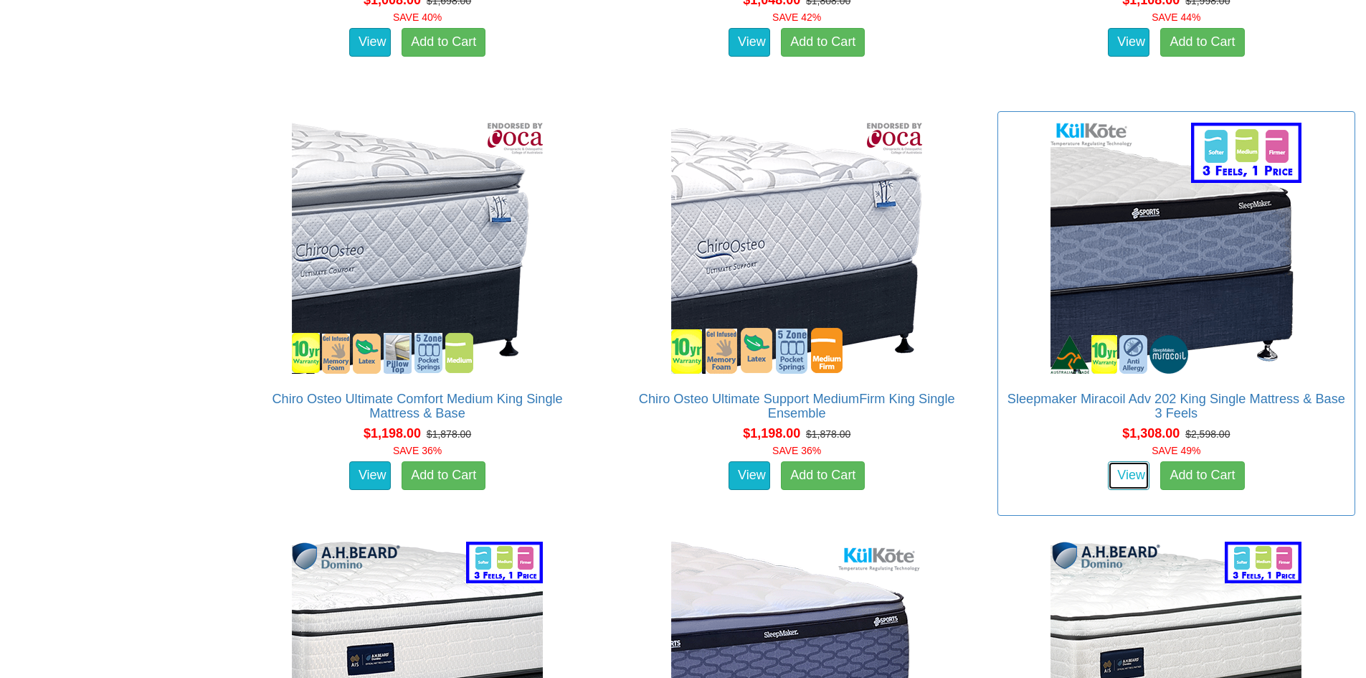
click at [1126, 461] on link "View" at bounding box center [1129, 475] width 42 height 29
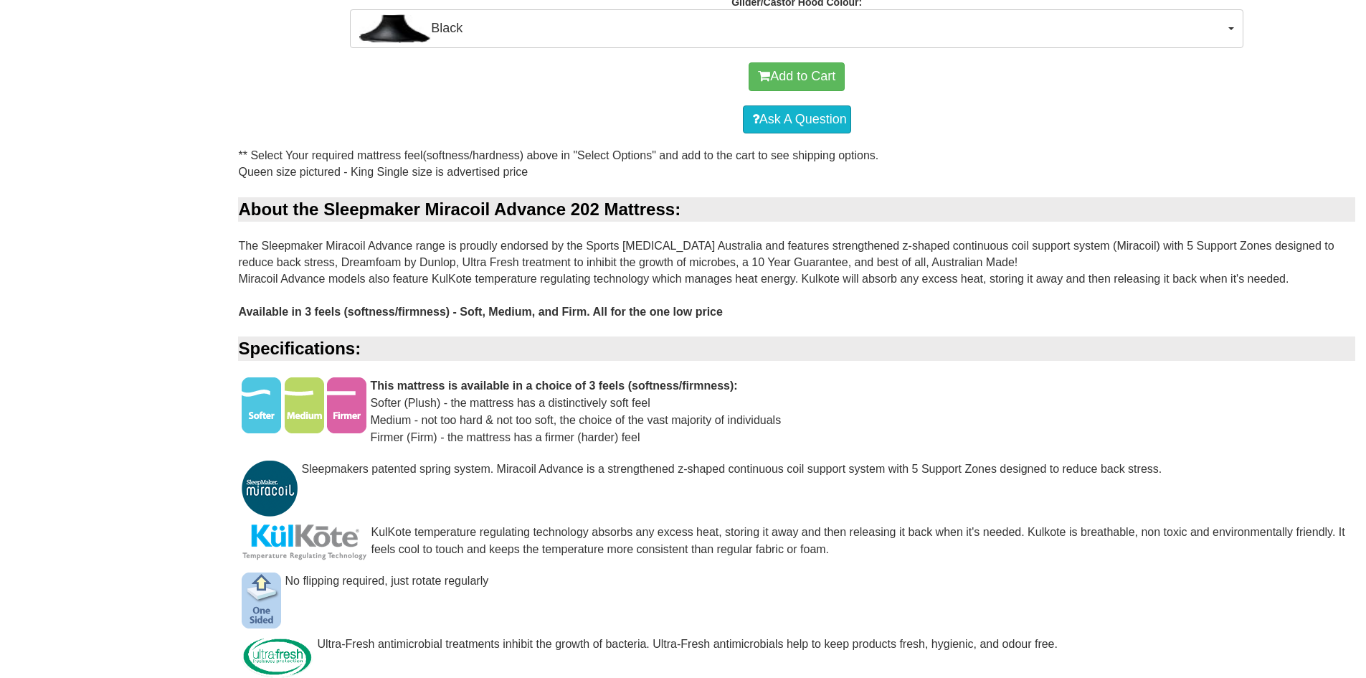
scroll to position [1291, 0]
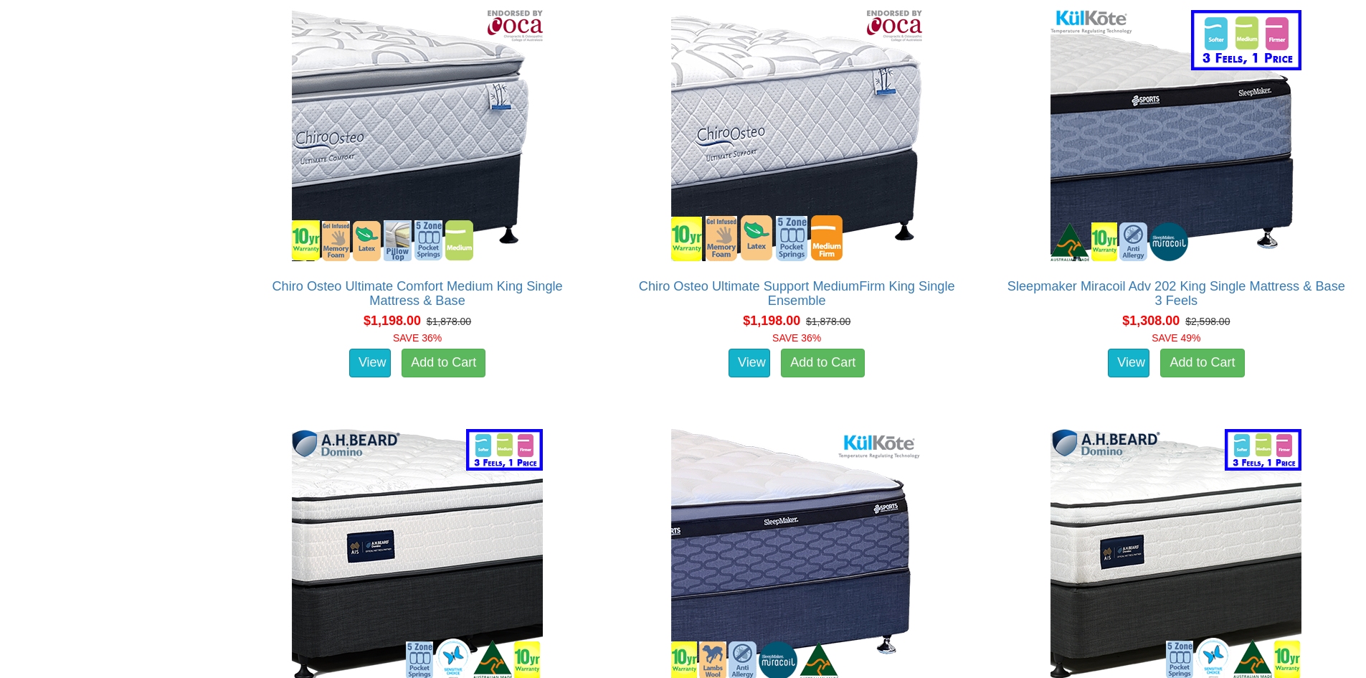
scroll to position [3006, 0]
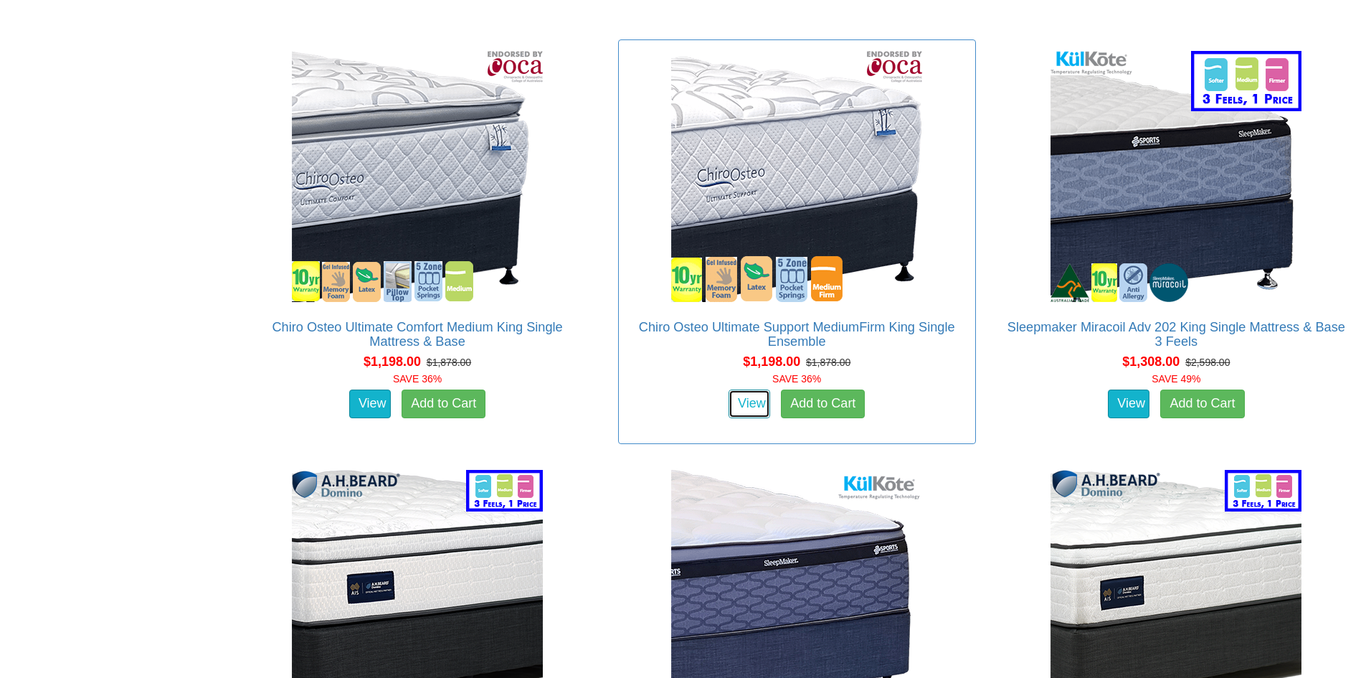
drag, startPoint x: 746, startPoint y: 387, endPoint x: 739, endPoint y: 383, distance: 7.4
click at [747, 389] on link "View" at bounding box center [750, 403] width 42 height 29
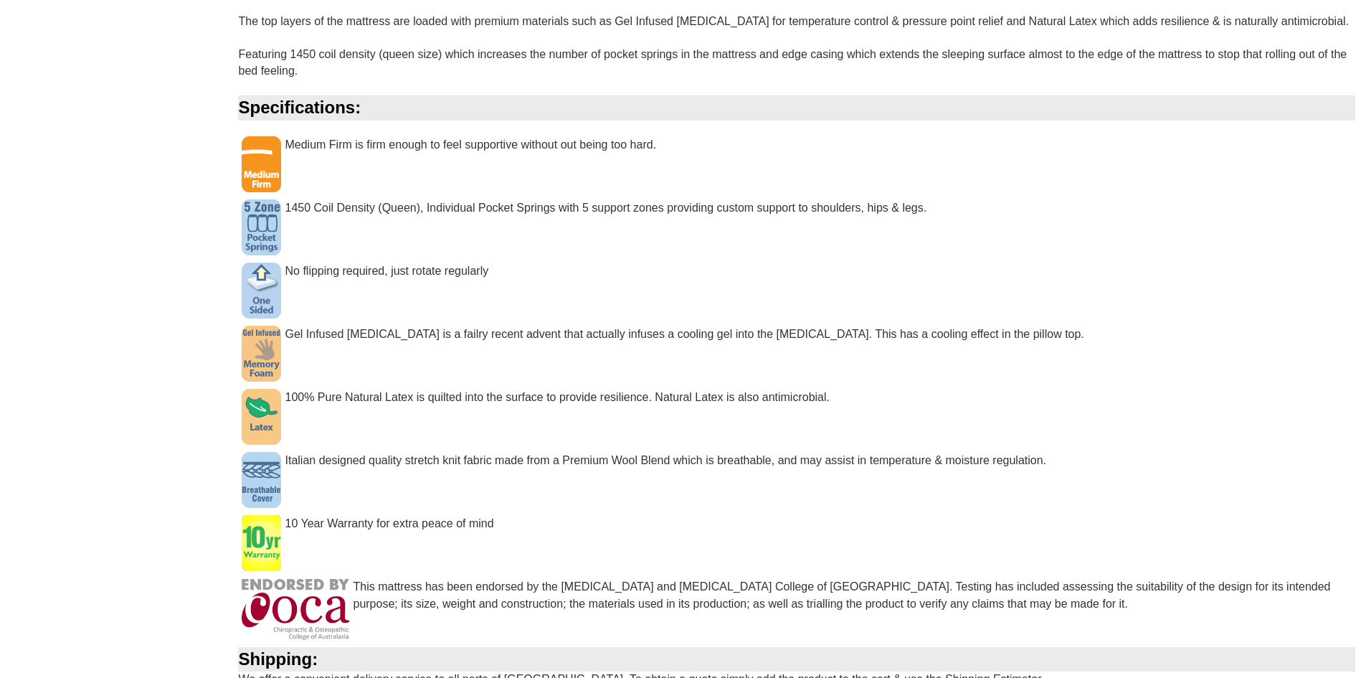
scroll to position [1004, 0]
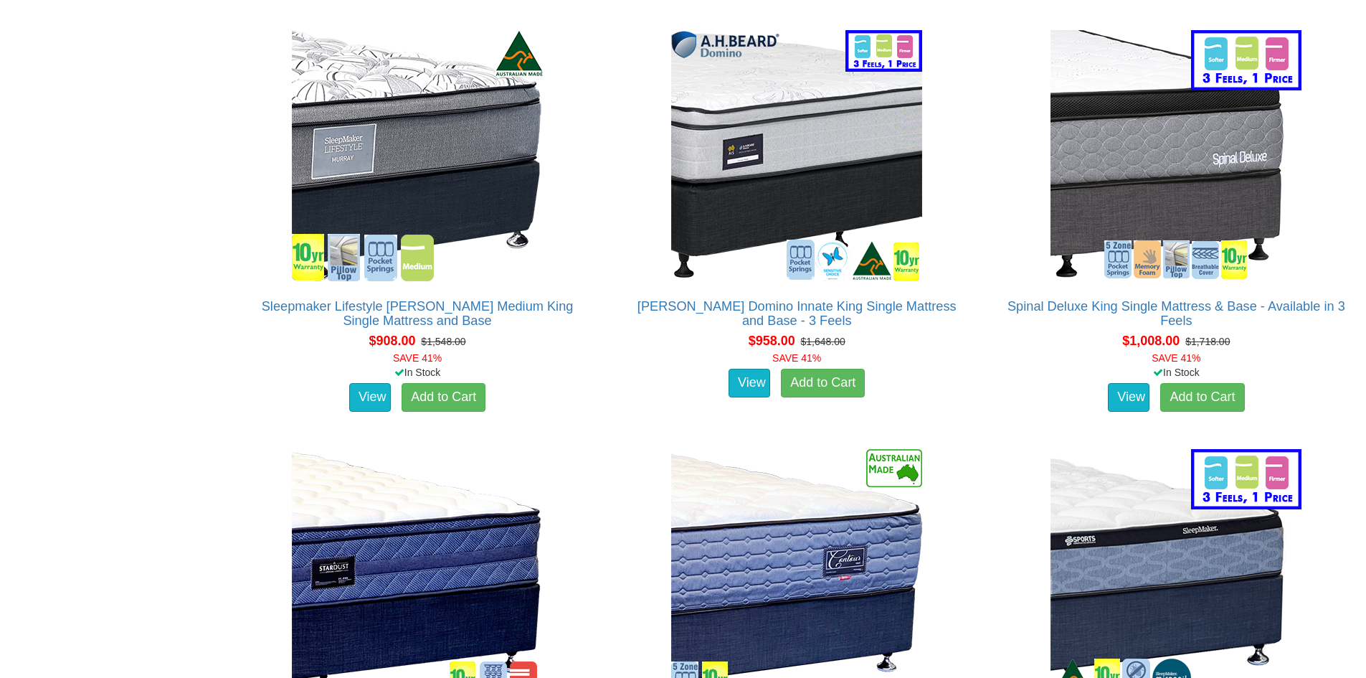
scroll to position [2073, 0]
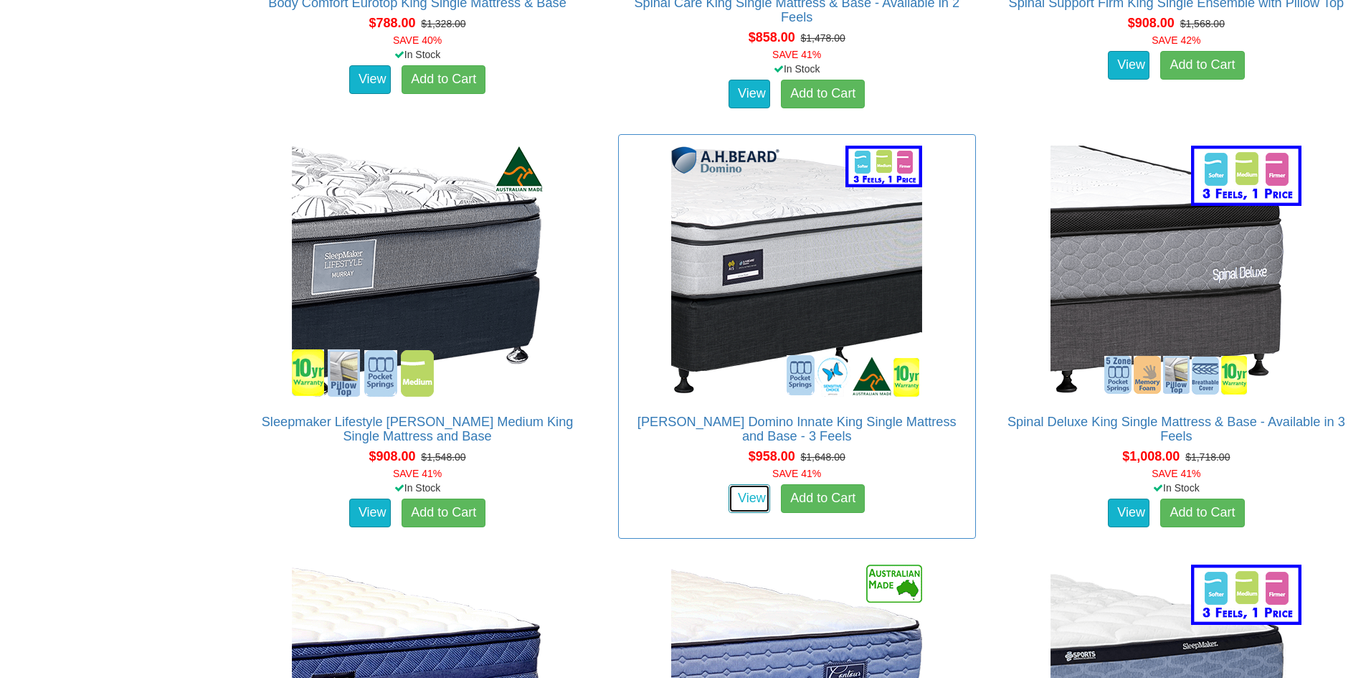
click at [751, 484] on link "View" at bounding box center [750, 498] width 42 height 29
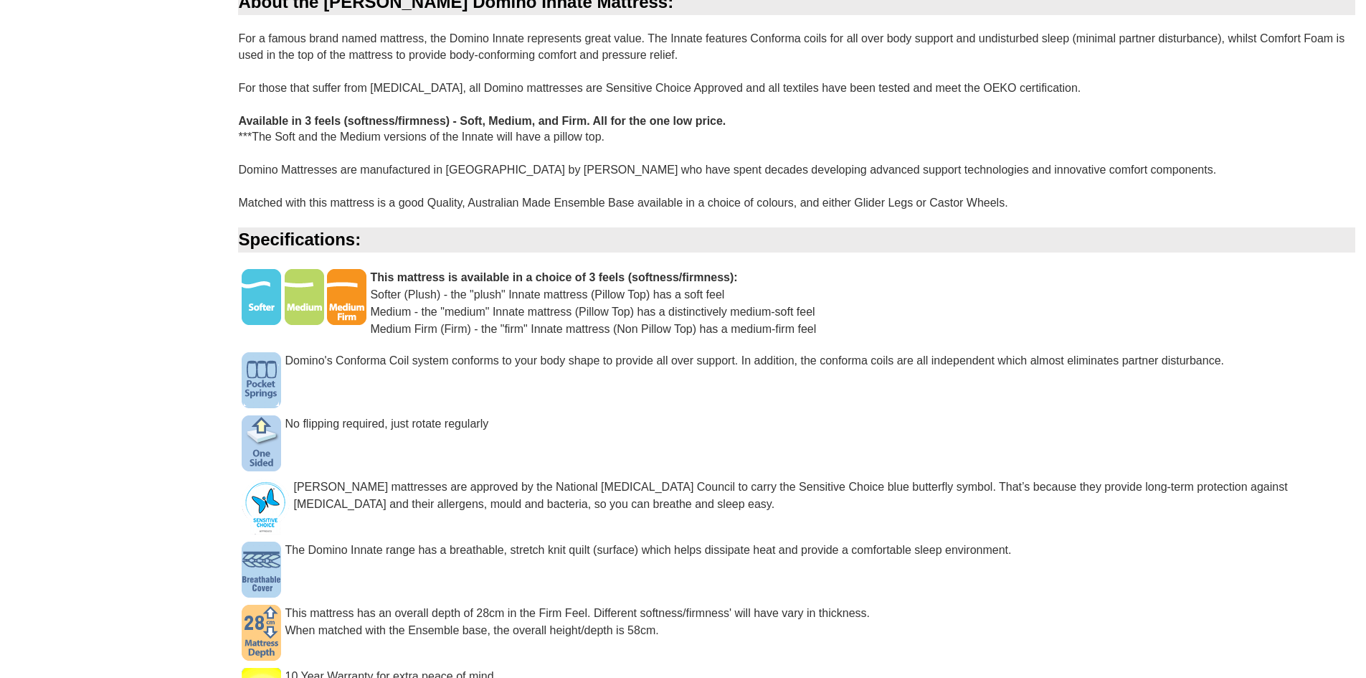
scroll to position [1147, 0]
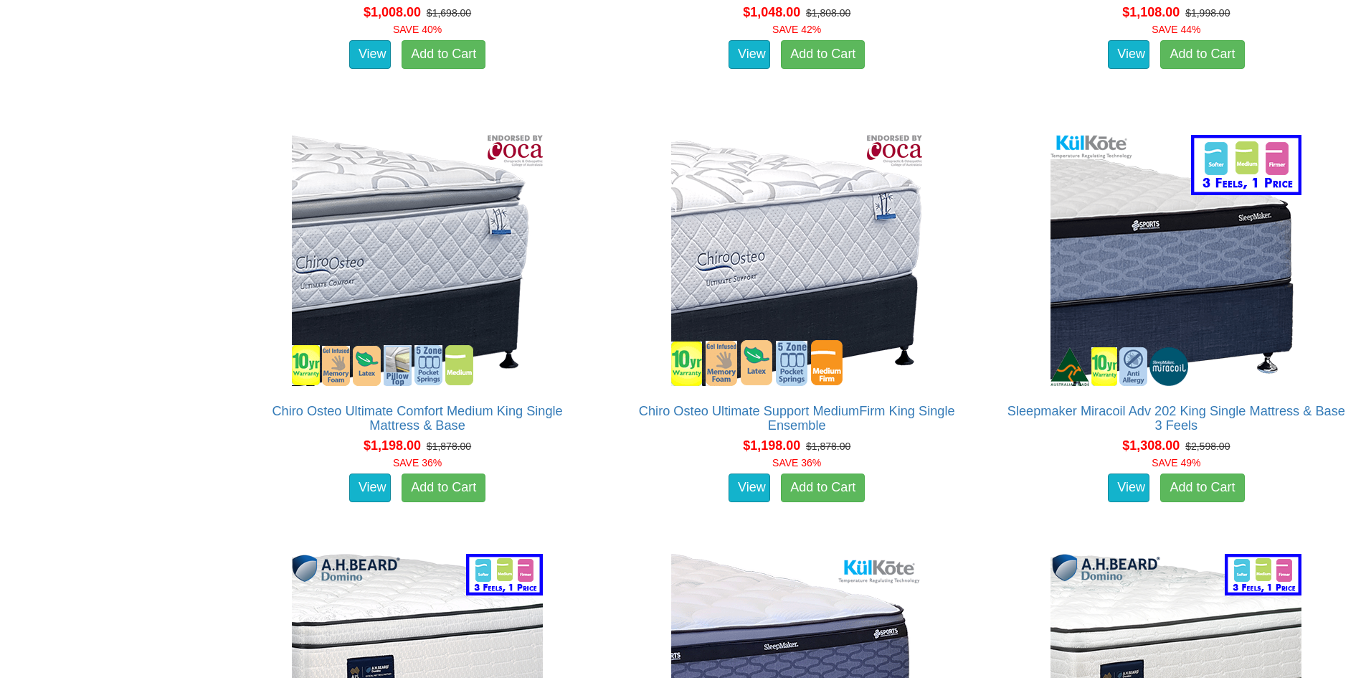
scroll to position [2934, 0]
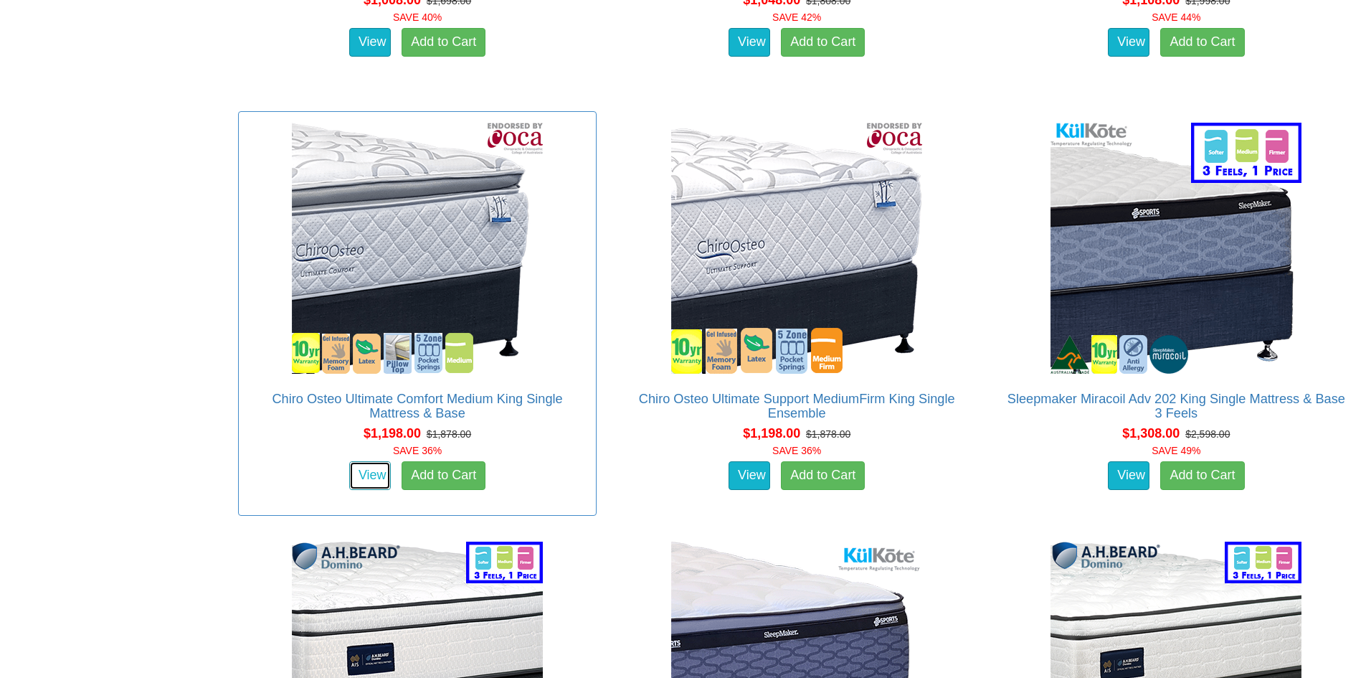
click at [373, 461] on link "View" at bounding box center [370, 475] width 42 height 29
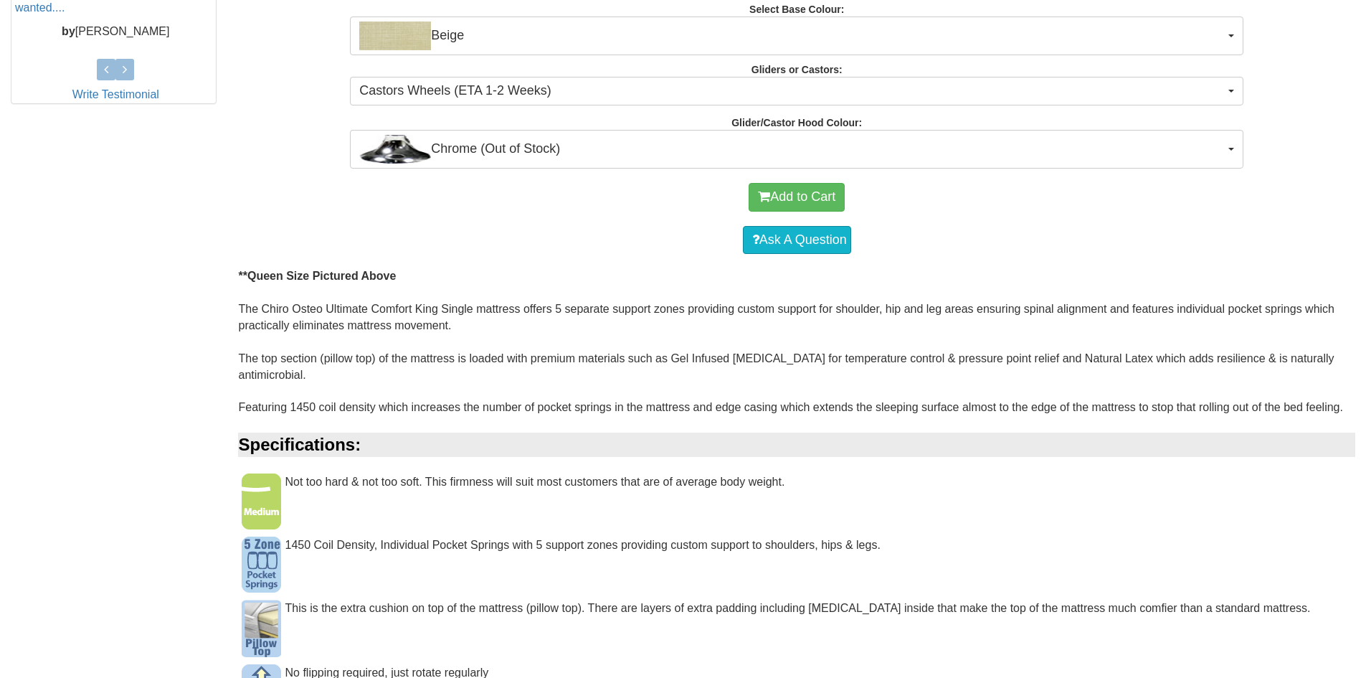
scroll to position [717, 0]
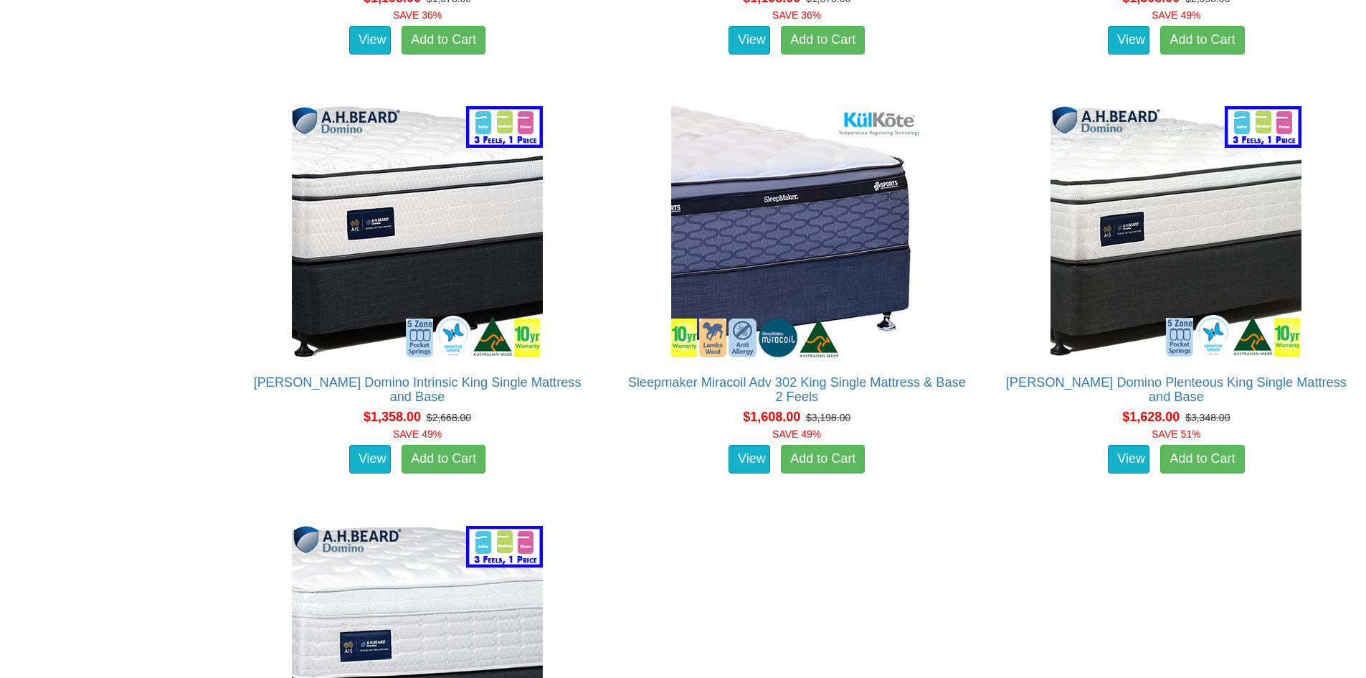
scroll to position [3364, 0]
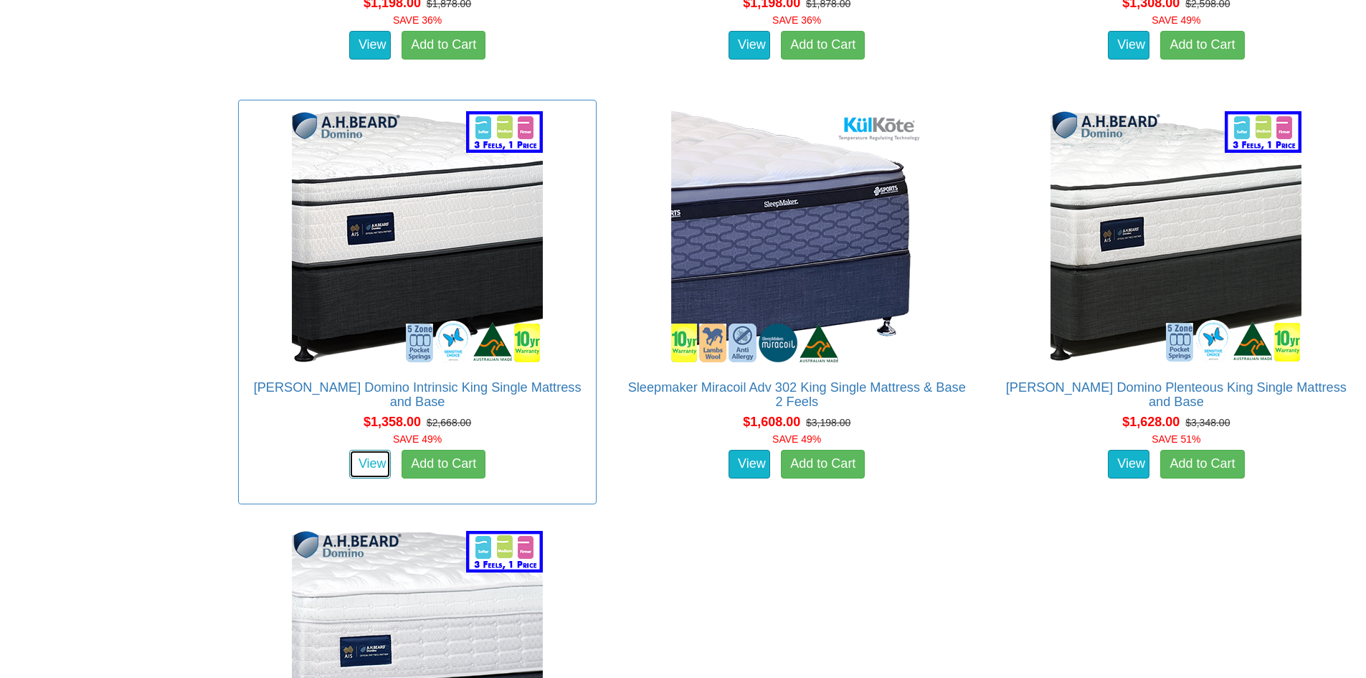
click at [374, 450] on link "View" at bounding box center [370, 464] width 42 height 29
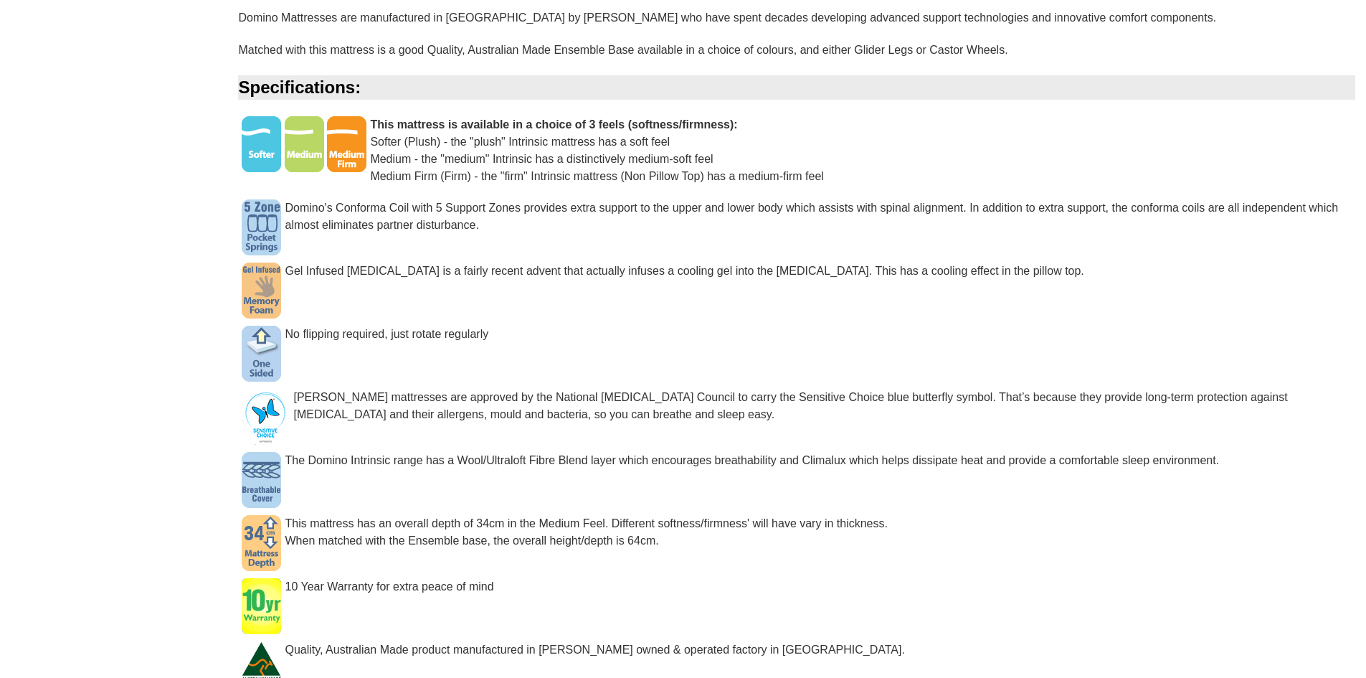
scroll to position [1219, 0]
